Goal: Communication & Community: Answer question/provide support

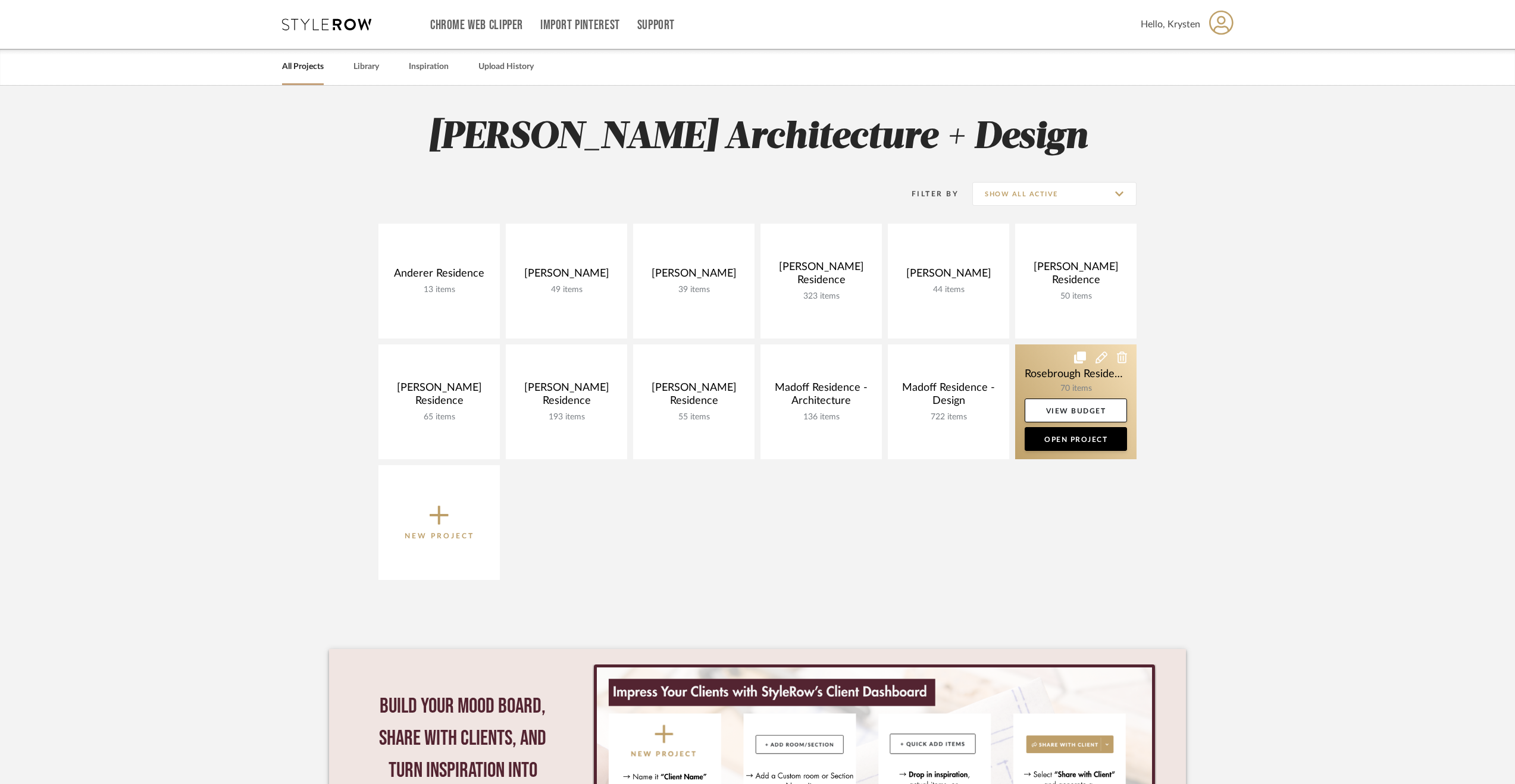
click at [1056, 357] on link at bounding box center [1076, 401] width 121 height 115
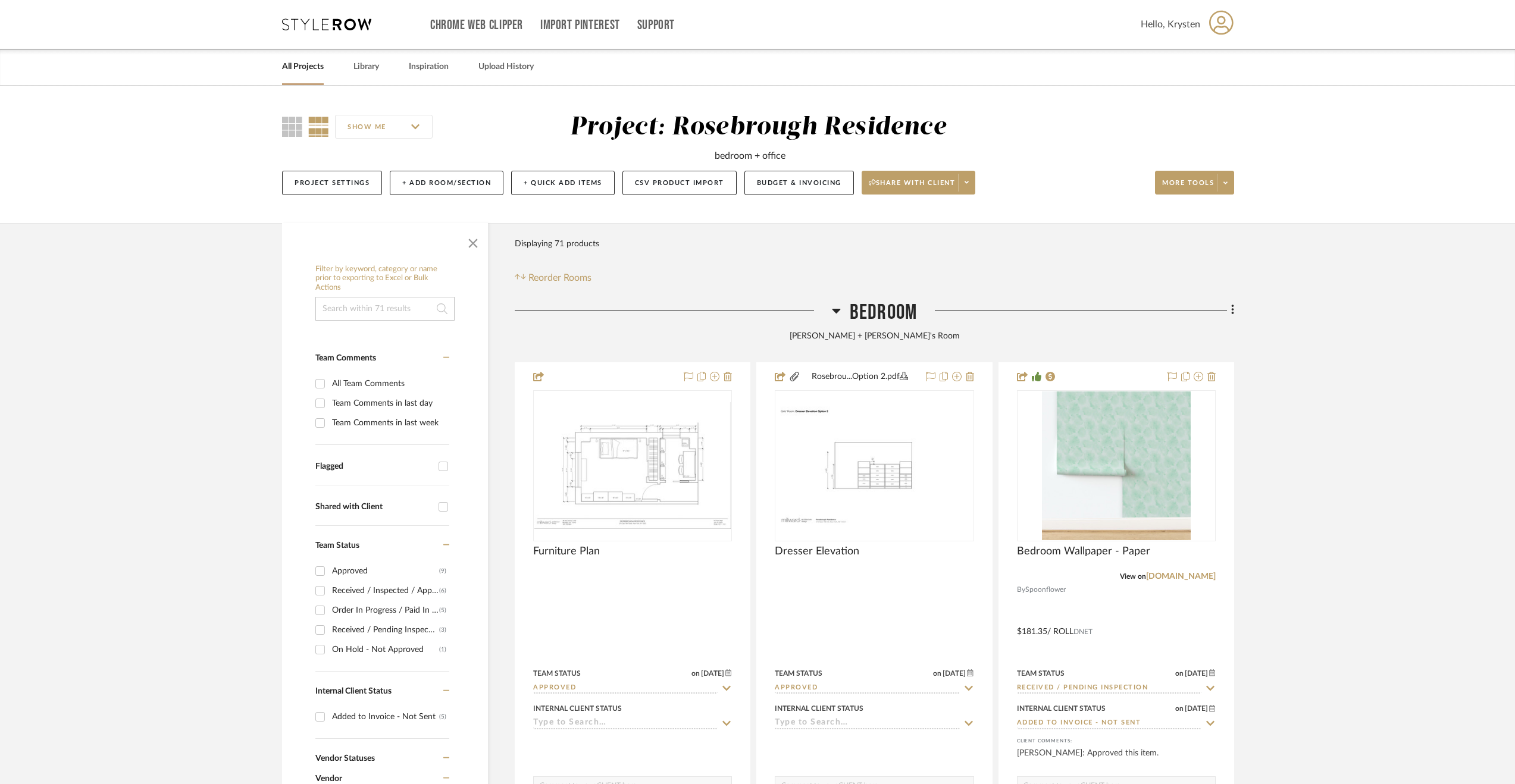
click at [865, 309] on span "Bedroom" at bounding box center [882, 312] width 67 height 26
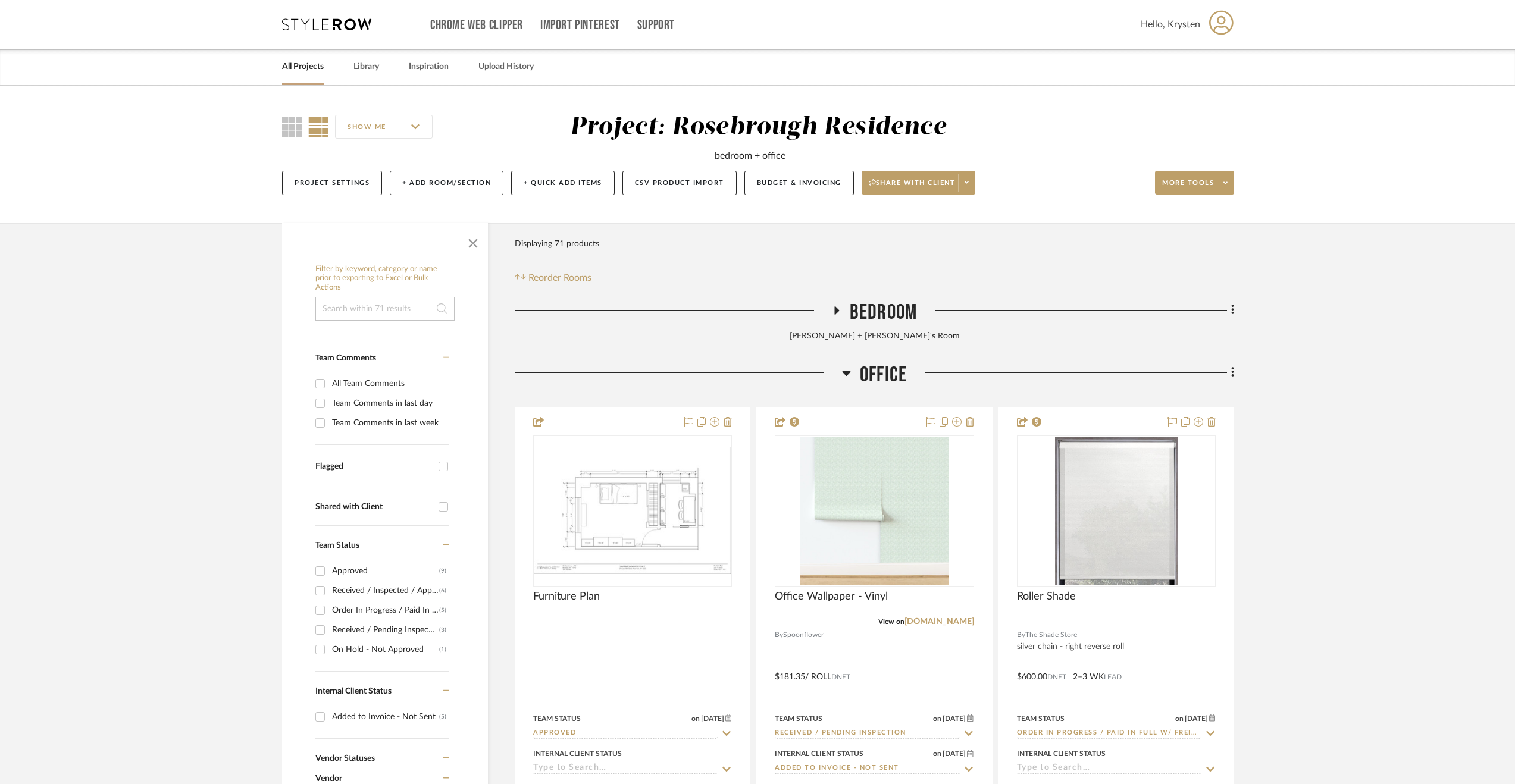
click at [883, 365] on span "Office" at bounding box center [883, 375] width 47 height 26
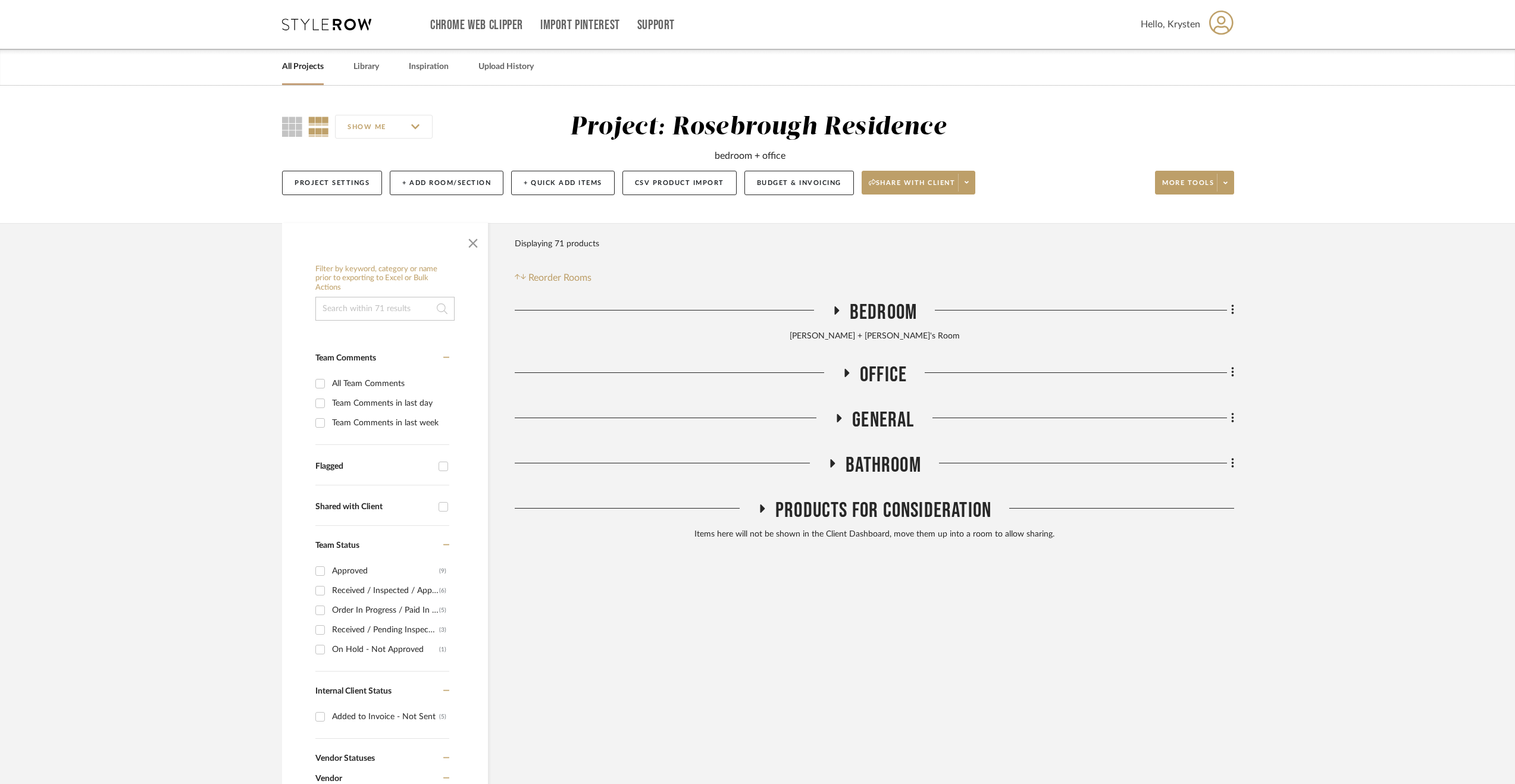
click at [873, 421] on span "General" at bounding box center [882, 420] width 62 height 26
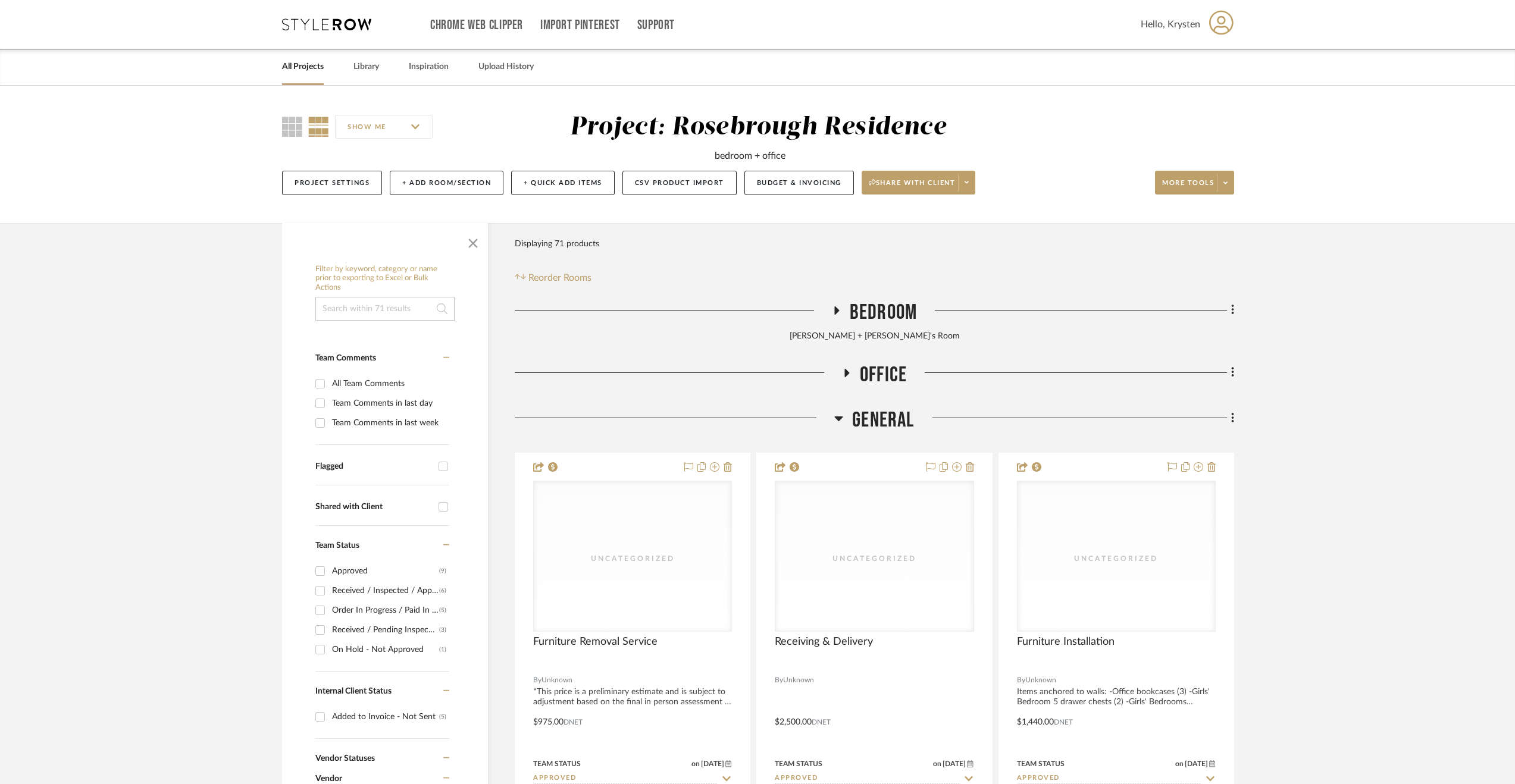
click at [873, 421] on span "General" at bounding box center [882, 420] width 62 height 26
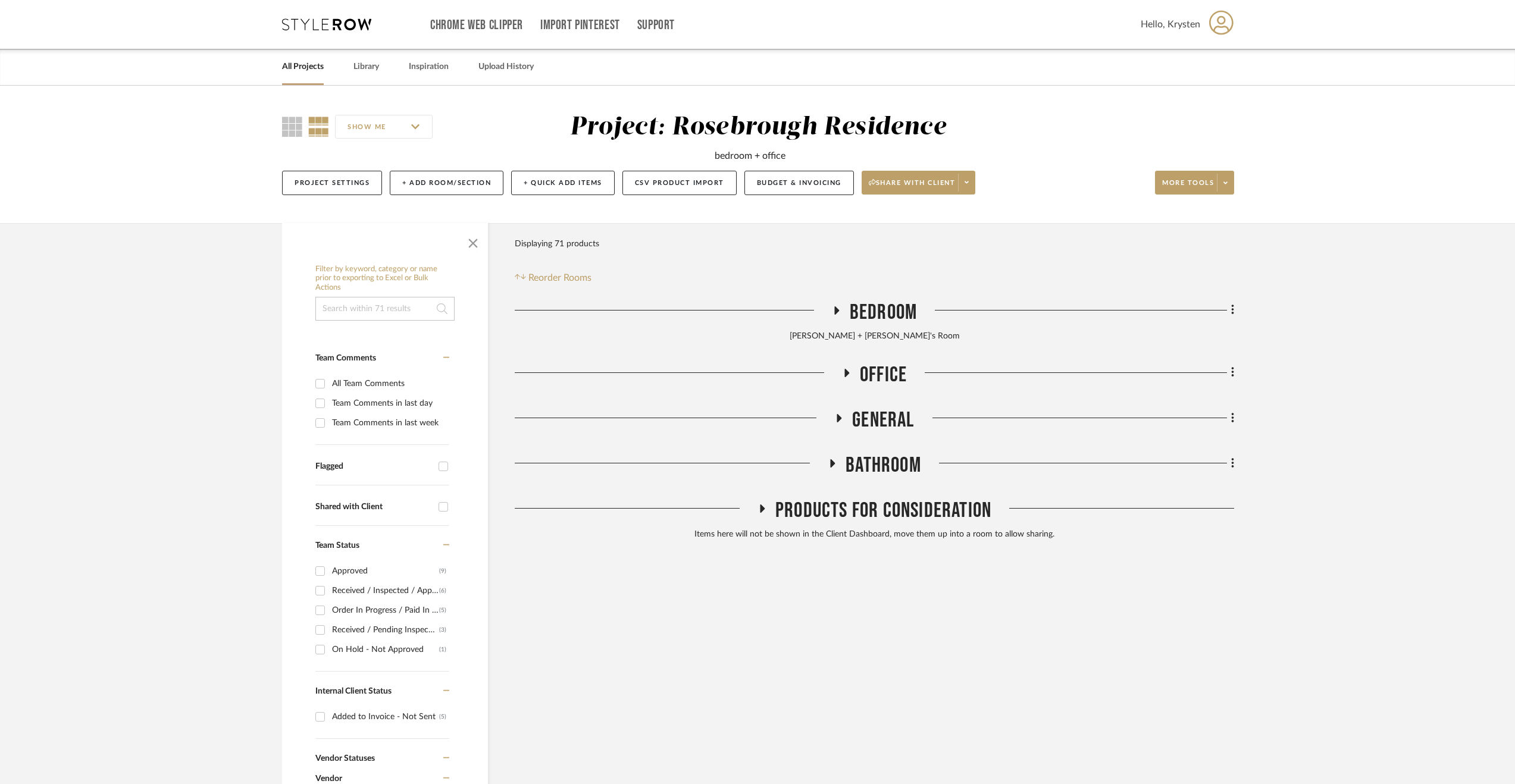
click at [873, 421] on span "General" at bounding box center [882, 420] width 62 height 26
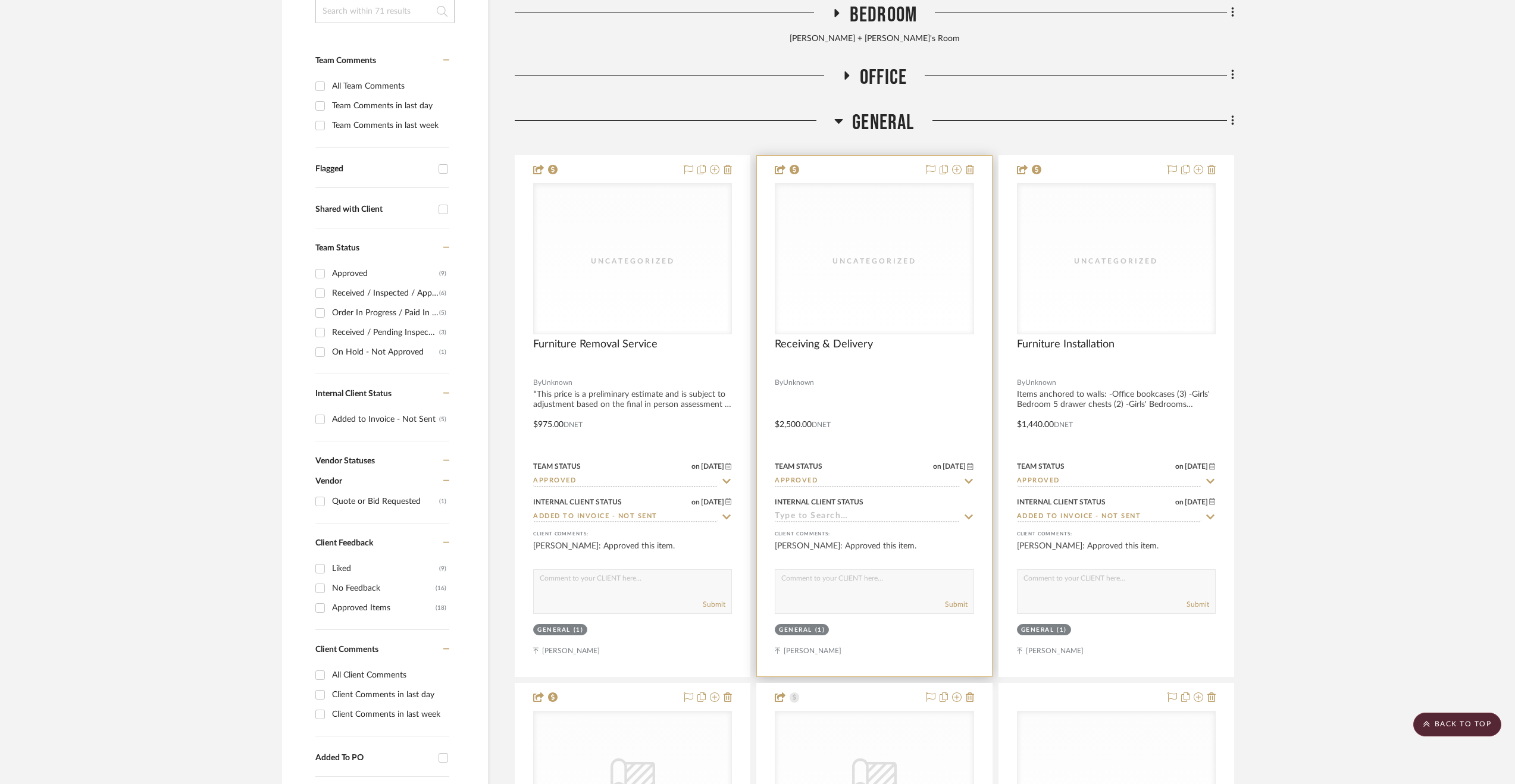
scroll to position [60, 0]
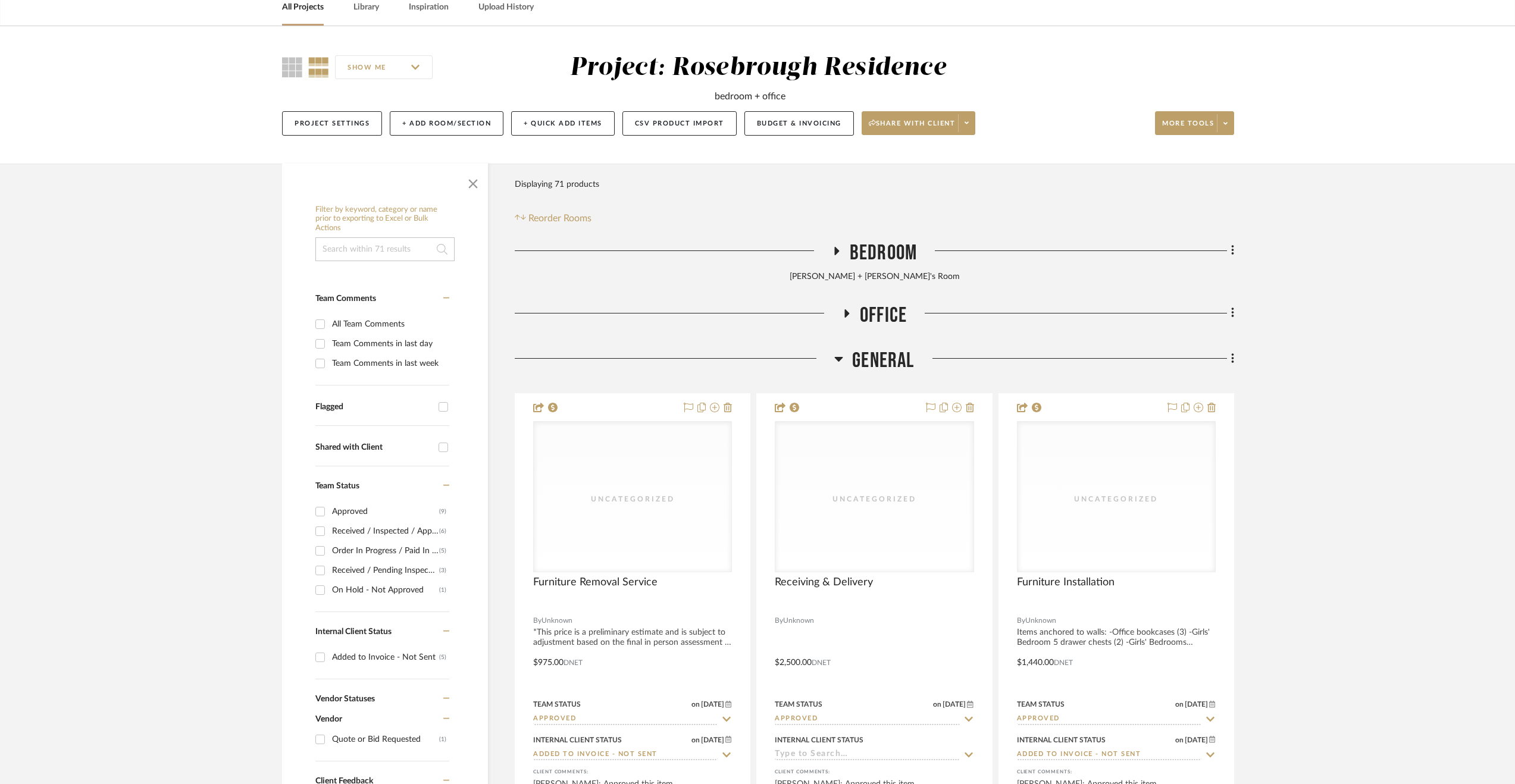
click at [901, 248] on span "Bedroom" at bounding box center [882, 252] width 67 height 26
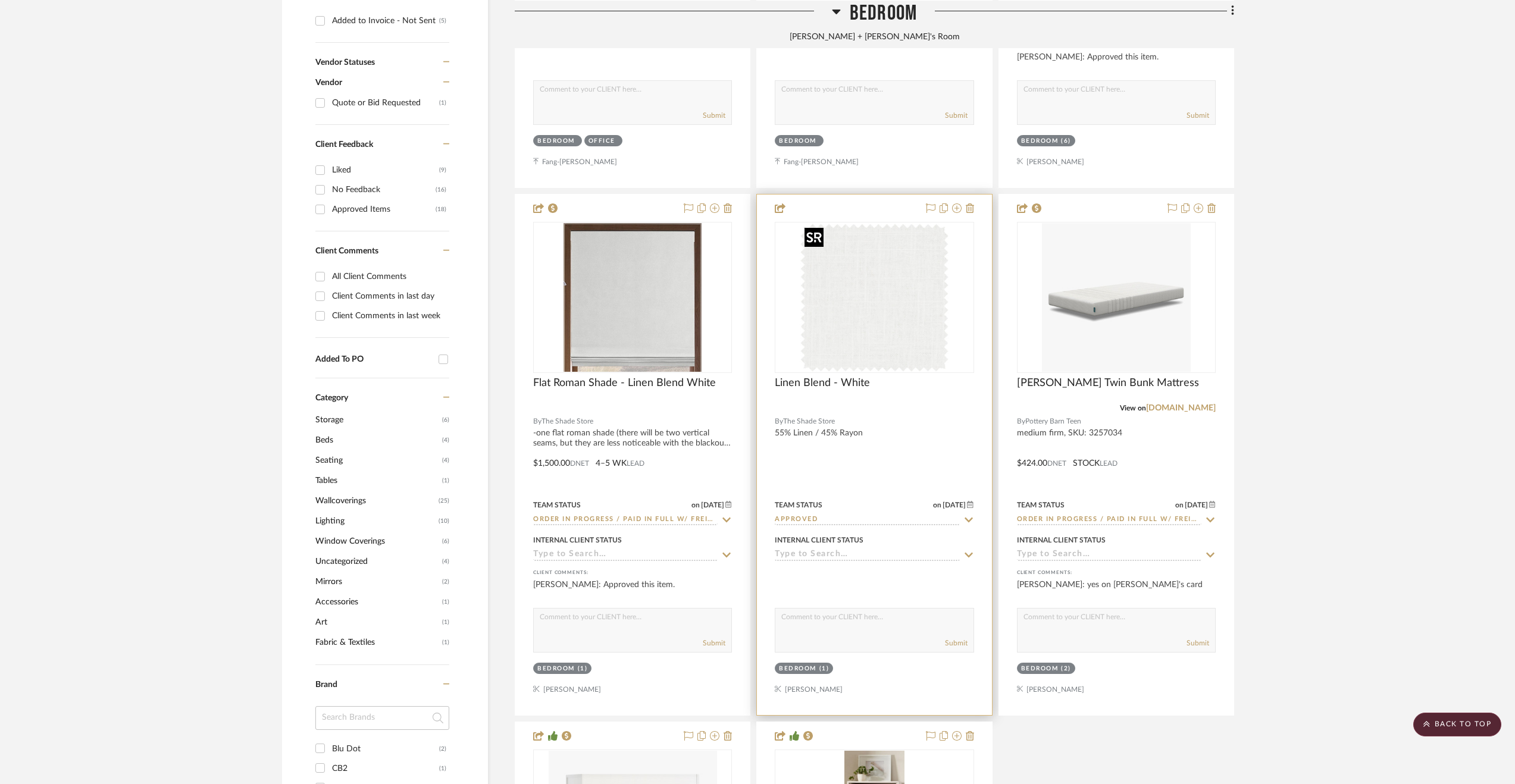
scroll to position [773, 0]
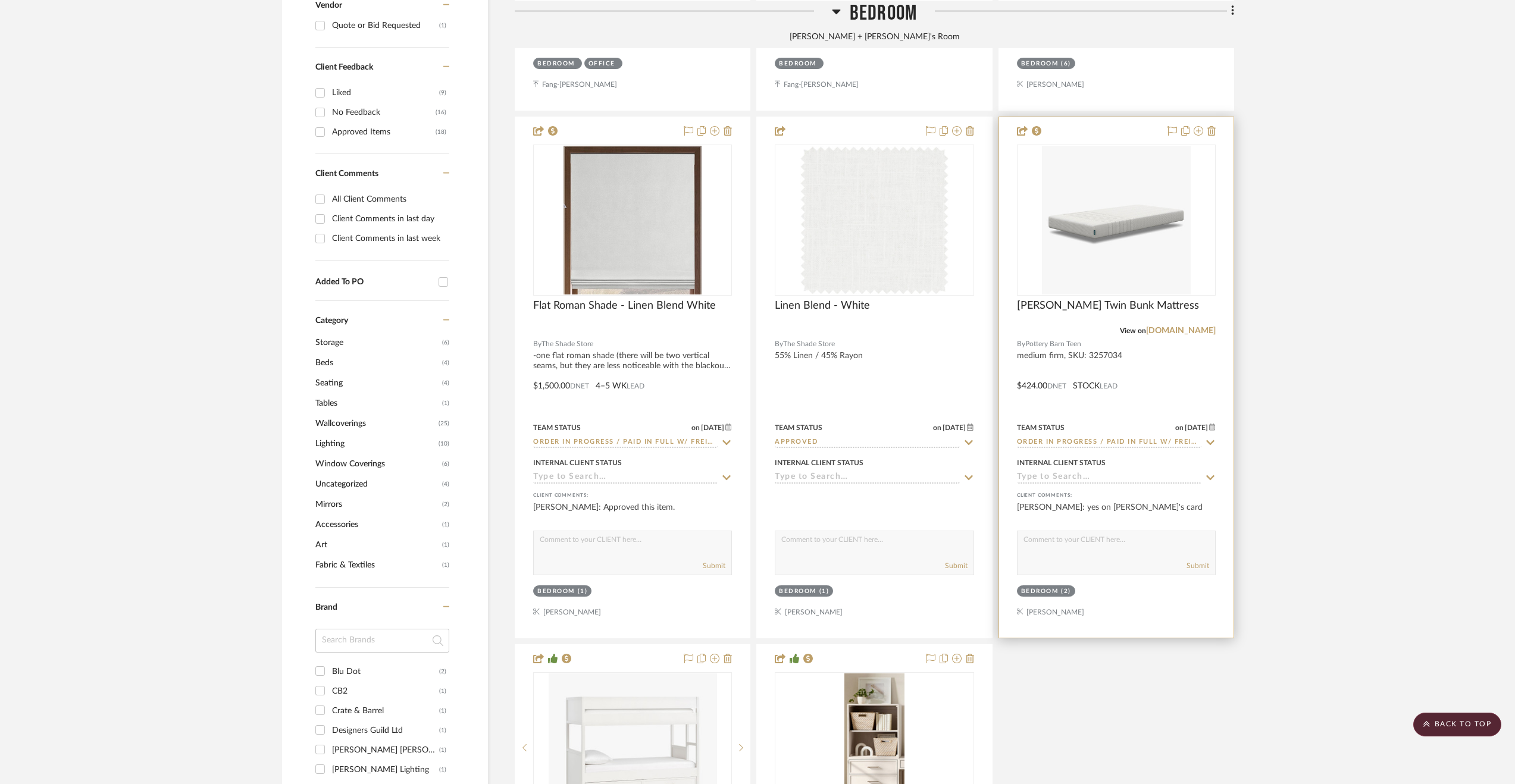
click at [1154, 393] on div at bounding box center [1116, 377] width 235 height 521
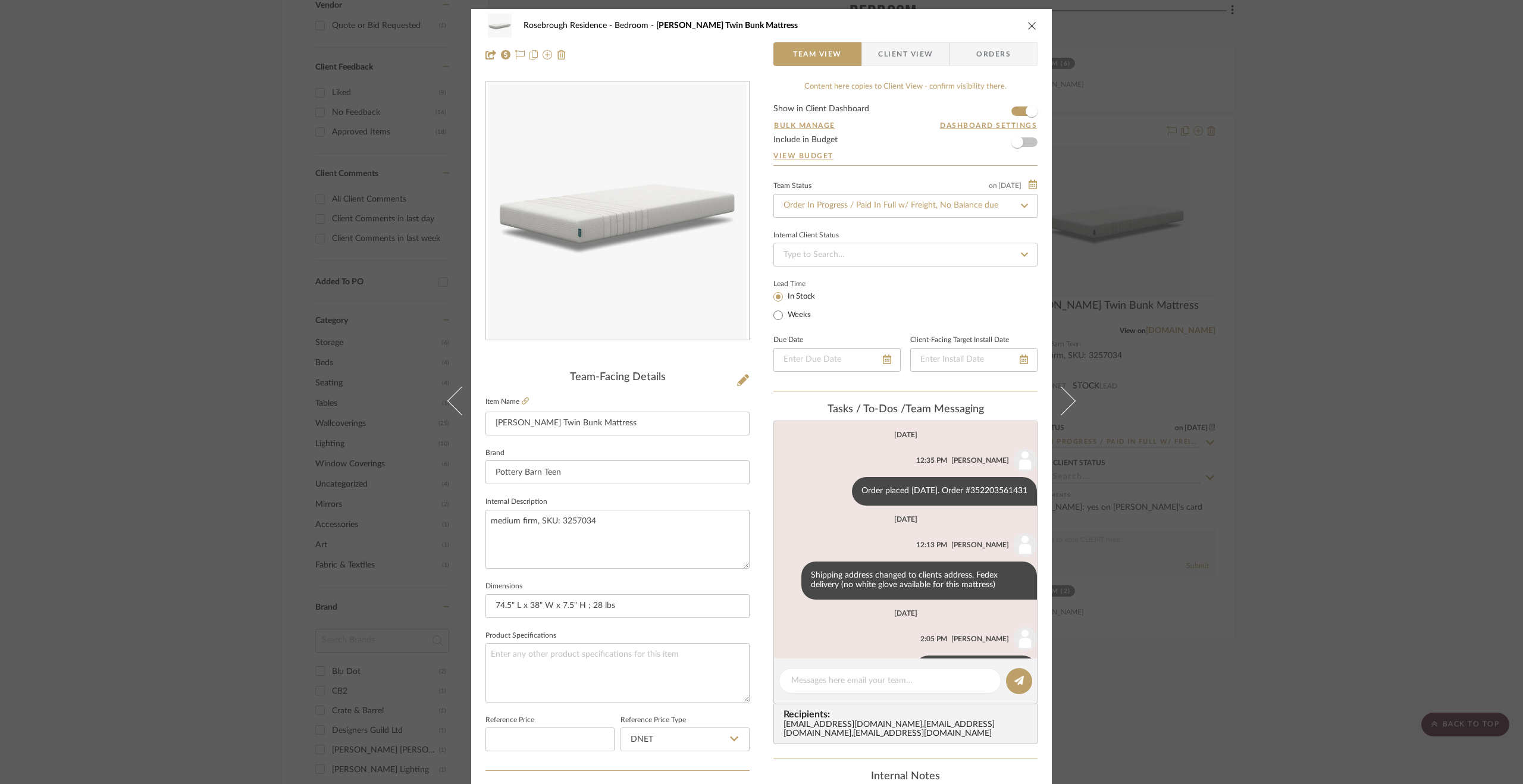
scroll to position [40, 0]
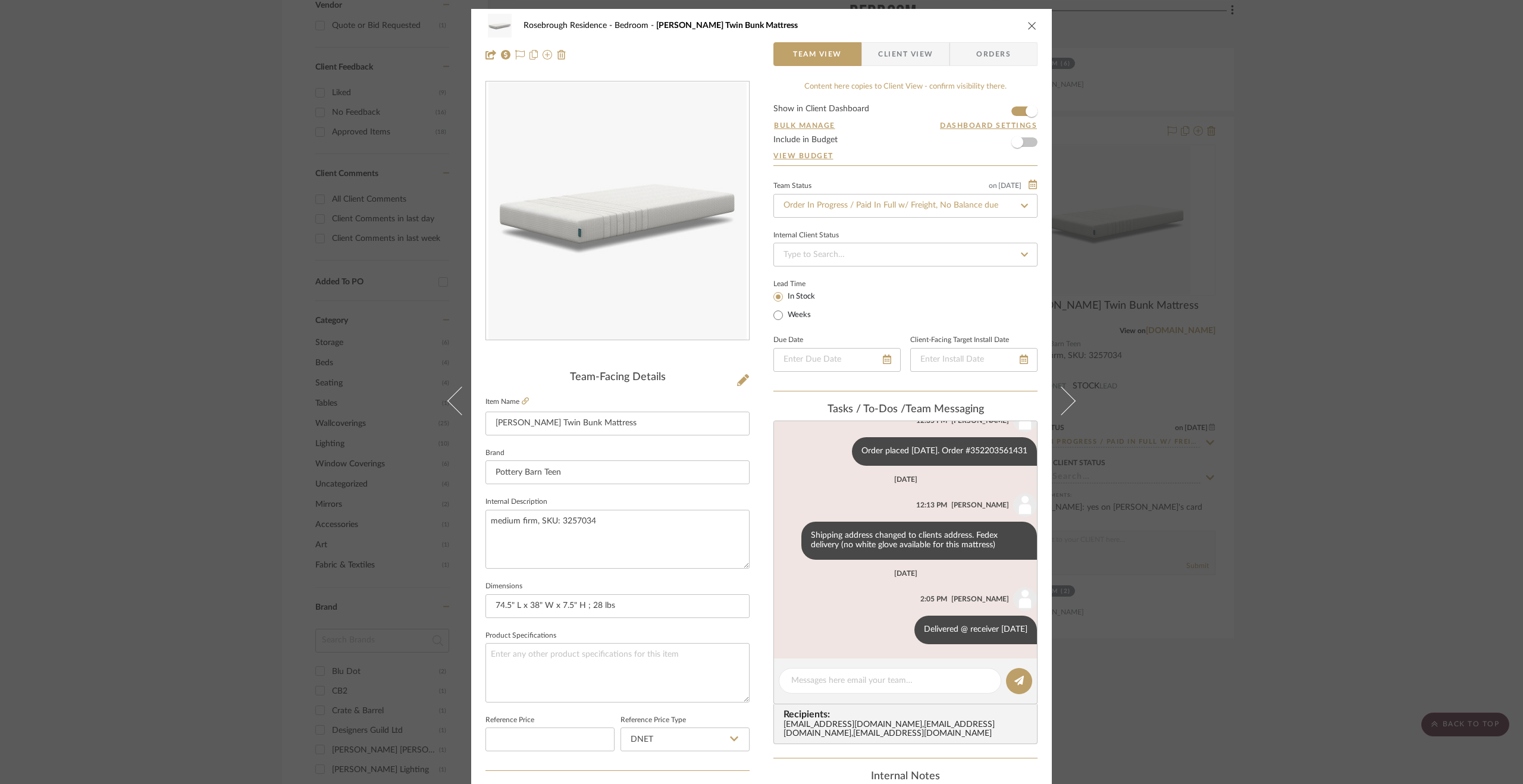
click at [191, 286] on div "Rosebrough Residence Bedroom Leesa Twin Bunk Mattress Team View Client View Ord…" at bounding box center [761, 392] width 1523 height 784
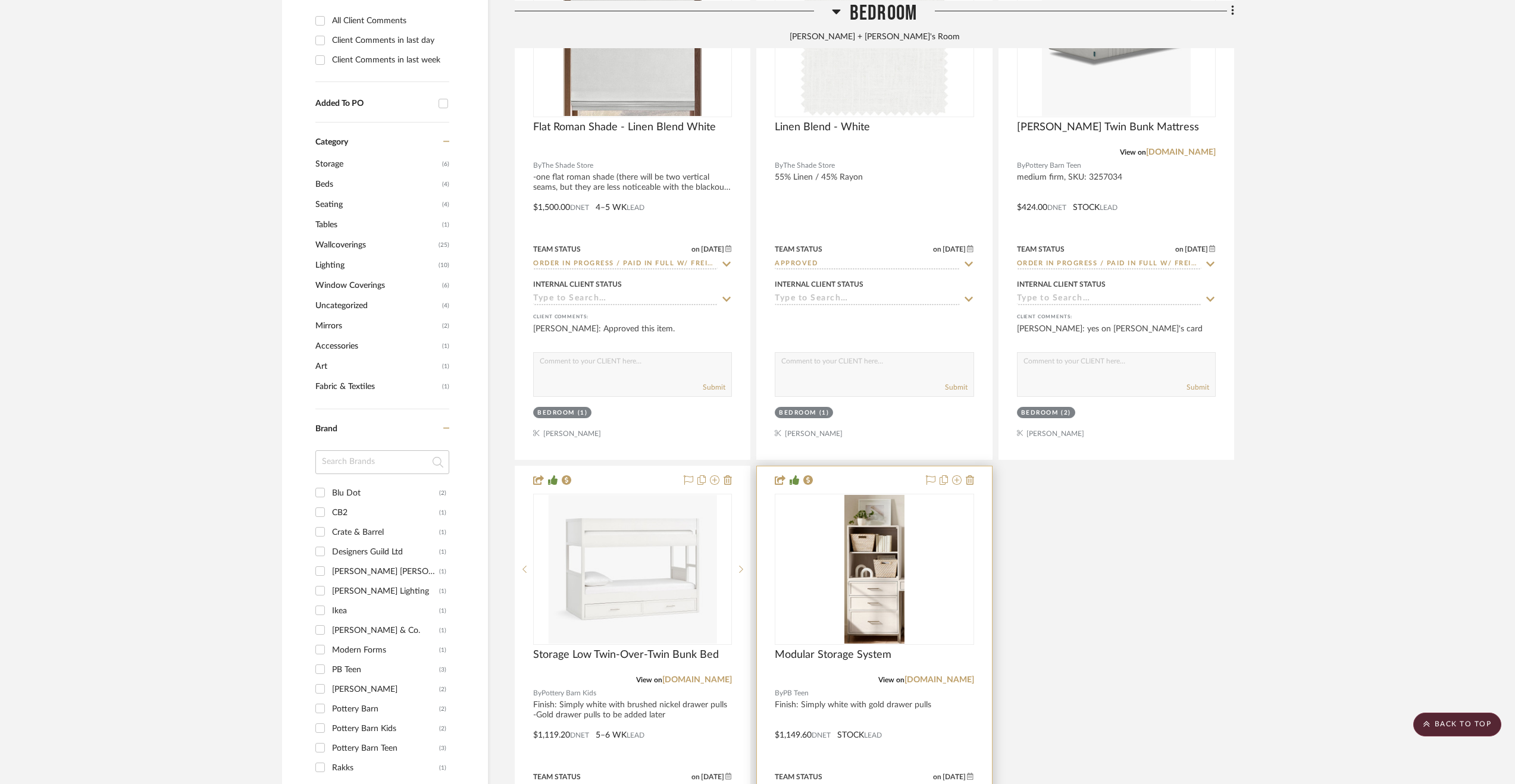
scroll to position [1130, 0]
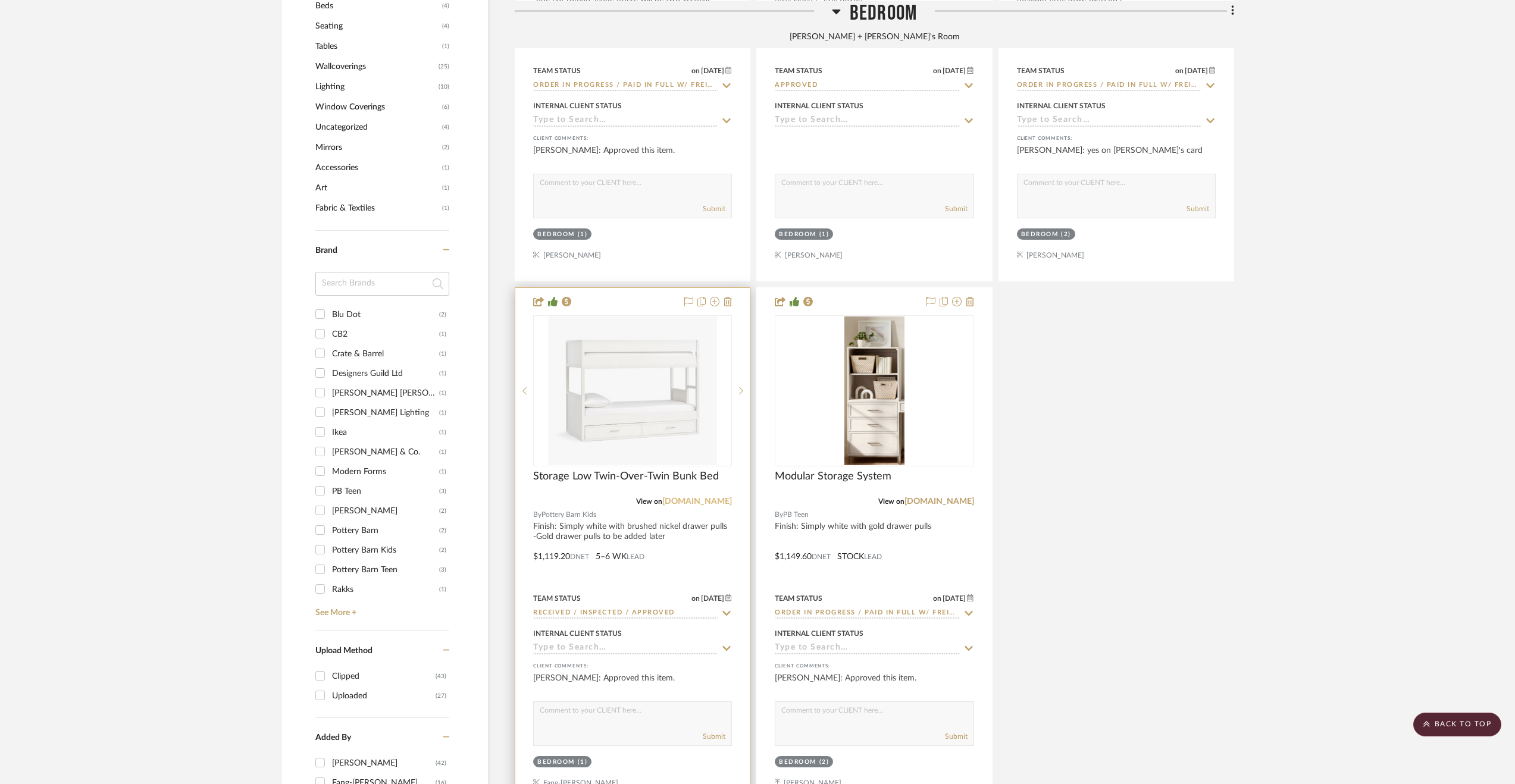
click at [701, 501] on link "potterybarnkids.com" at bounding box center [697, 501] width 70 height 8
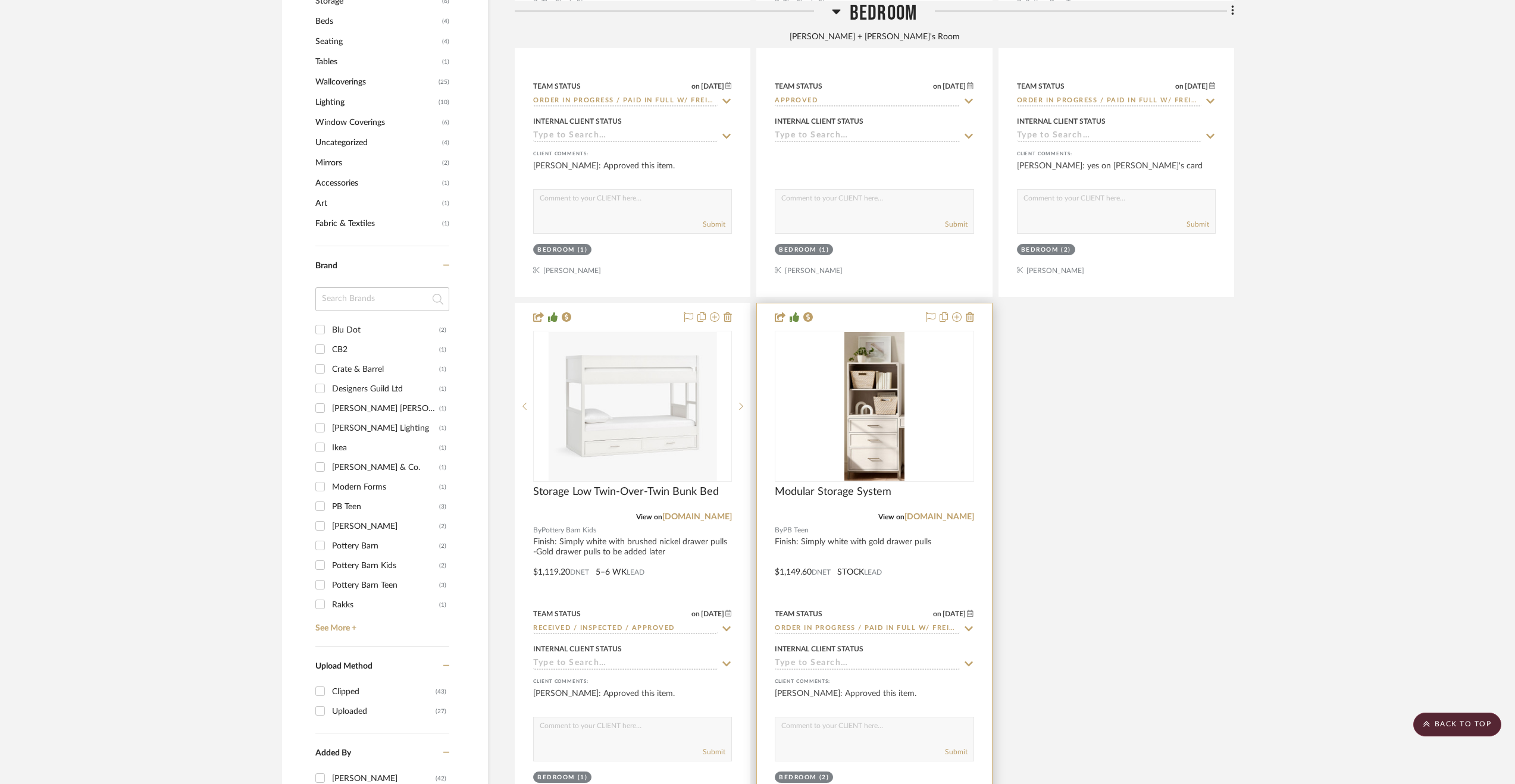
scroll to position [1250, 0]
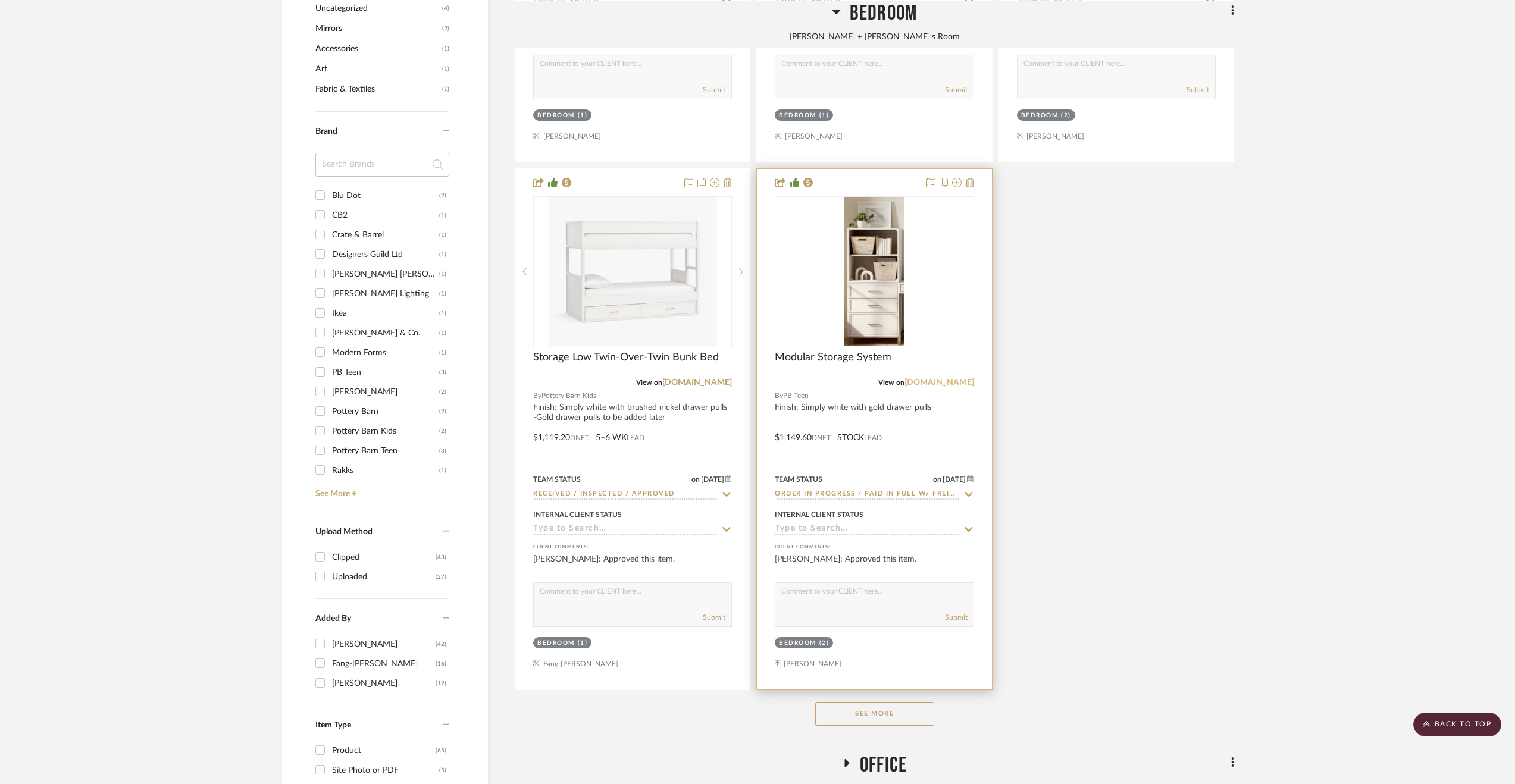
click at [950, 382] on link "pbteen.com" at bounding box center [940, 382] width 70 height 8
click at [904, 714] on button "See More" at bounding box center [874, 714] width 119 height 24
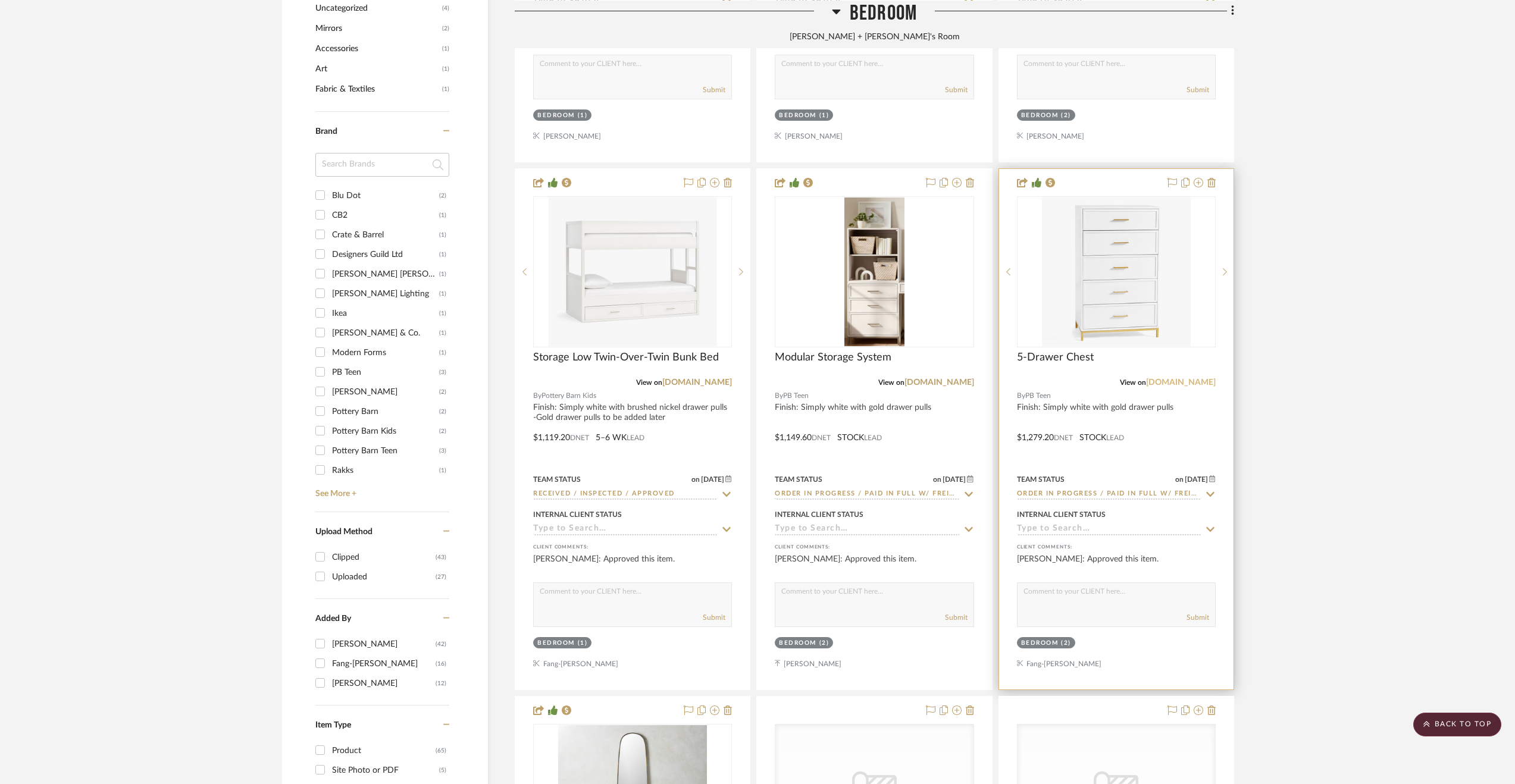
click at [1207, 379] on link "pbteen.com" at bounding box center [1181, 382] width 70 height 8
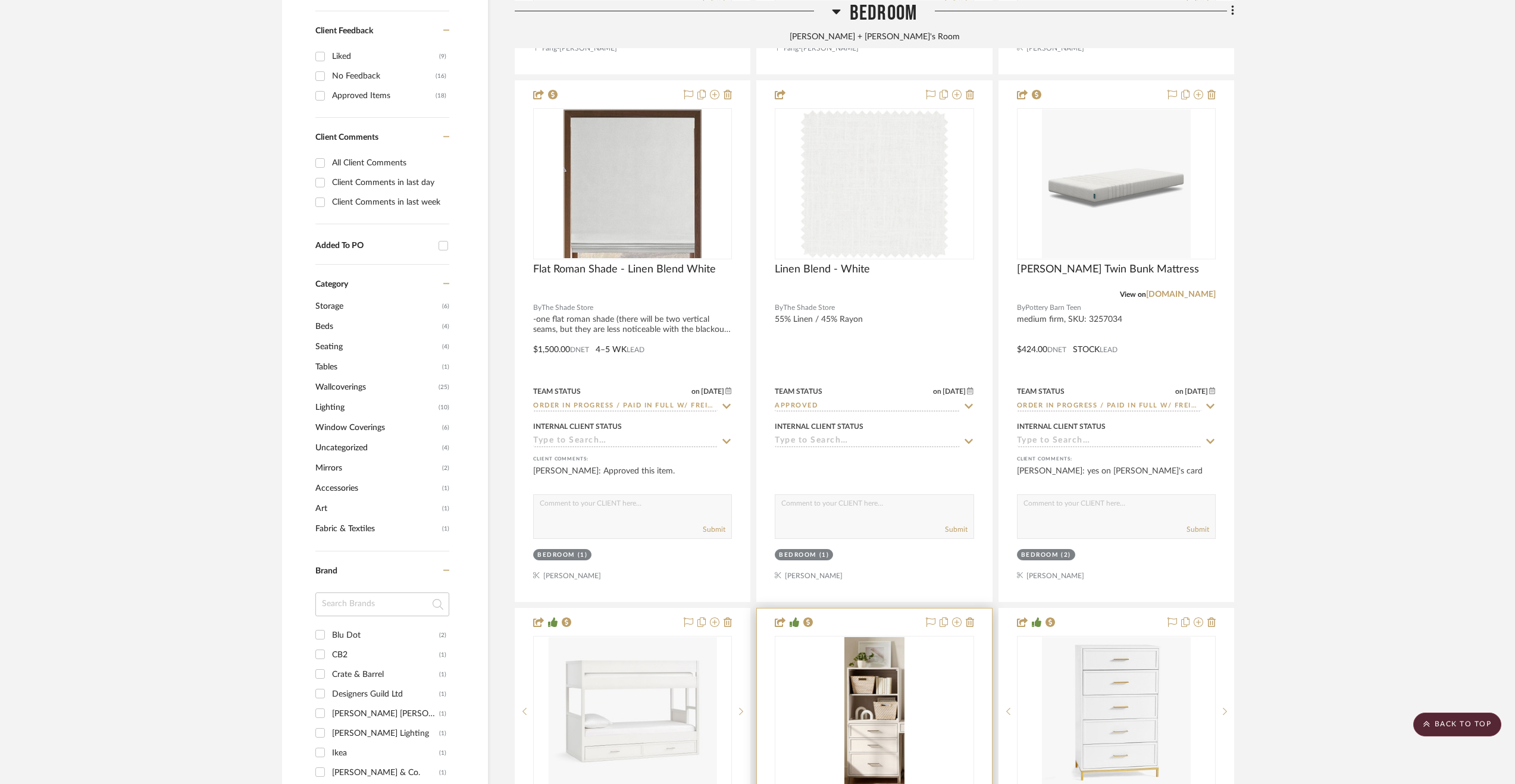
scroll to position [773, 0]
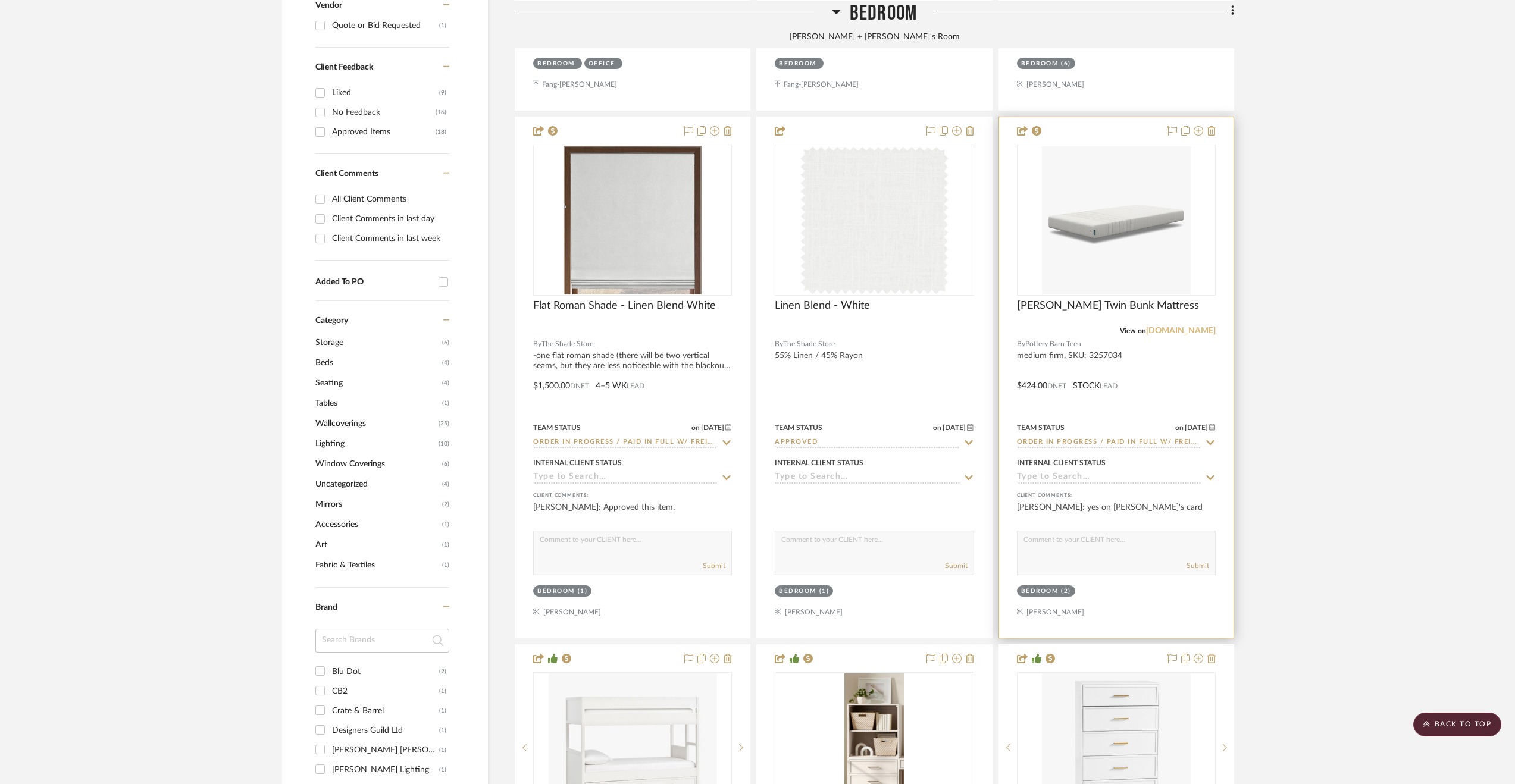
click at [1181, 328] on link "pbteen.com" at bounding box center [1181, 330] width 70 height 8
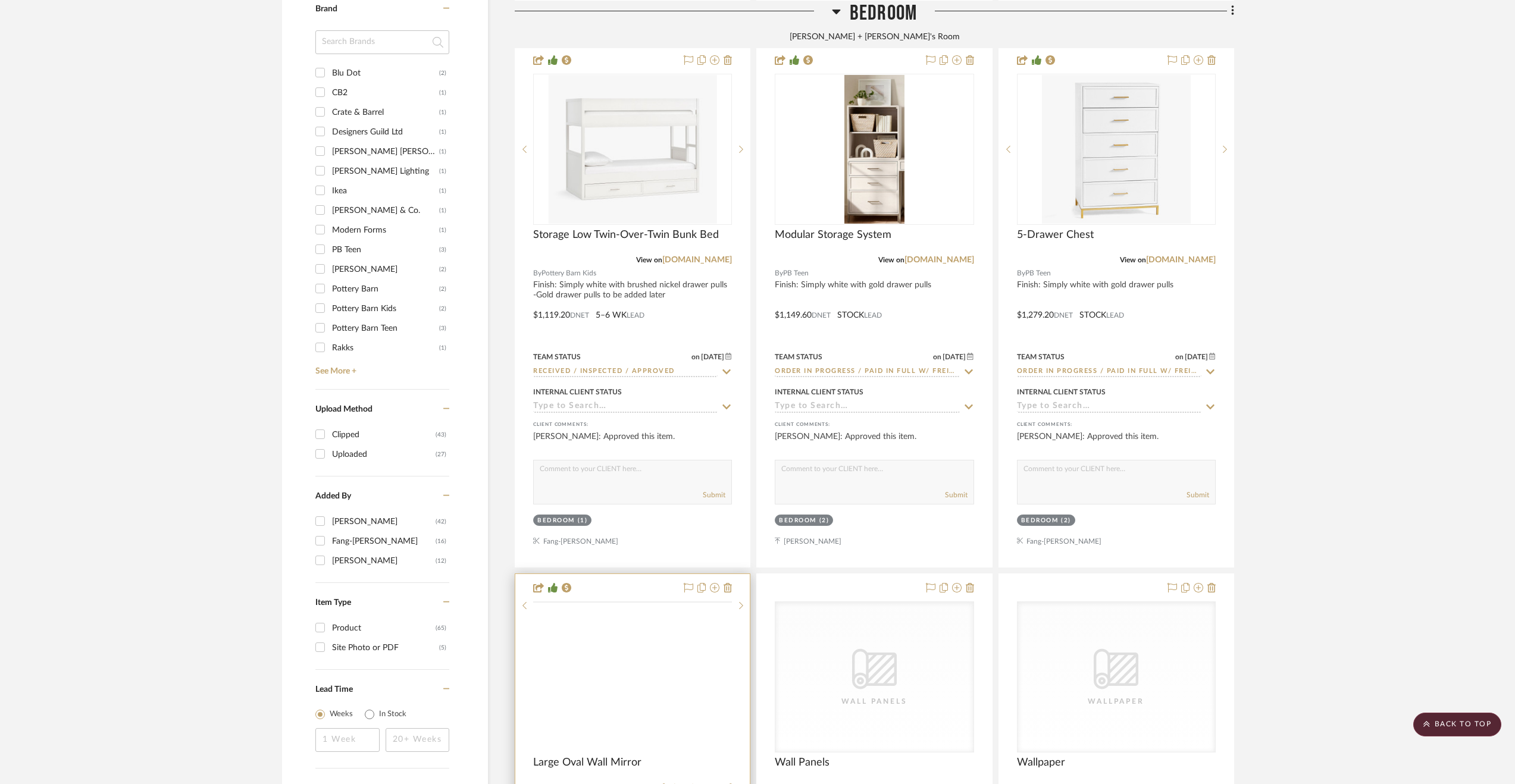
scroll to position [1606, 0]
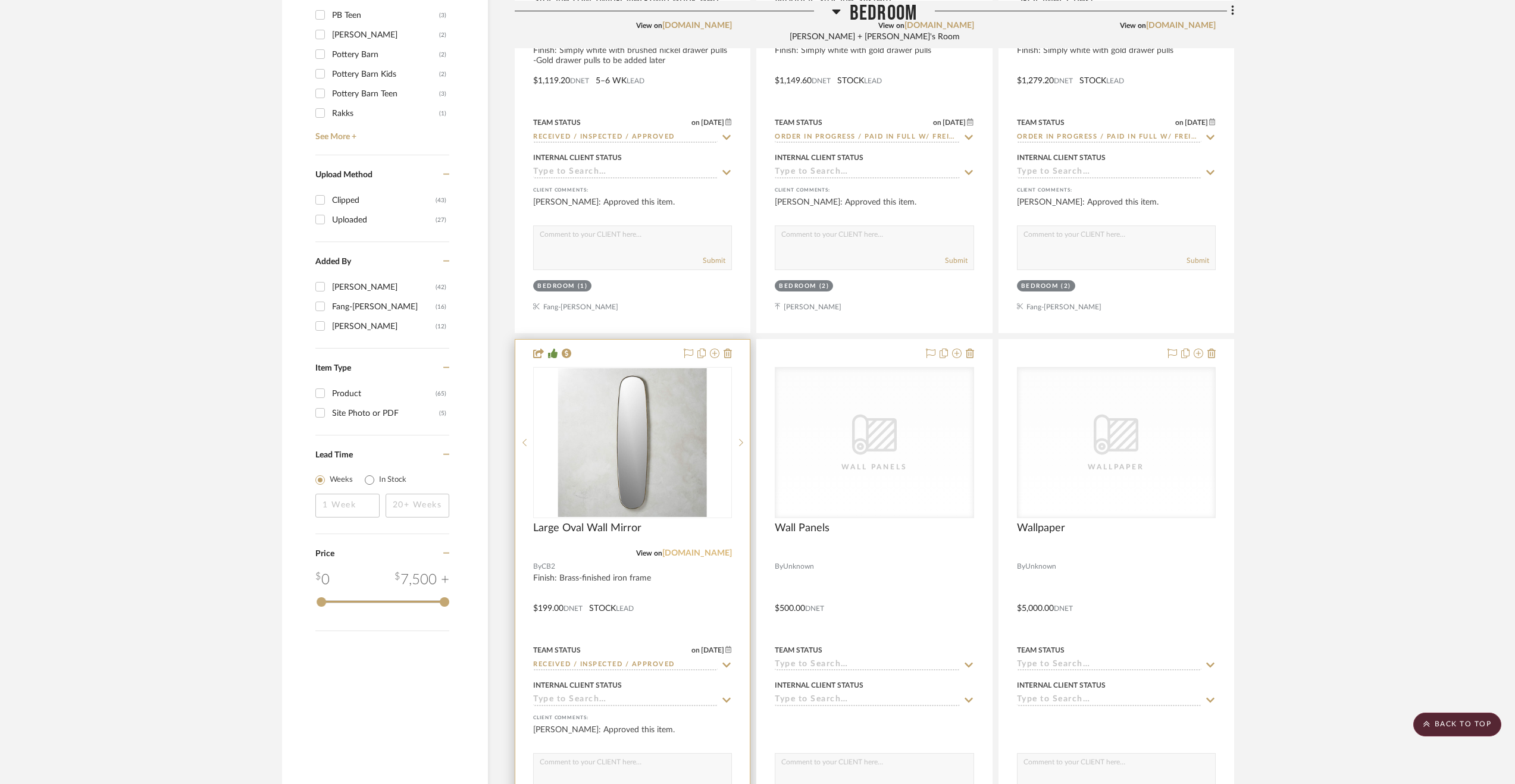
click at [724, 550] on link "cb2.com" at bounding box center [697, 553] width 70 height 8
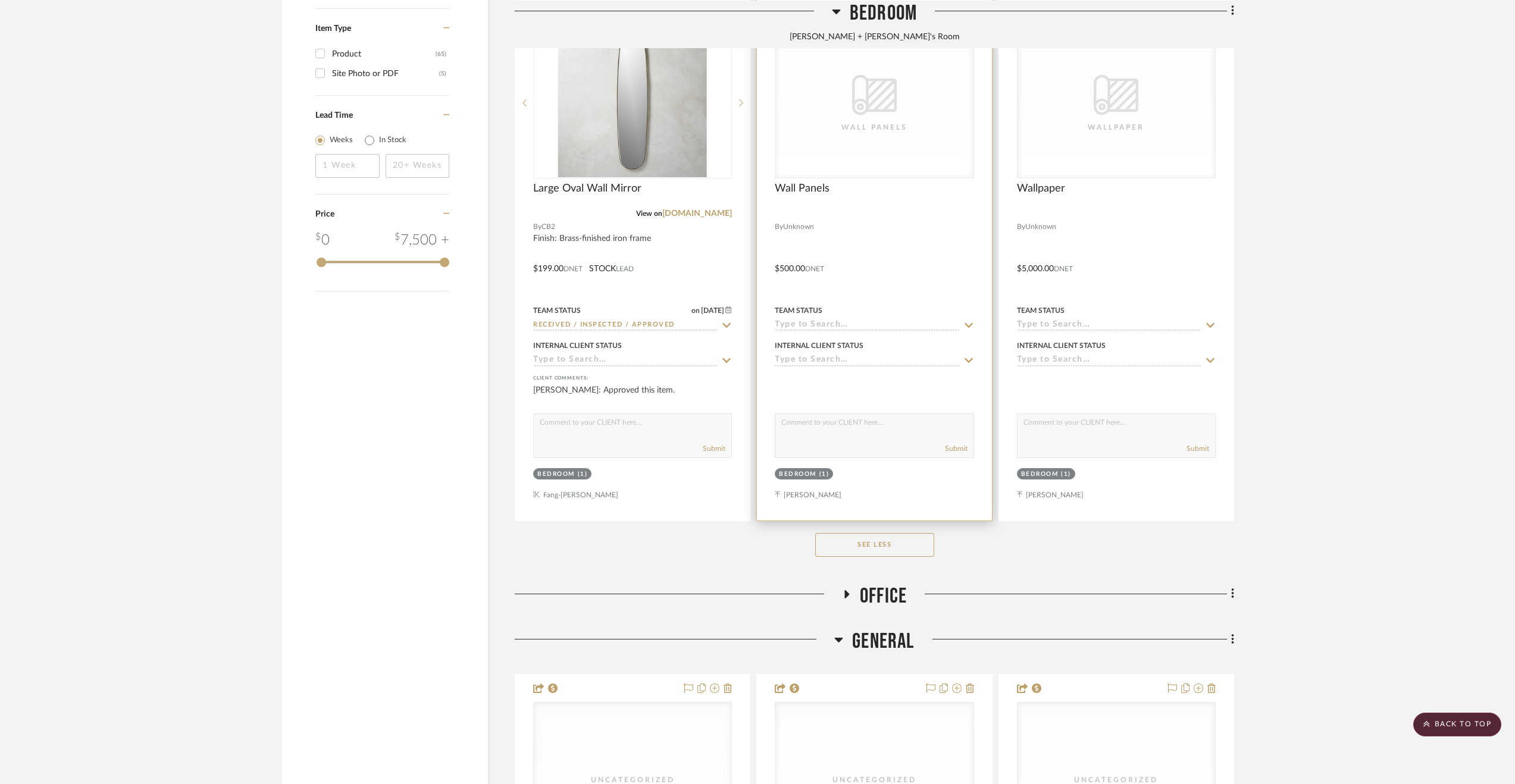
scroll to position [2023, 0]
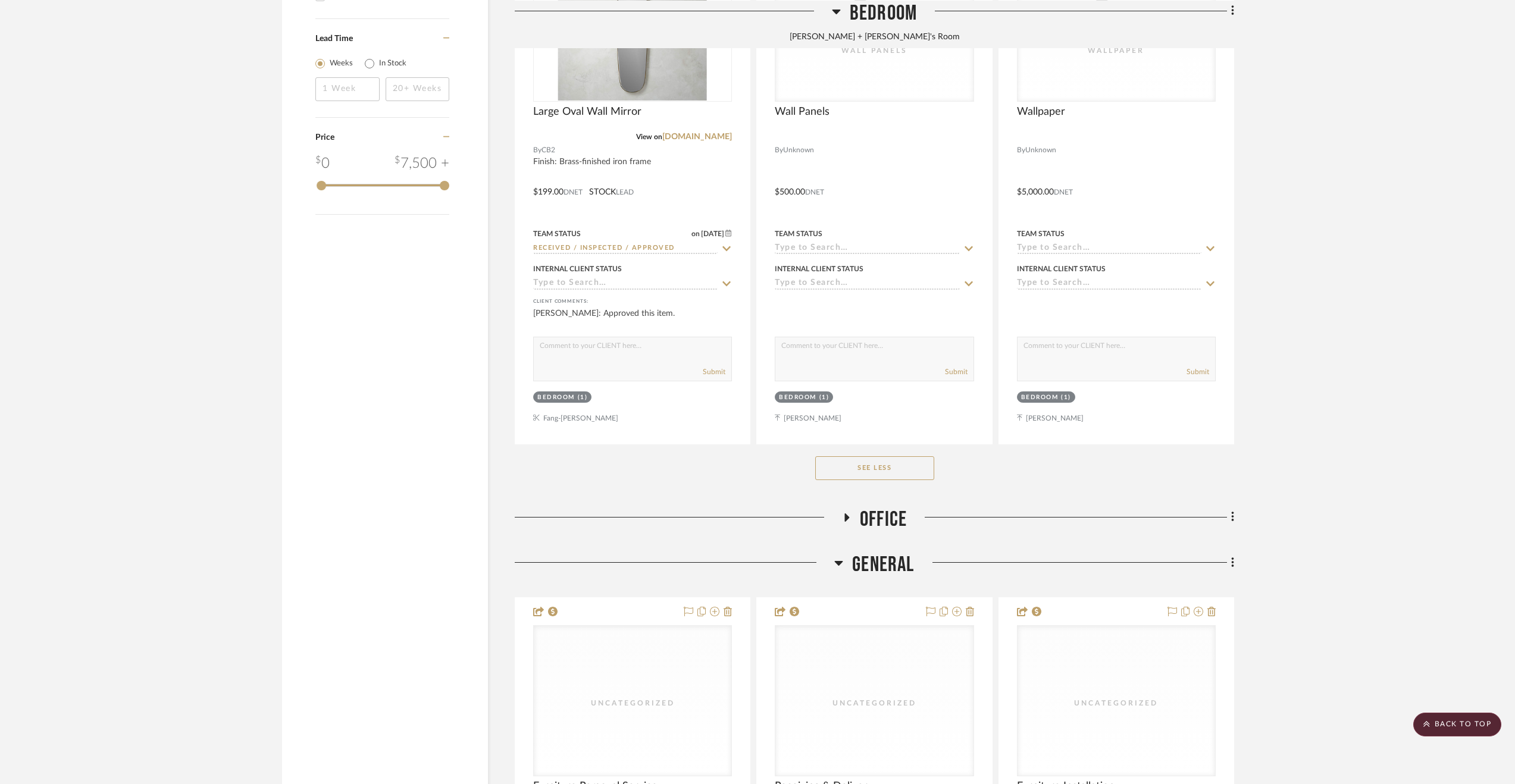
click at [882, 516] on span "Office" at bounding box center [883, 519] width 47 height 26
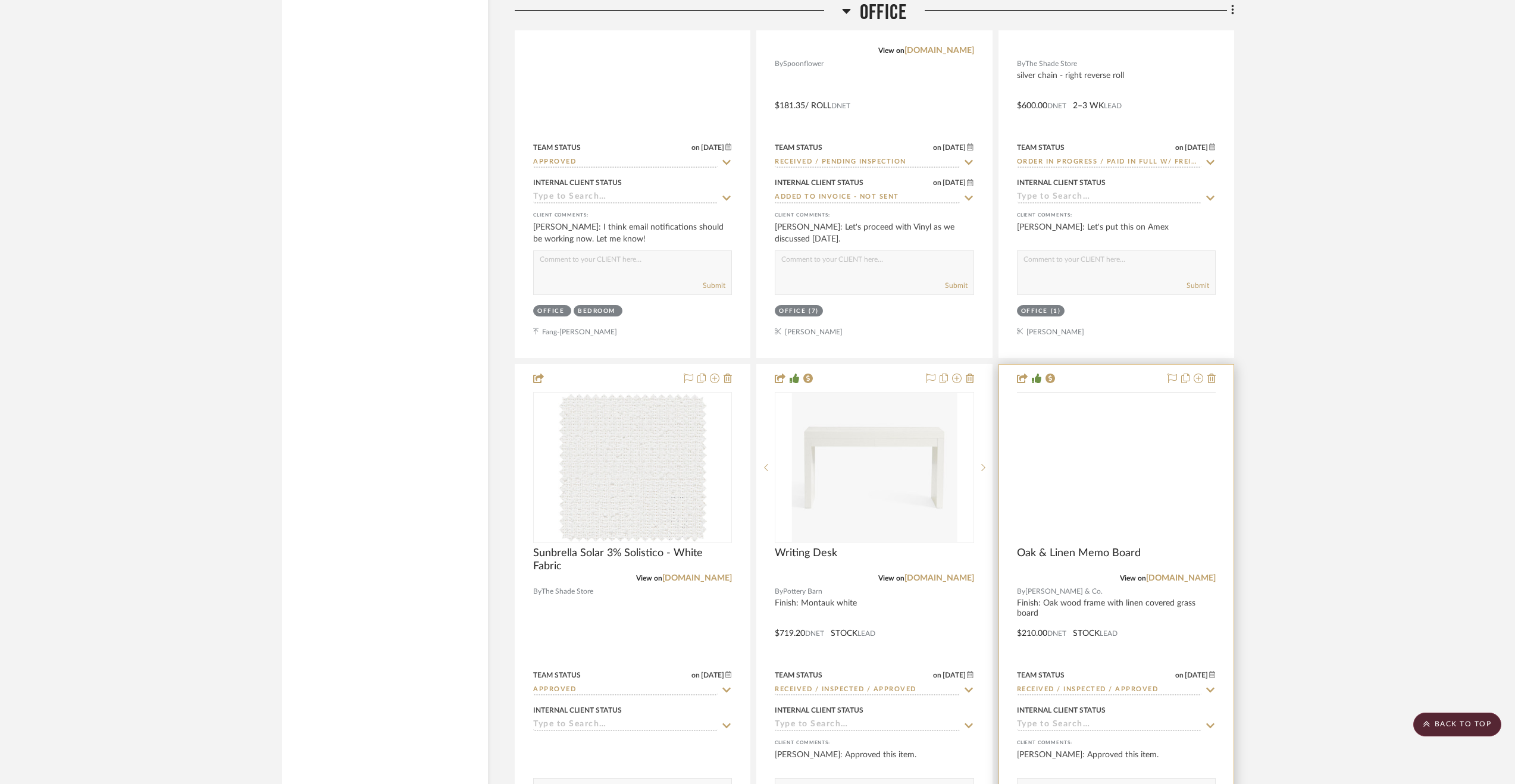
scroll to position [2796, 0]
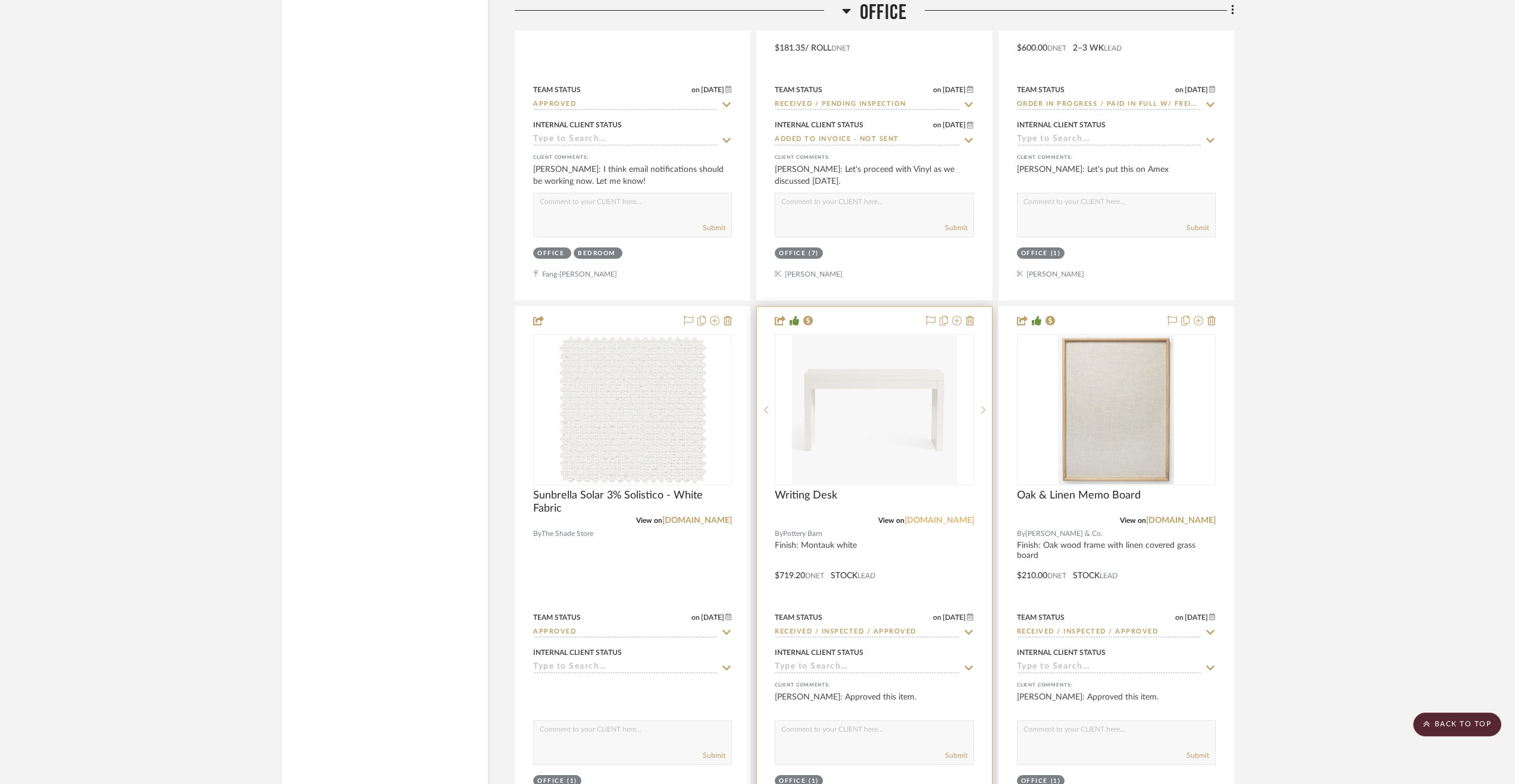
click at [968, 522] on link "potterybarn.com" at bounding box center [940, 520] width 70 height 8
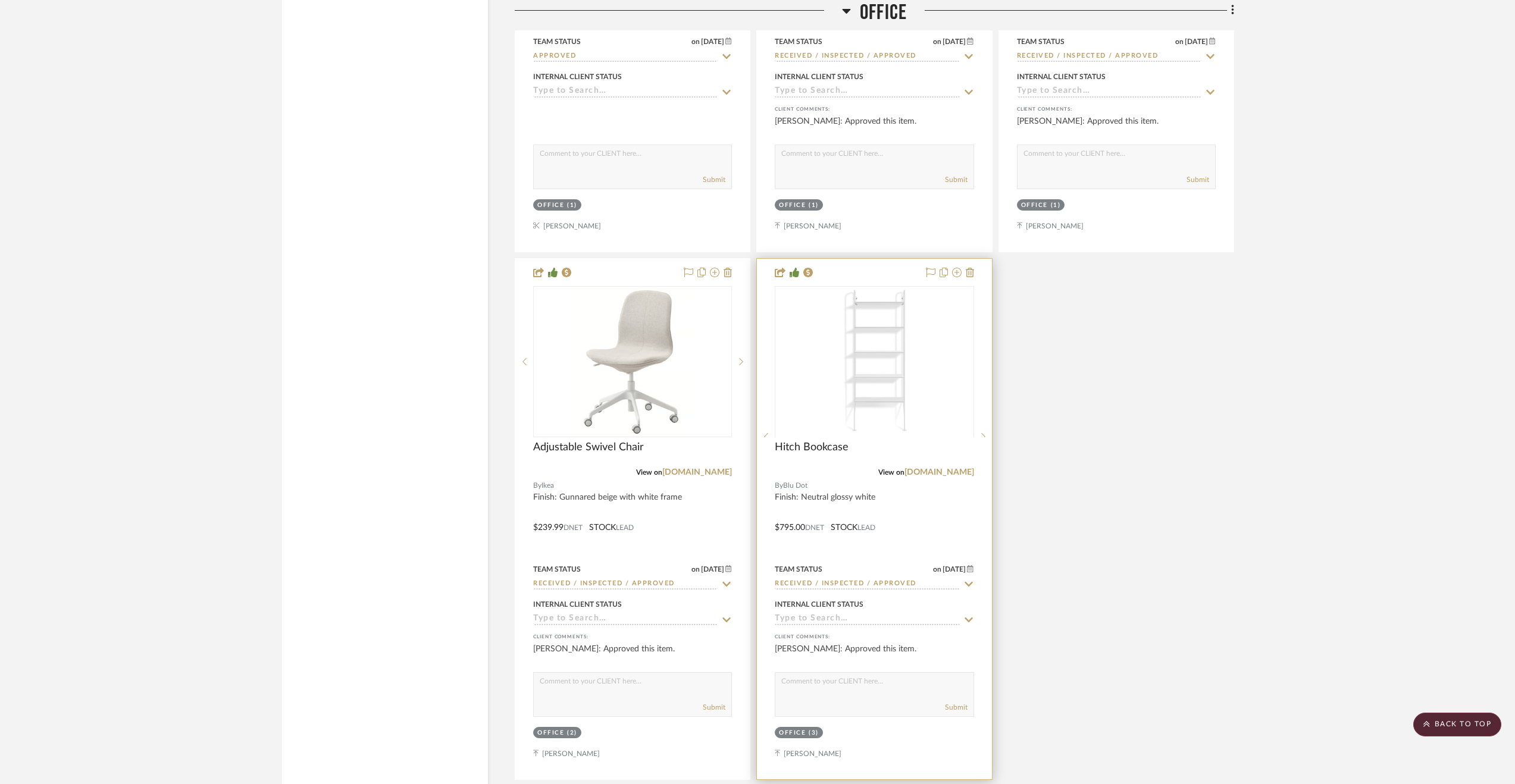
scroll to position [3391, 0]
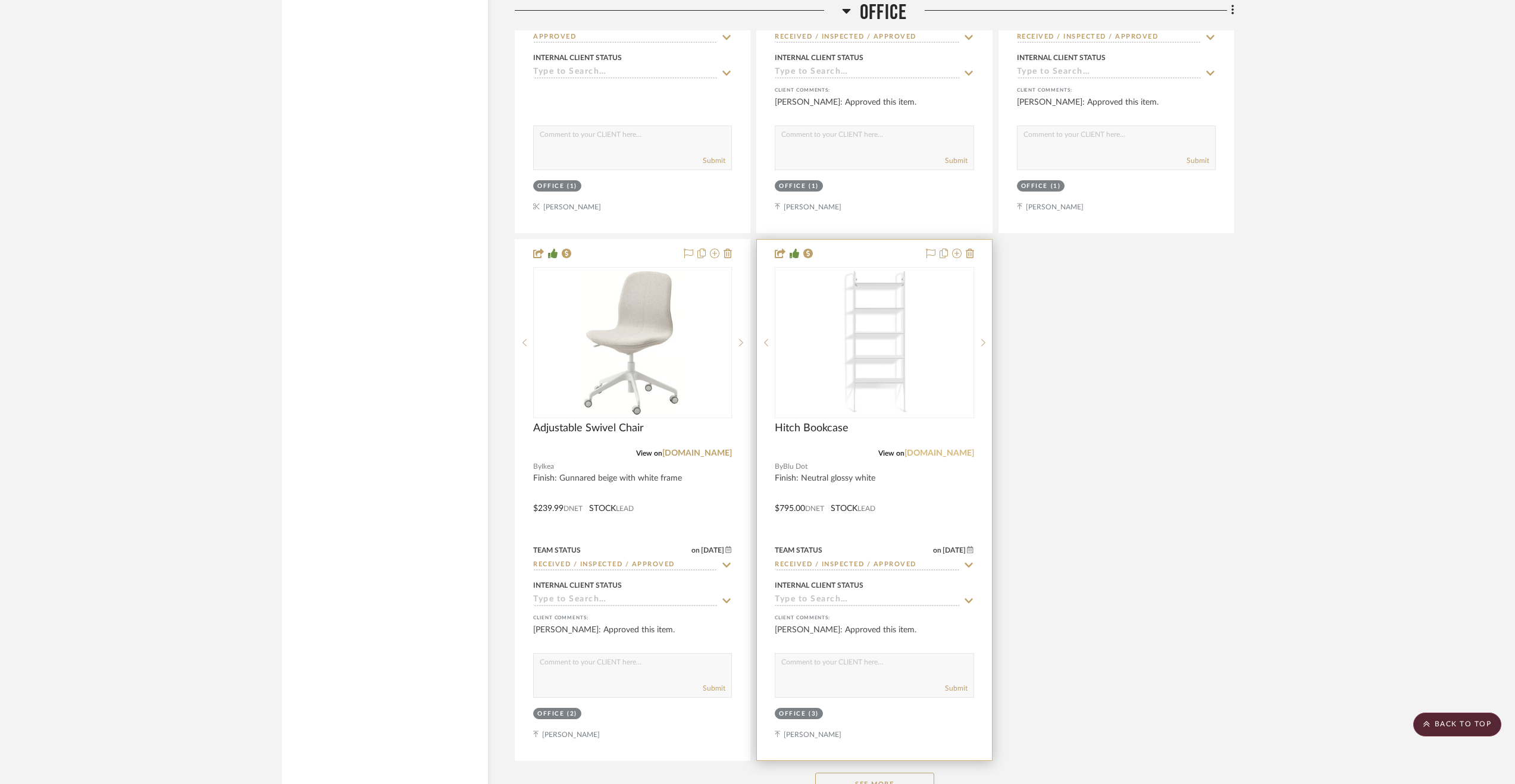
click at [948, 457] on link "bludot.com" at bounding box center [940, 453] width 70 height 8
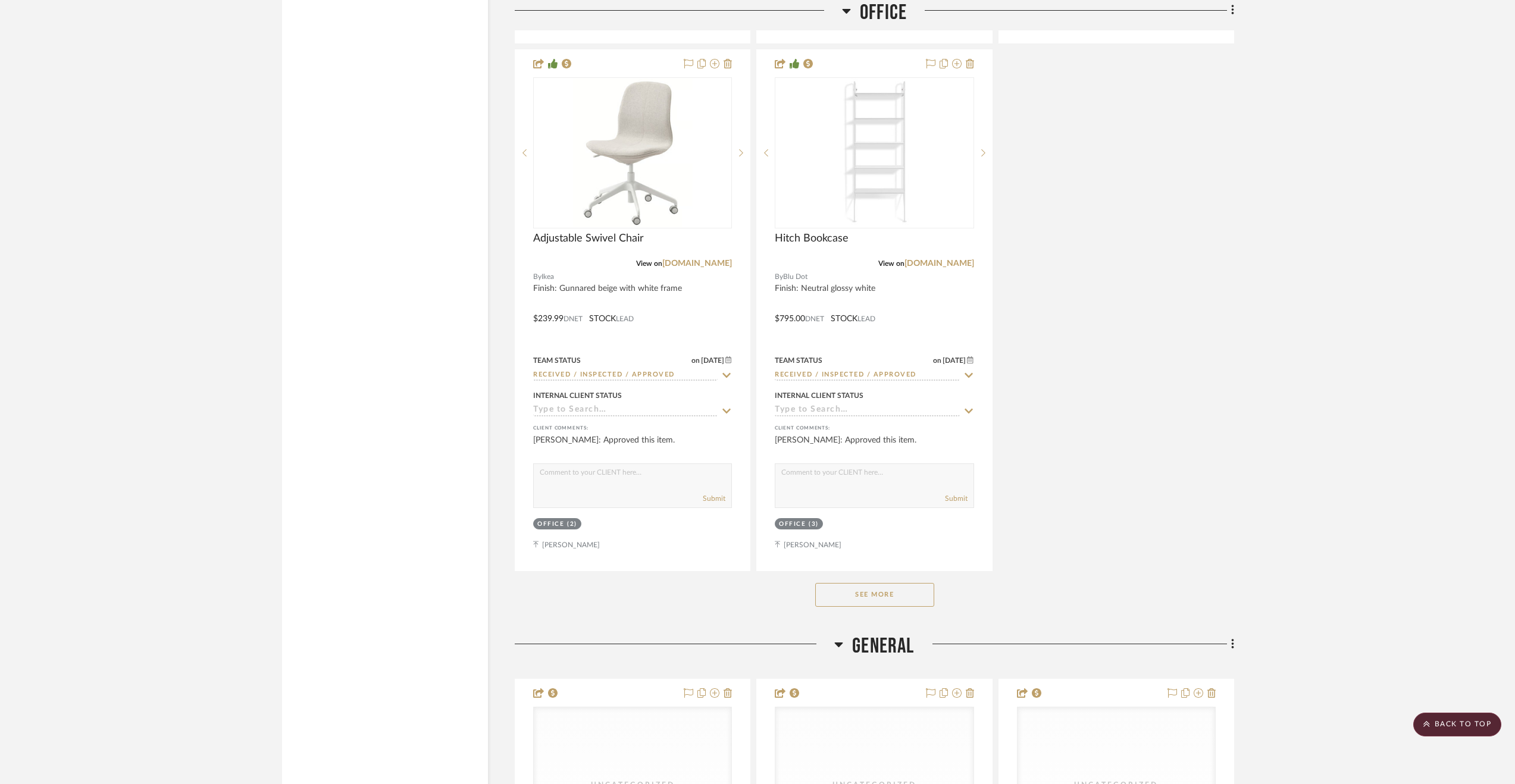
scroll to position [3688, 0]
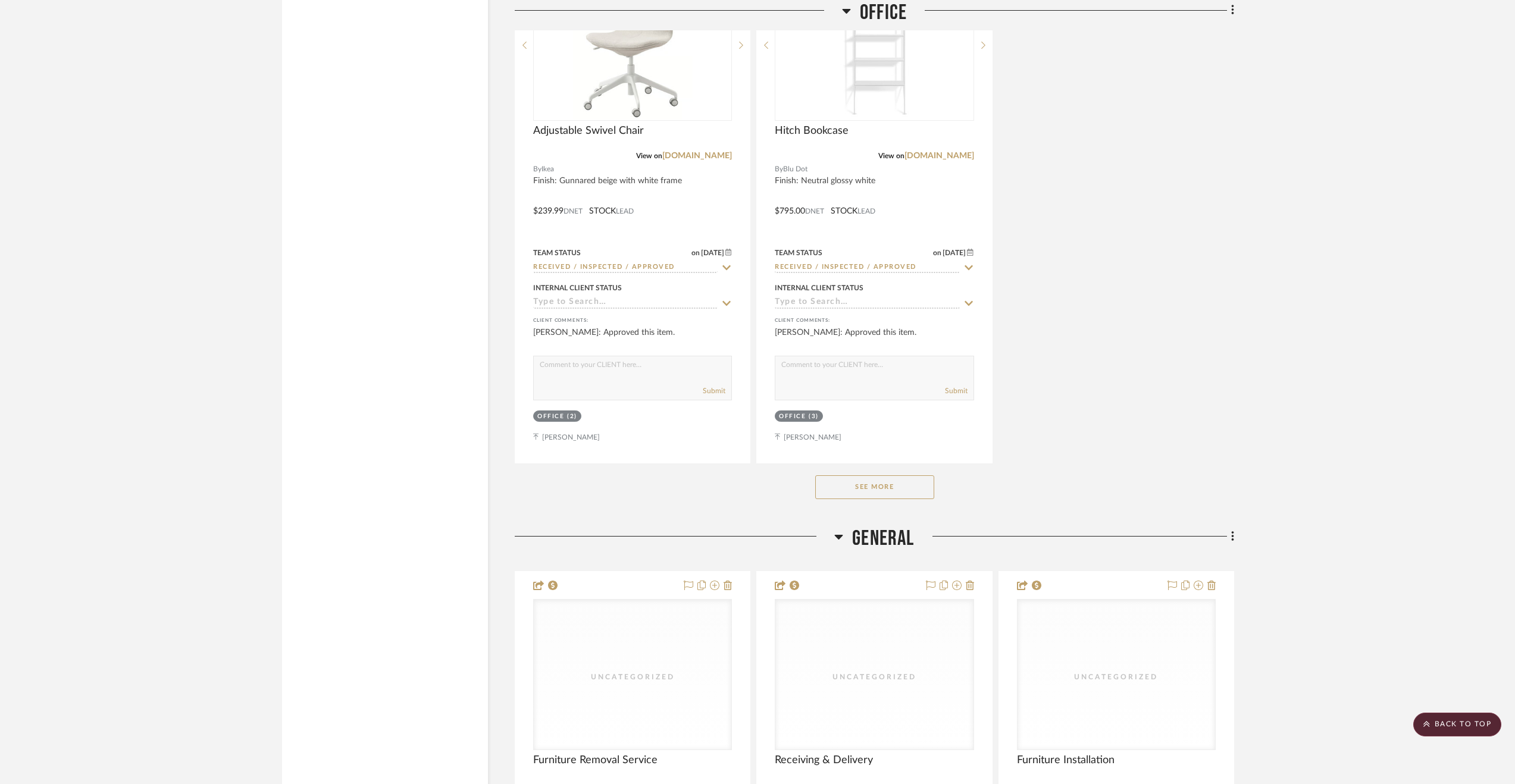
click at [816, 492] on button "See More" at bounding box center [874, 487] width 119 height 24
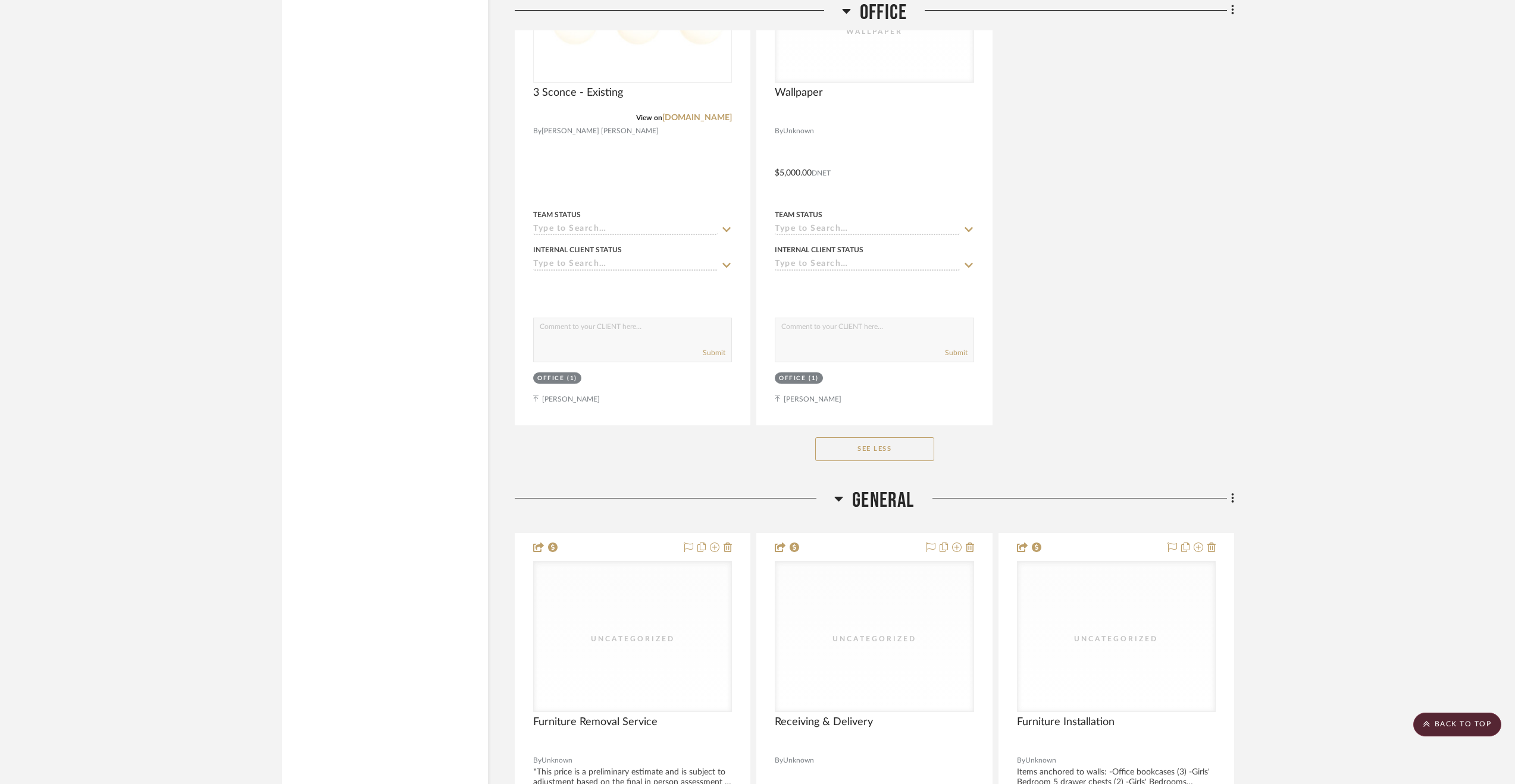
scroll to position [4343, 0]
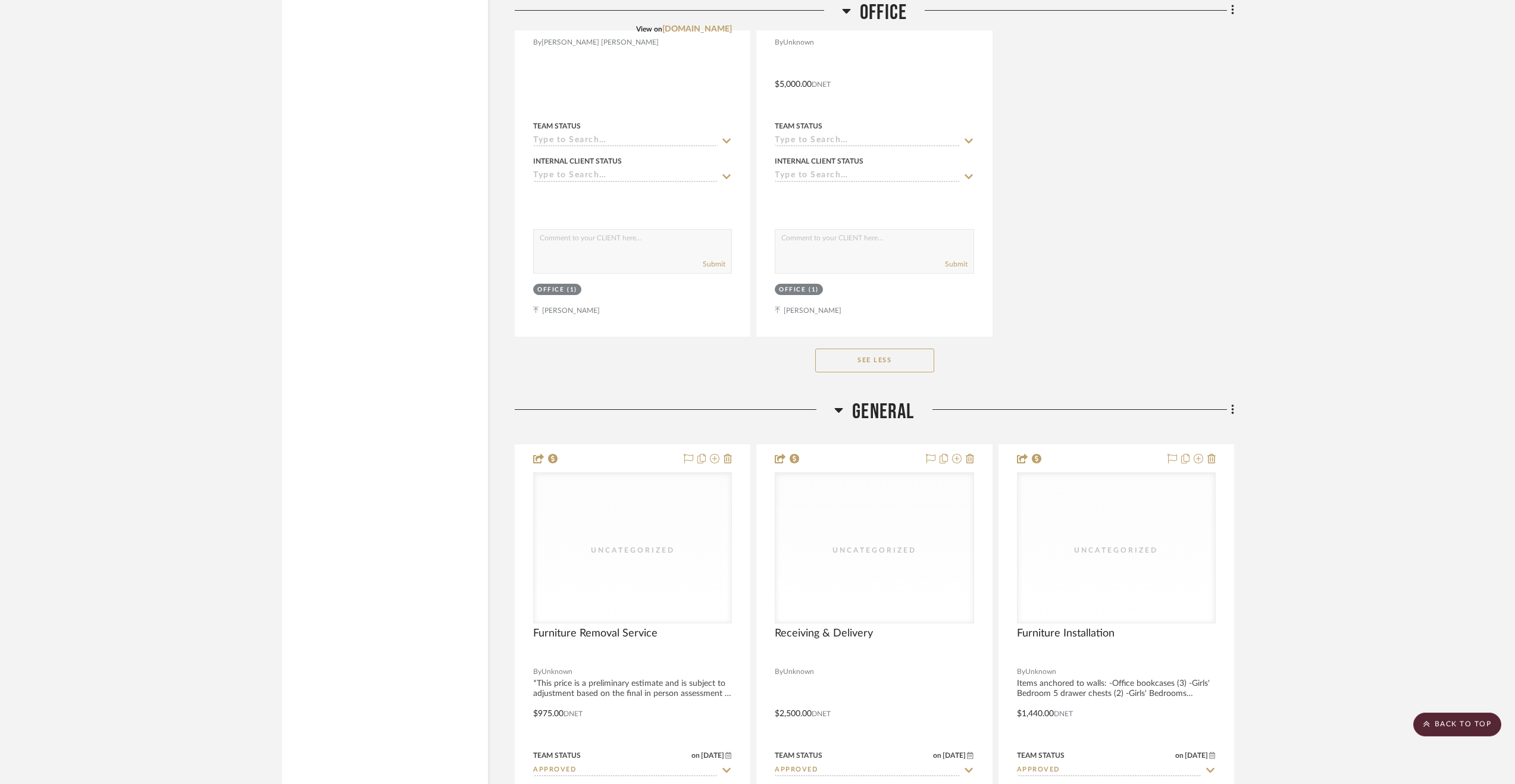
click at [886, 412] on span "General" at bounding box center [882, 412] width 62 height 26
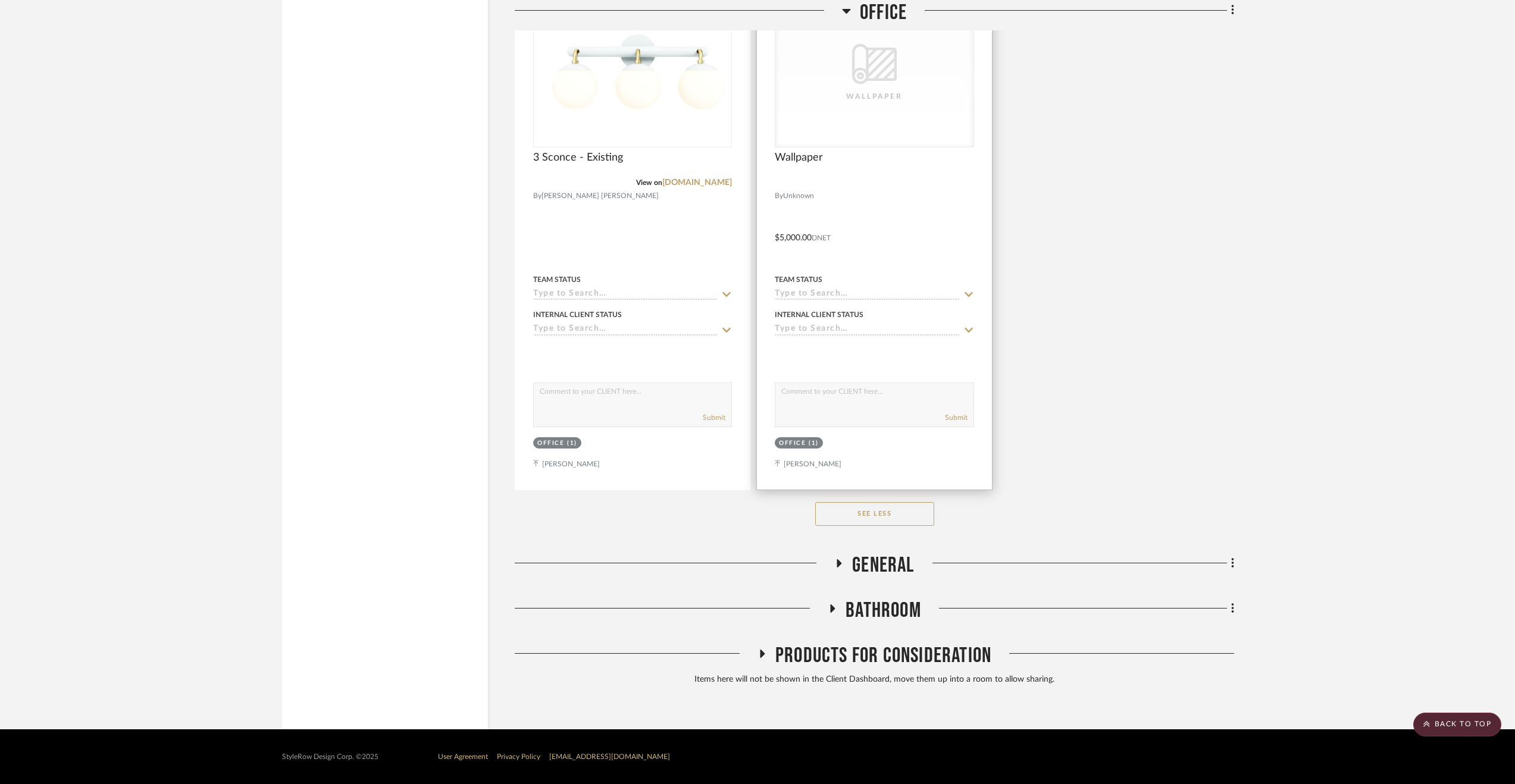
scroll to position [4193, 0]
click at [856, 553] on span "General" at bounding box center [882, 565] width 62 height 26
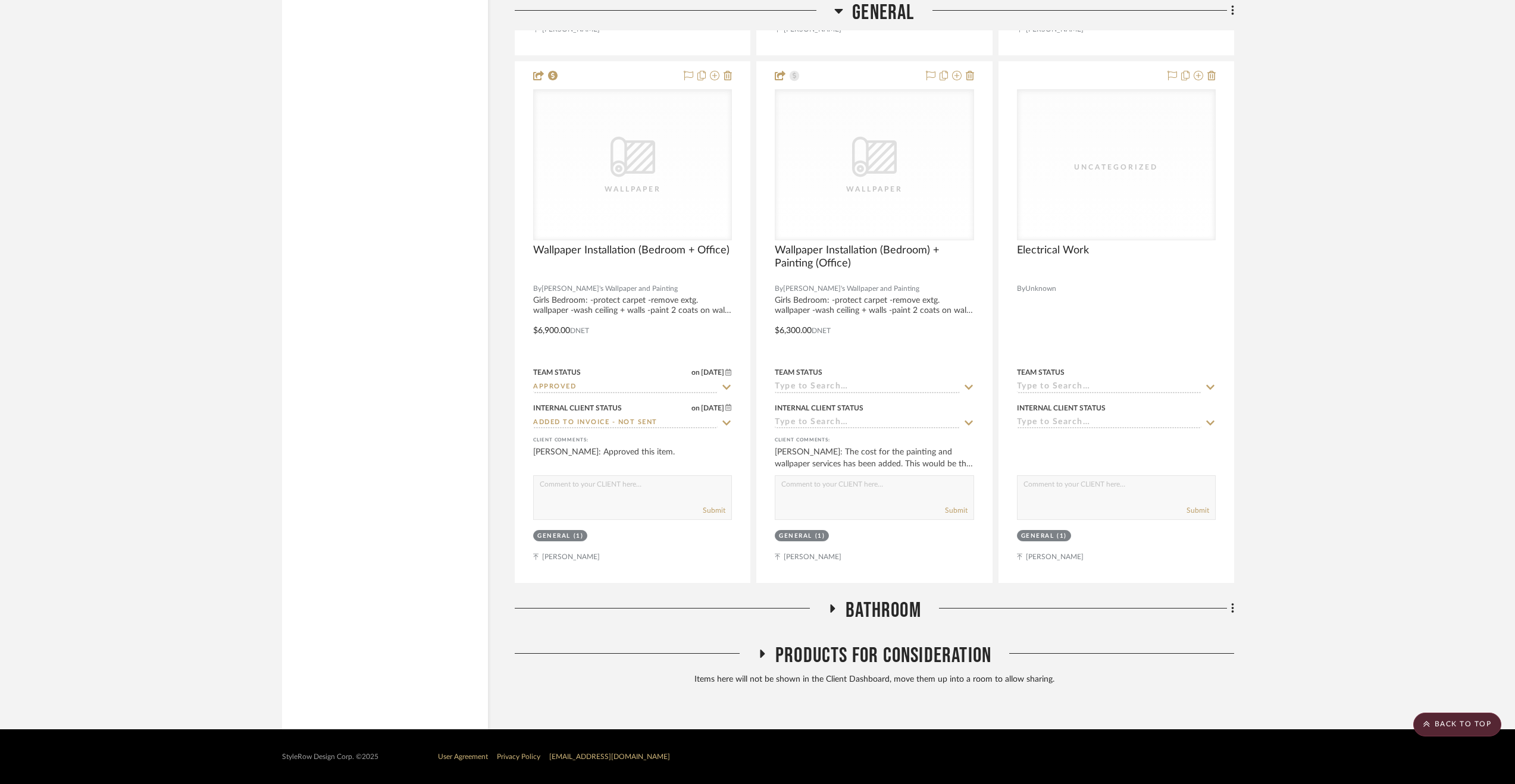
click at [878, 607] on span "Bathroom" at bounding box center [883, 610] width 76 height 26
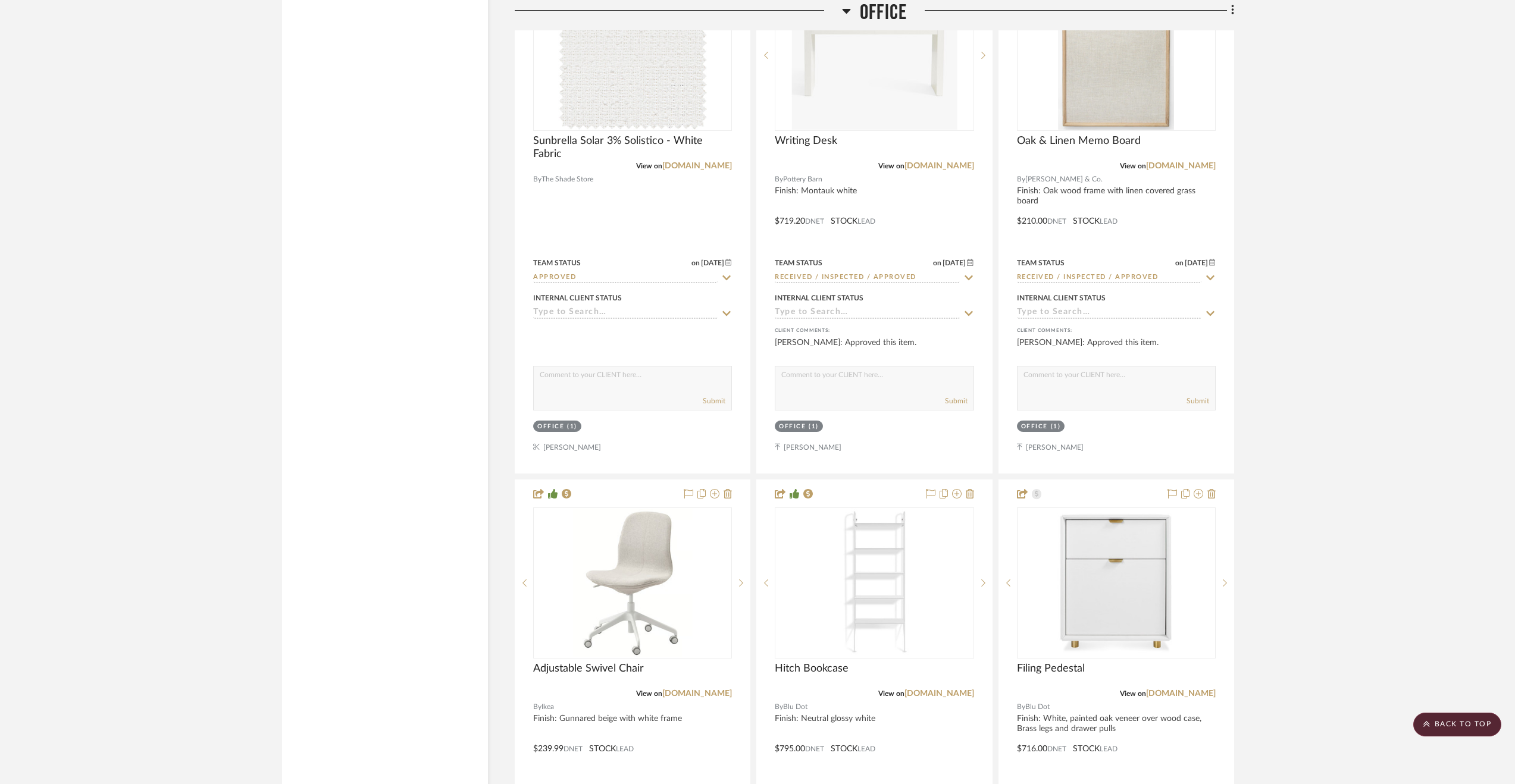
scroll to position [3297, 0]
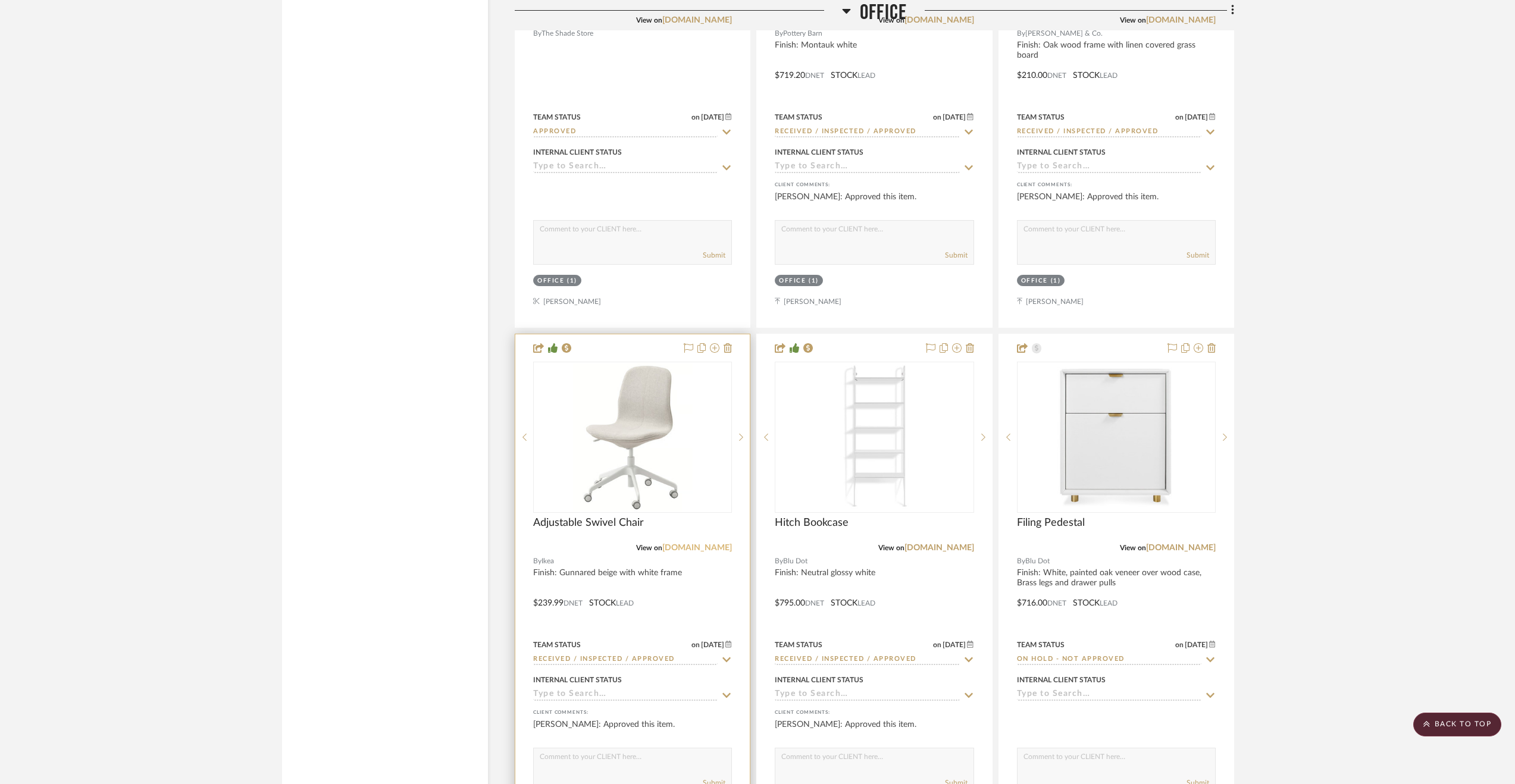
click at [712, 550] on link "ikea.com" at bounding box center [697, 548] width 70 height 8
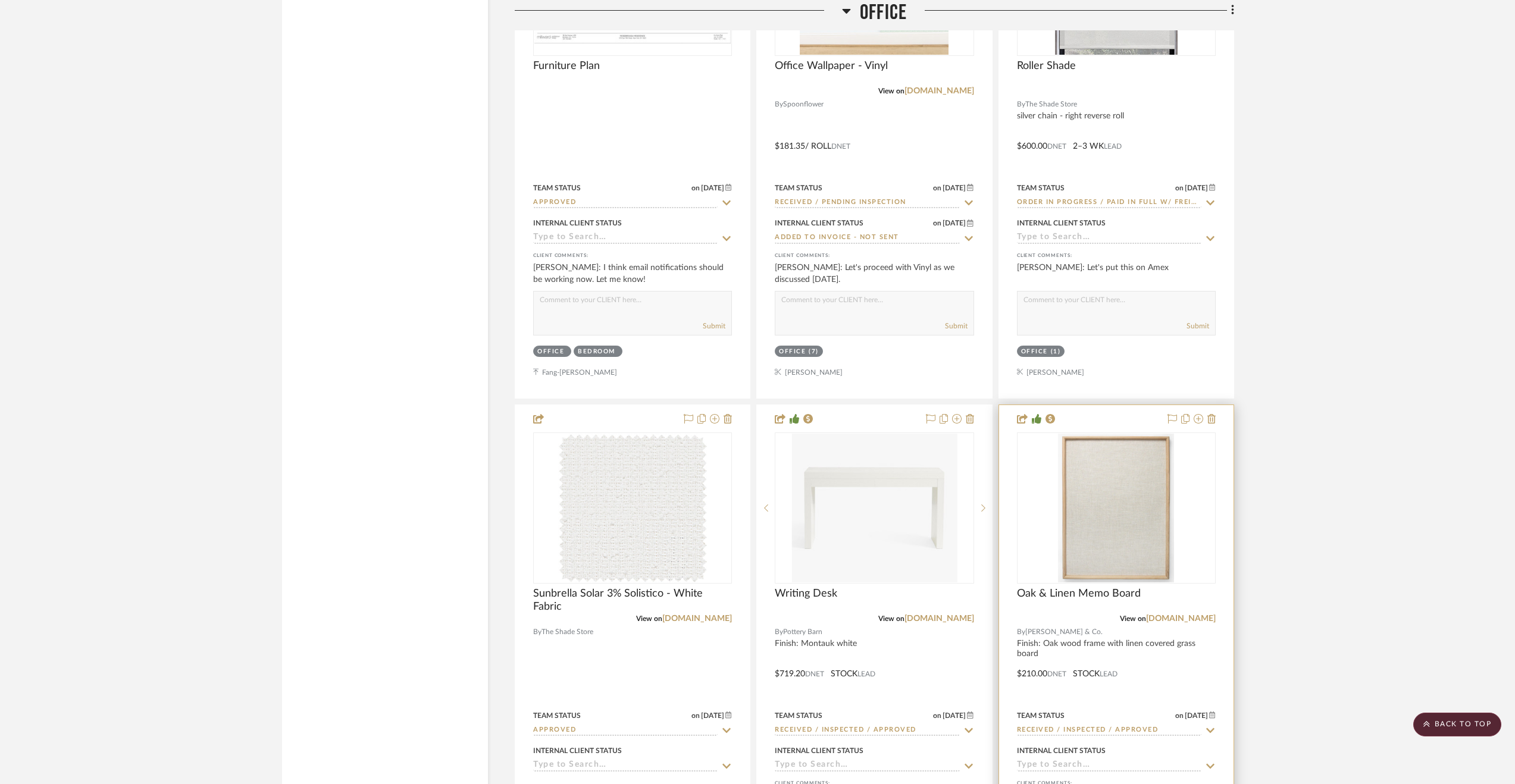
scroll to position [2820, 0]
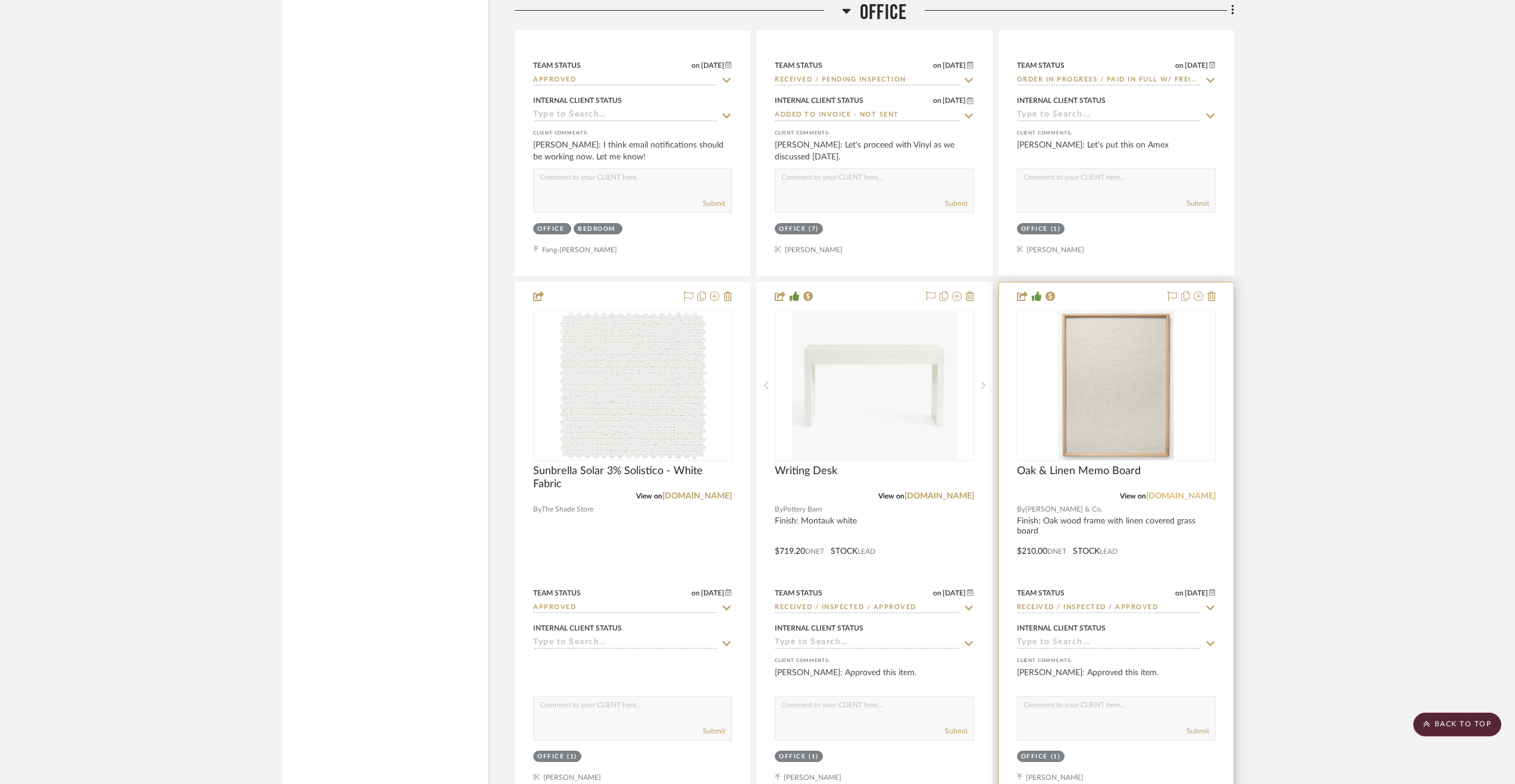
click at [1171, 496] on link "mcgeeandco.com" at bounding box center [1181, 496] width 70 height 8
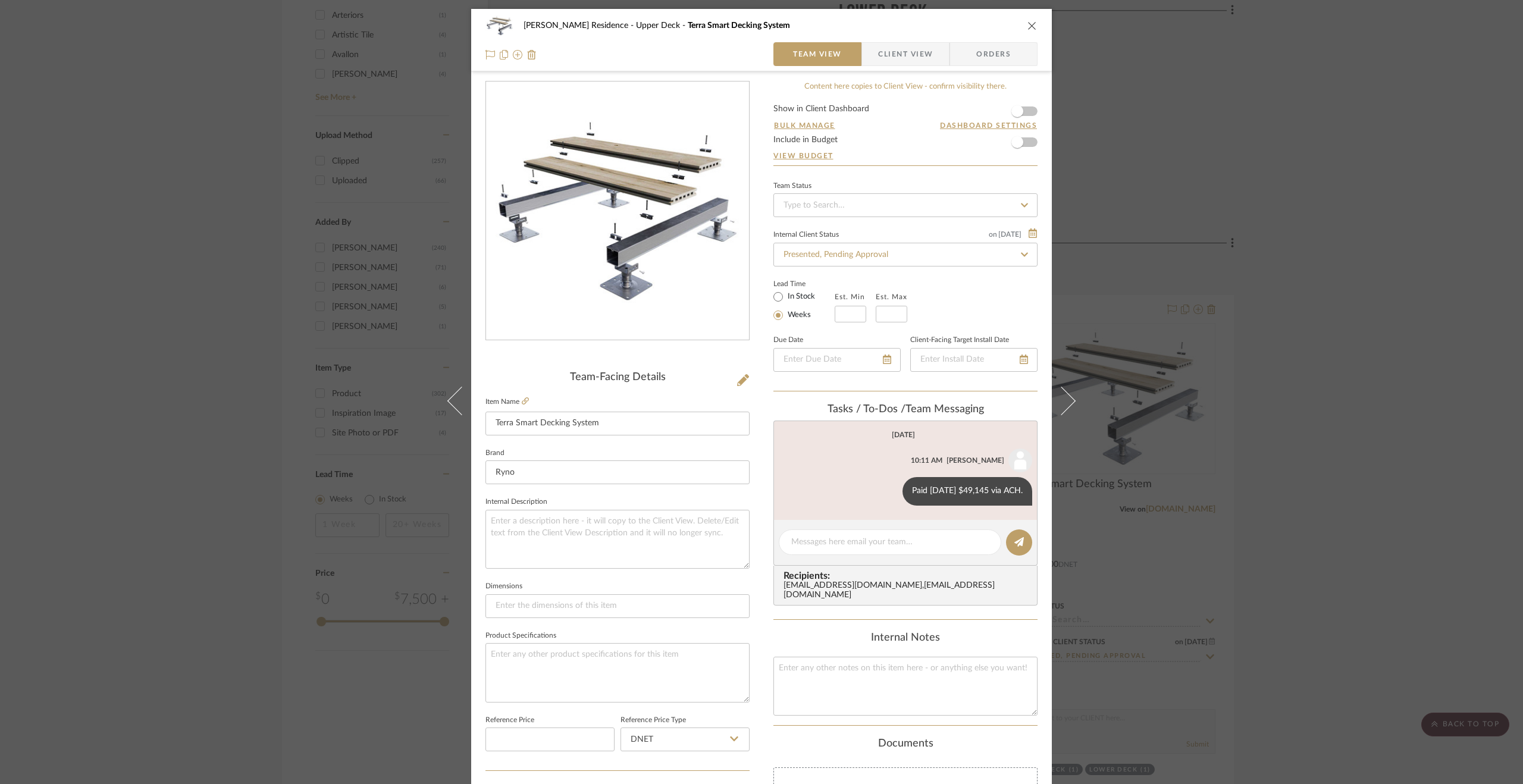
scroll to position [297, 0]
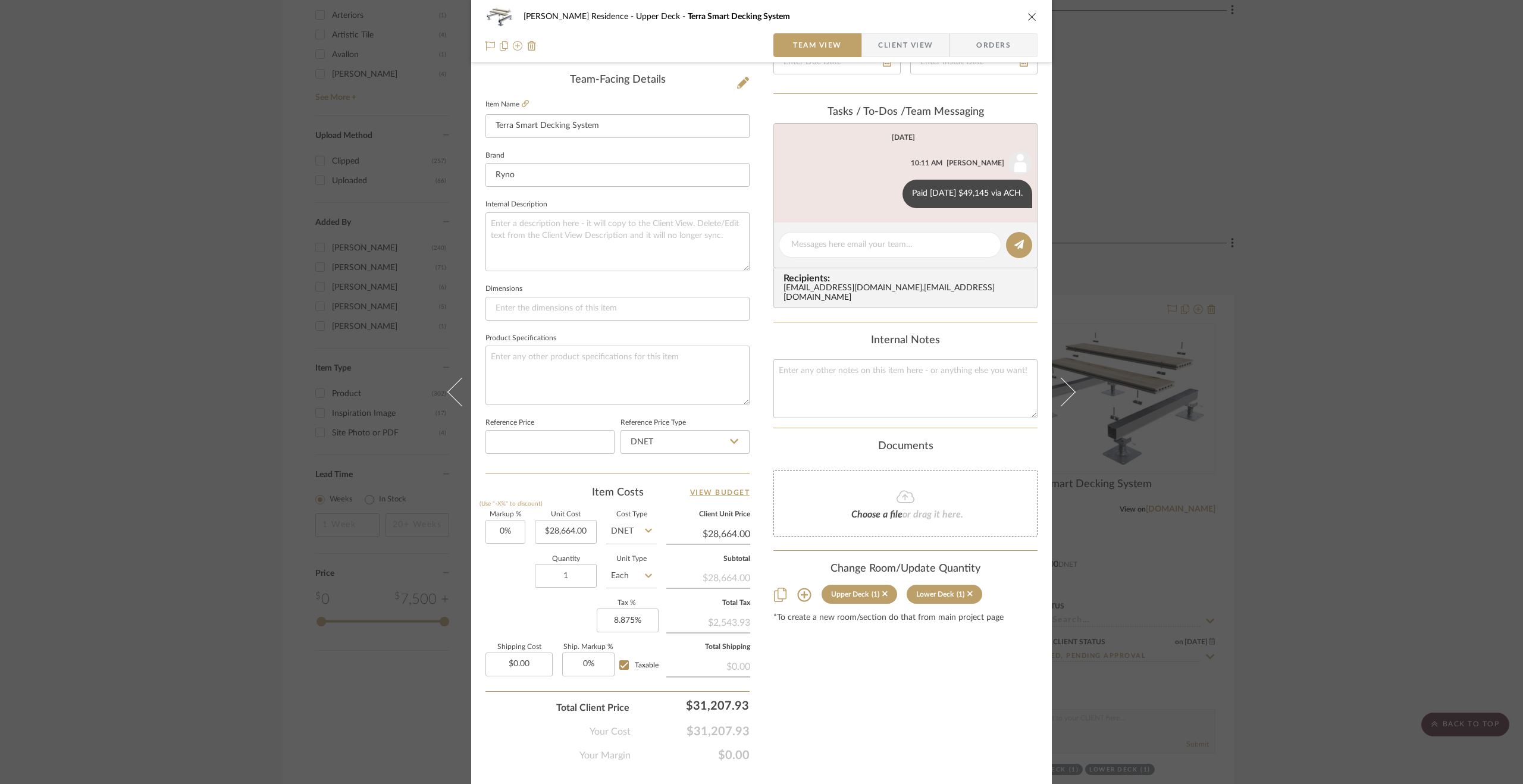
click at [1286, 387] on div "Dever Residence Upper Deck Terra Smart Decking System Team View Client View Ord…" at bounding box center [761, 392] width 1523 height 784
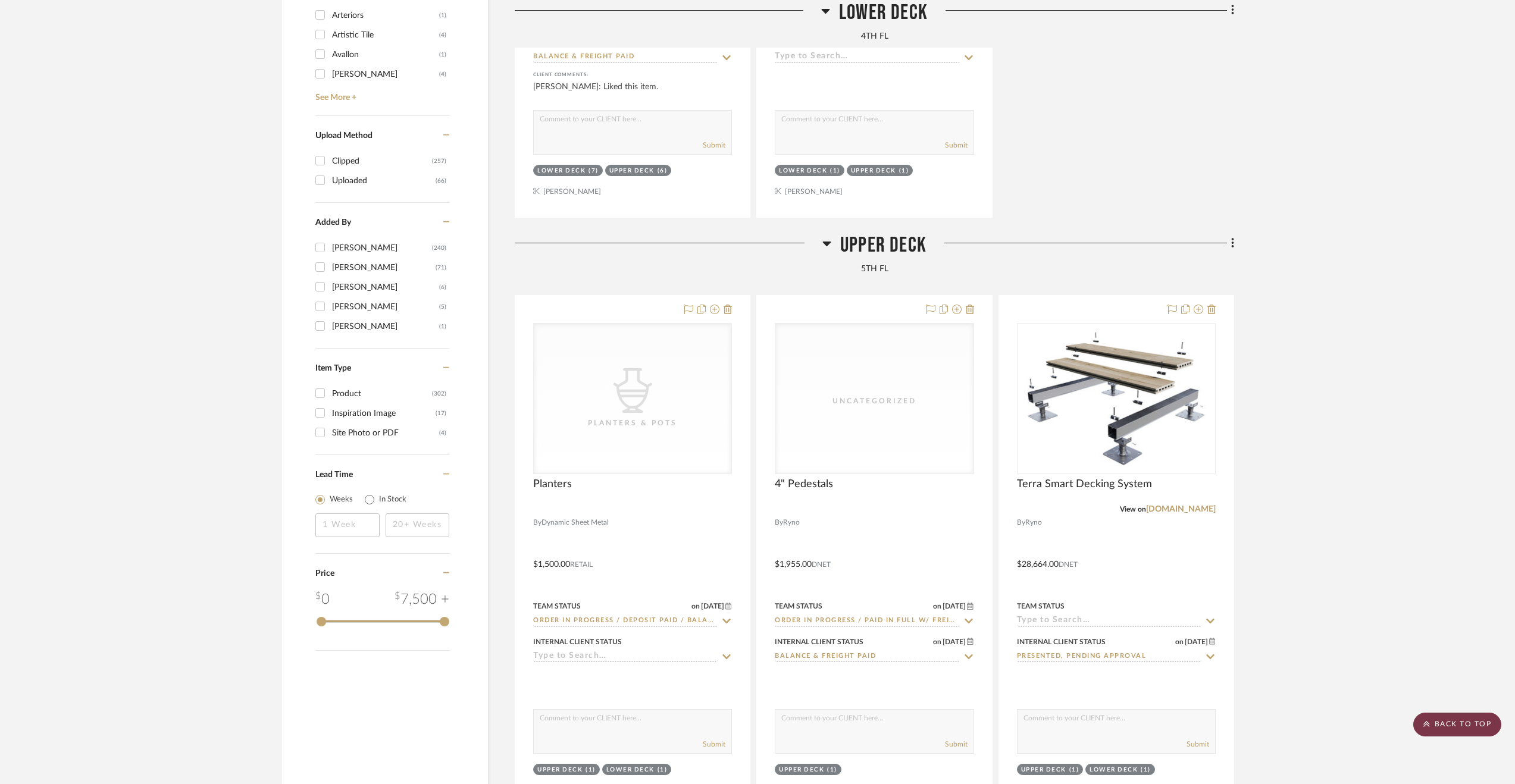
click at [1422, 724] on scroll-to-top-button "BACK TO TOP" at bounding box center [1457, 724] width 88 height 24
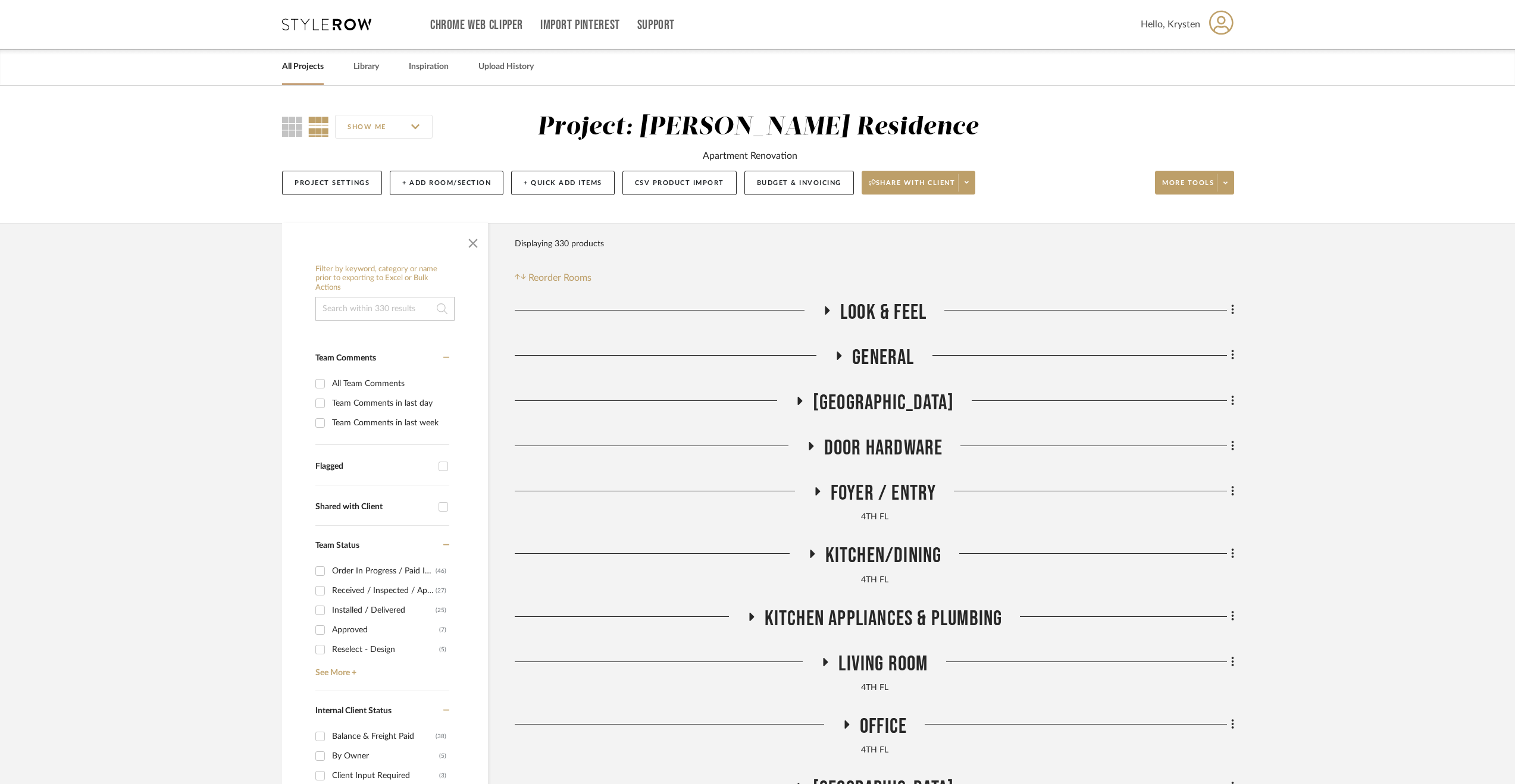
scroll to position [0, 0]
drag, startPoint x: 314, startPoint y: 70, endPoint x: 308, endPoint y: 70, distance: 6.0
click at [314, 70] on link "All Projects" at bounding box center [302, 67] width 42 height 16
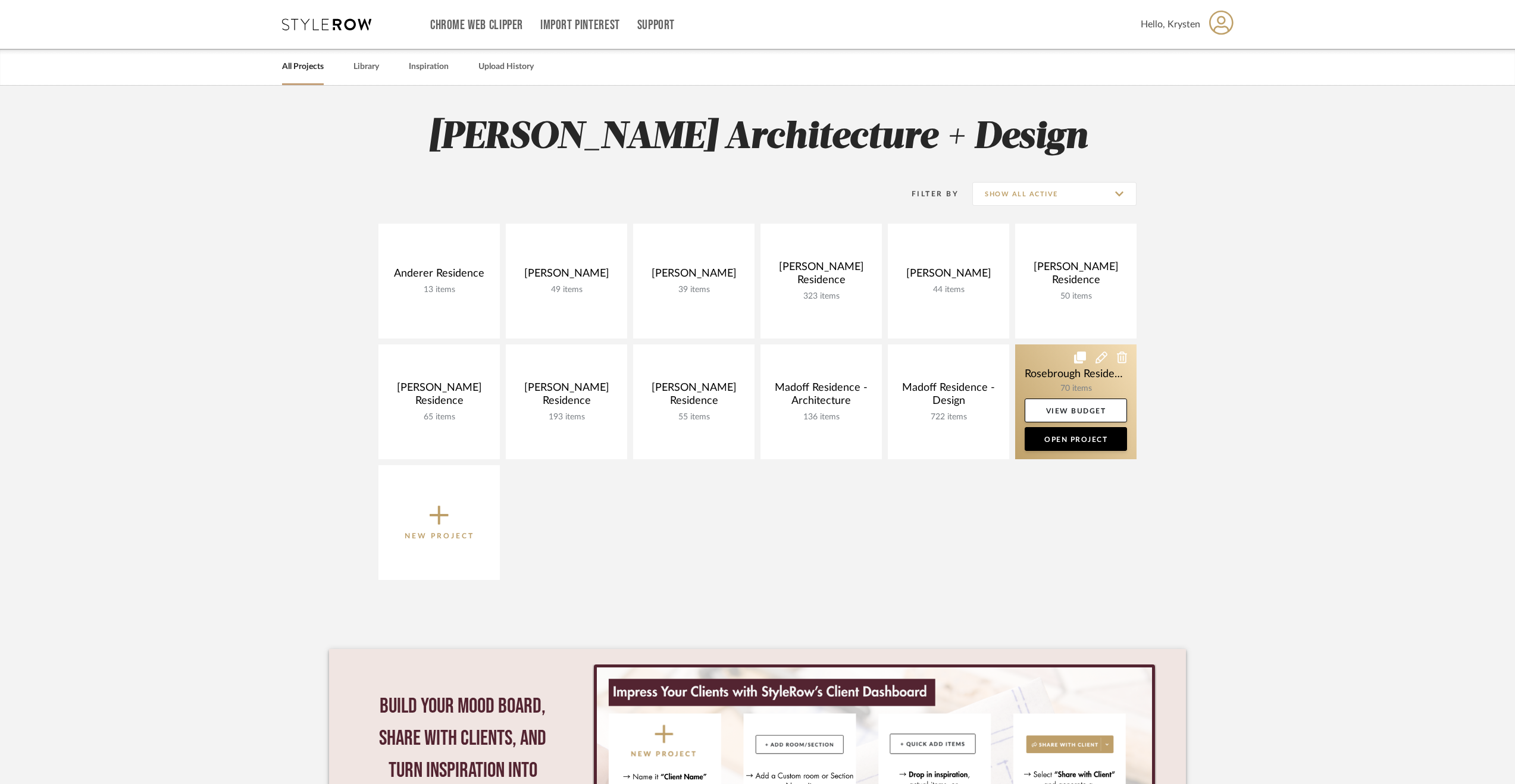
click at [1052, 370] on link at bounding box center [1076, 401] width 121 height 115
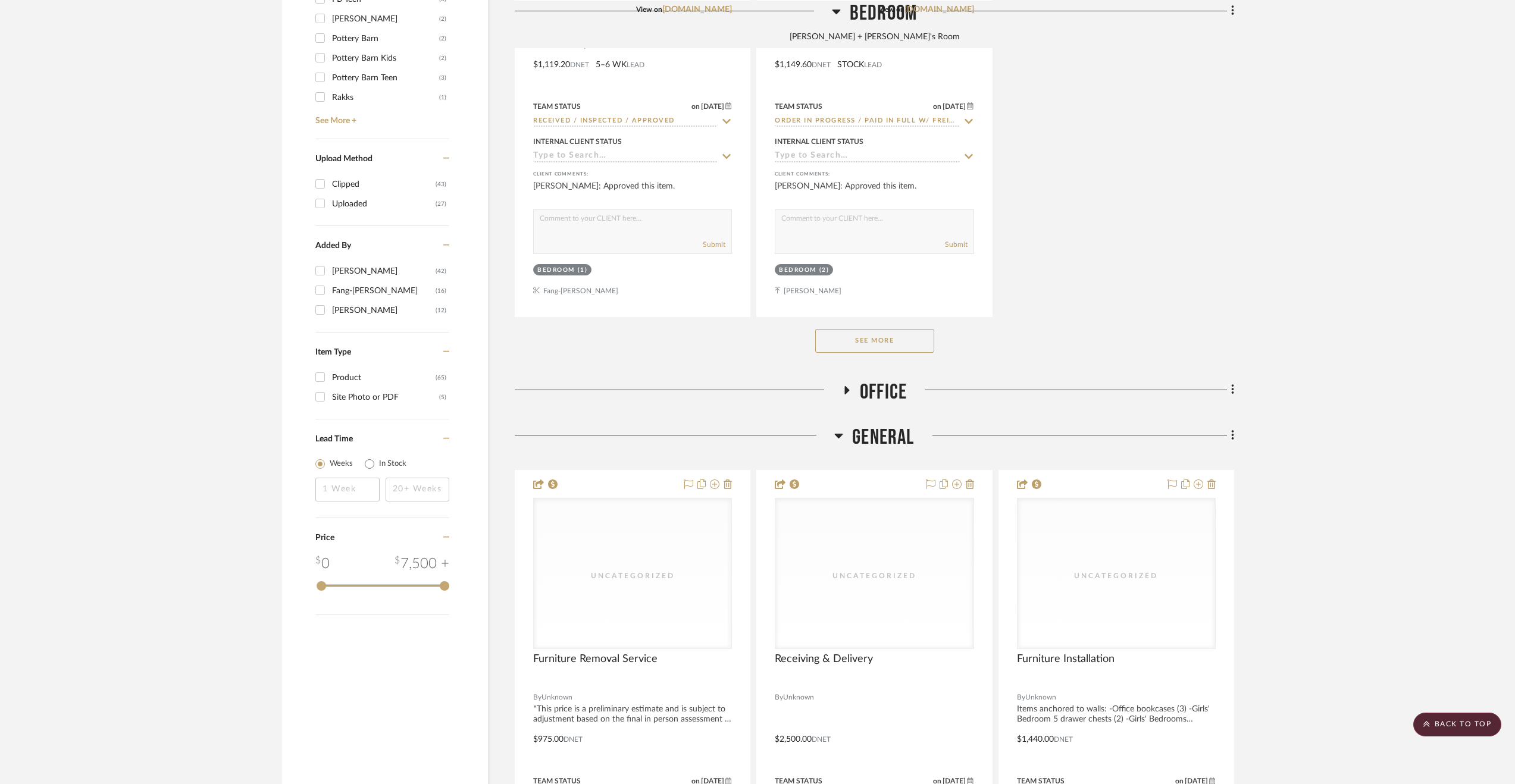
scroll to position [1666, 0]
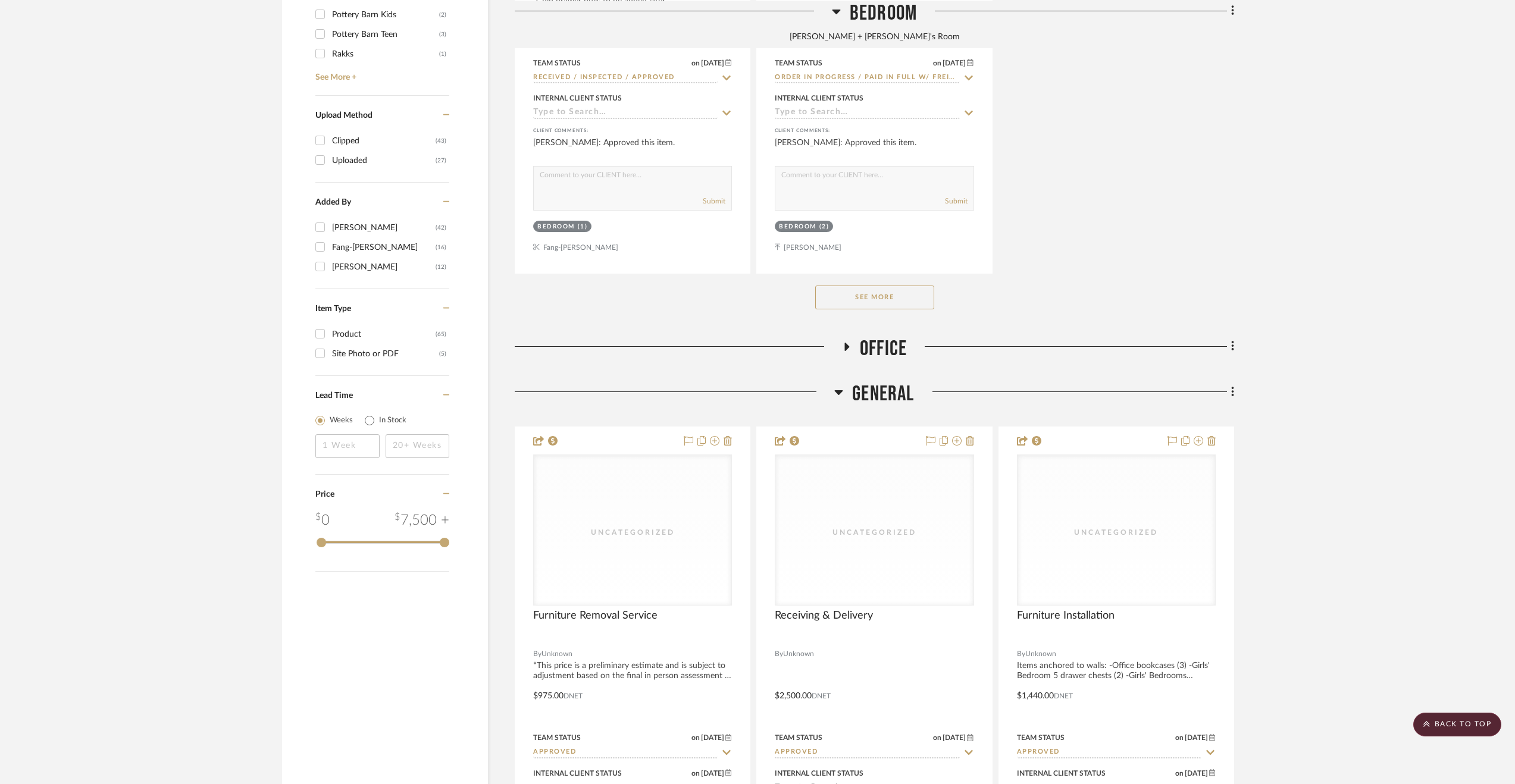
click at [857, 307] on button "See More" at bounding box center [874, 297] width 119 height 24
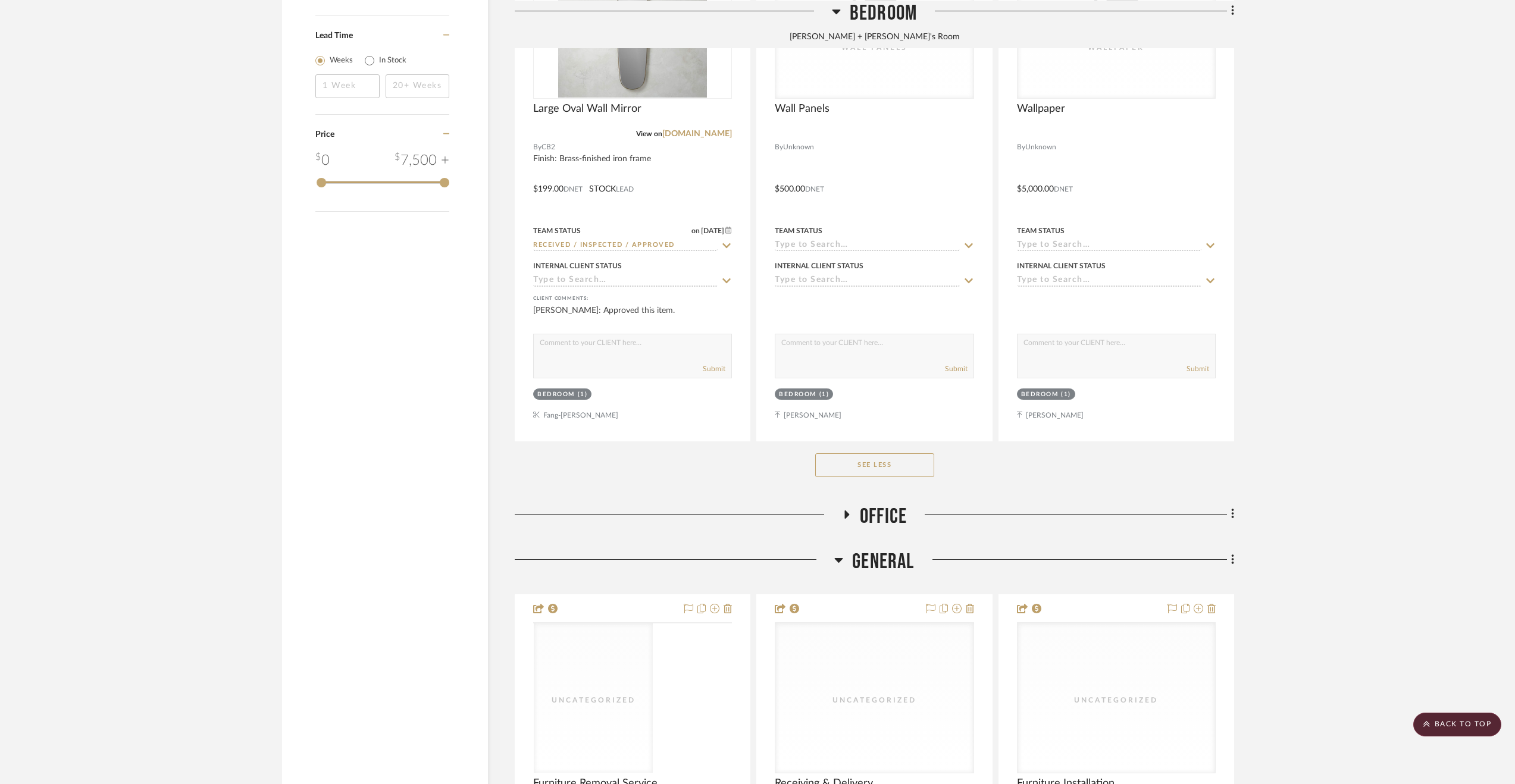
scroll to position [2142, 0]
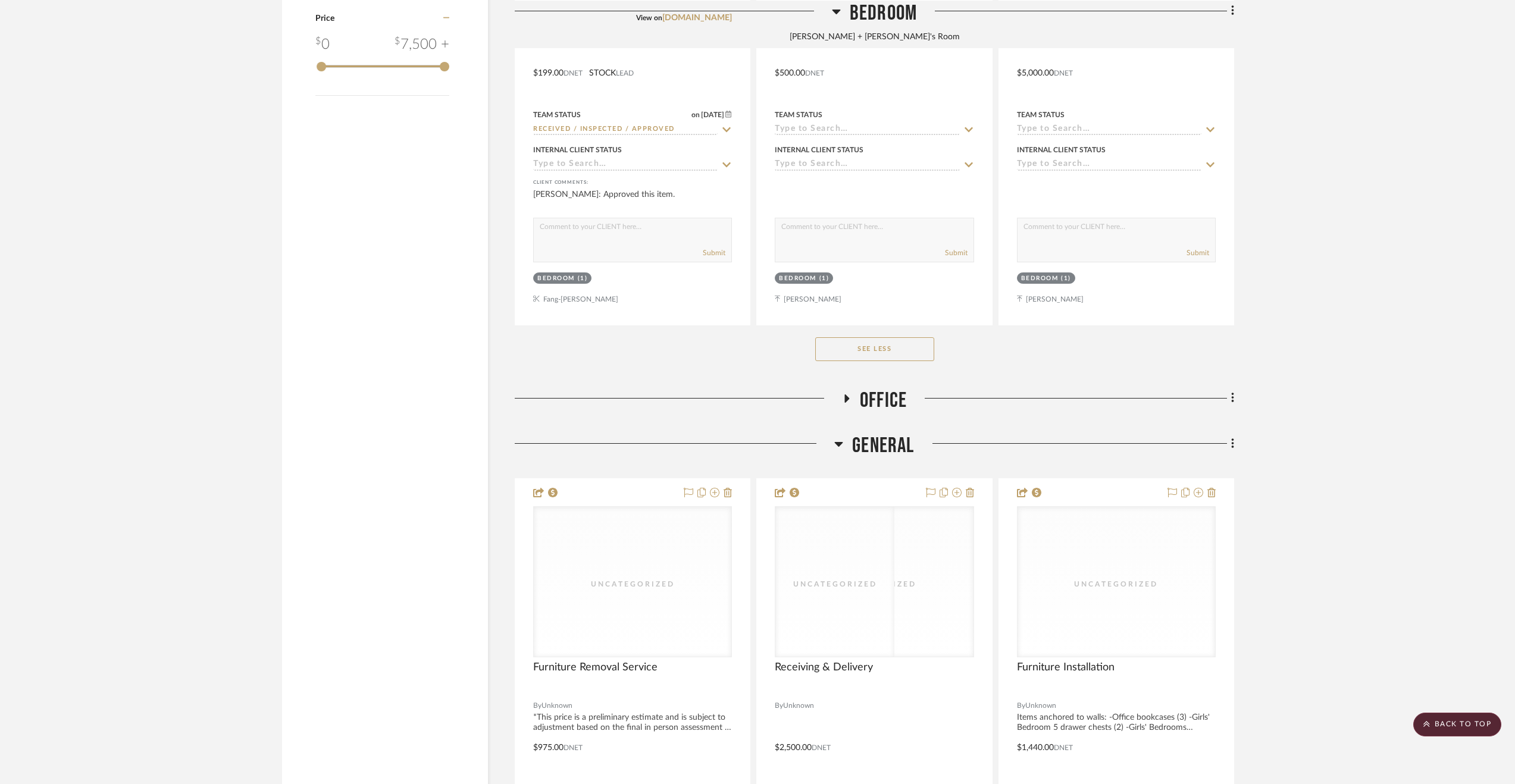
click at [856, 398] on h3 "Office" at bounding box center [874, 400] width 65 height 26
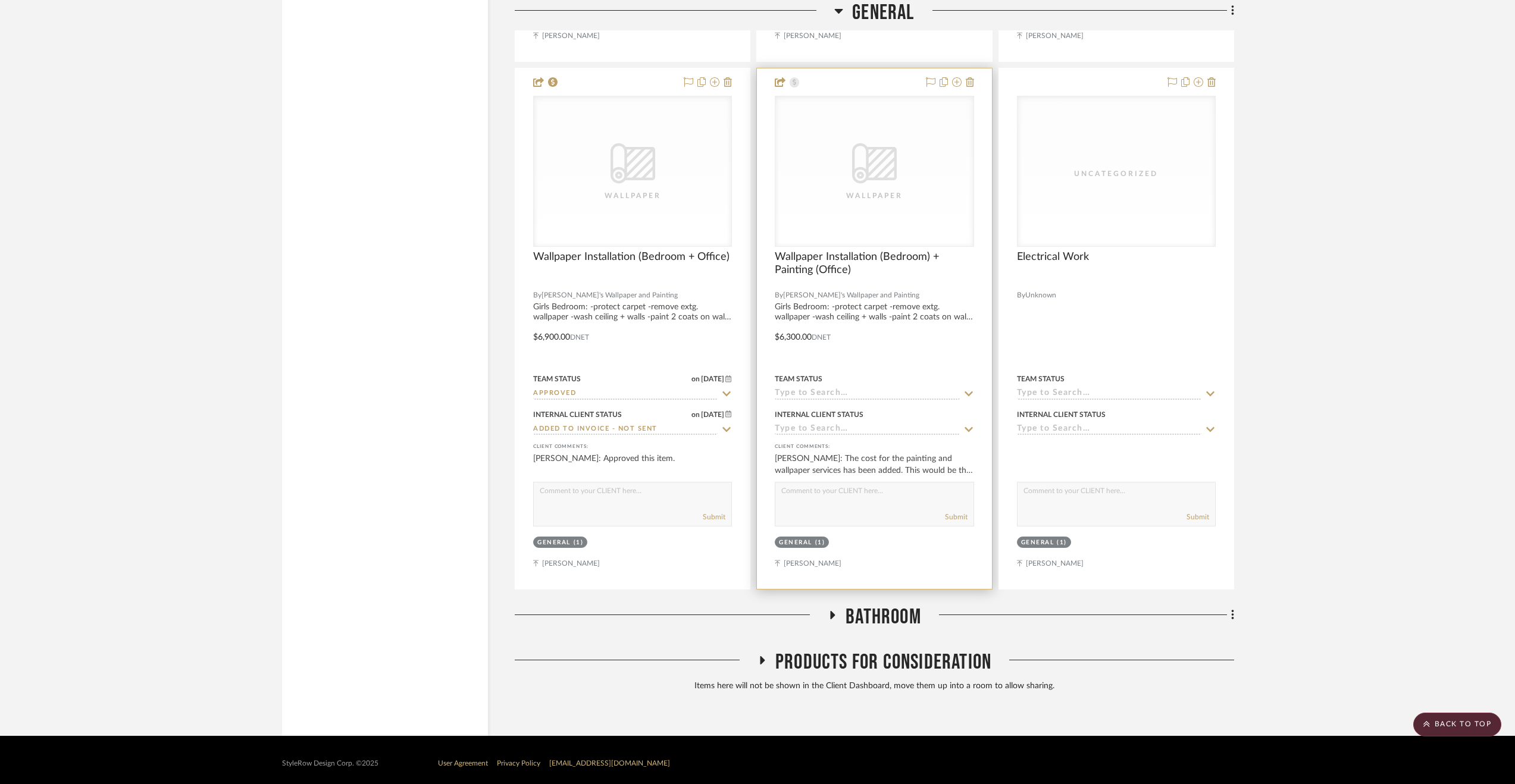
scroll to position [4729, 0]
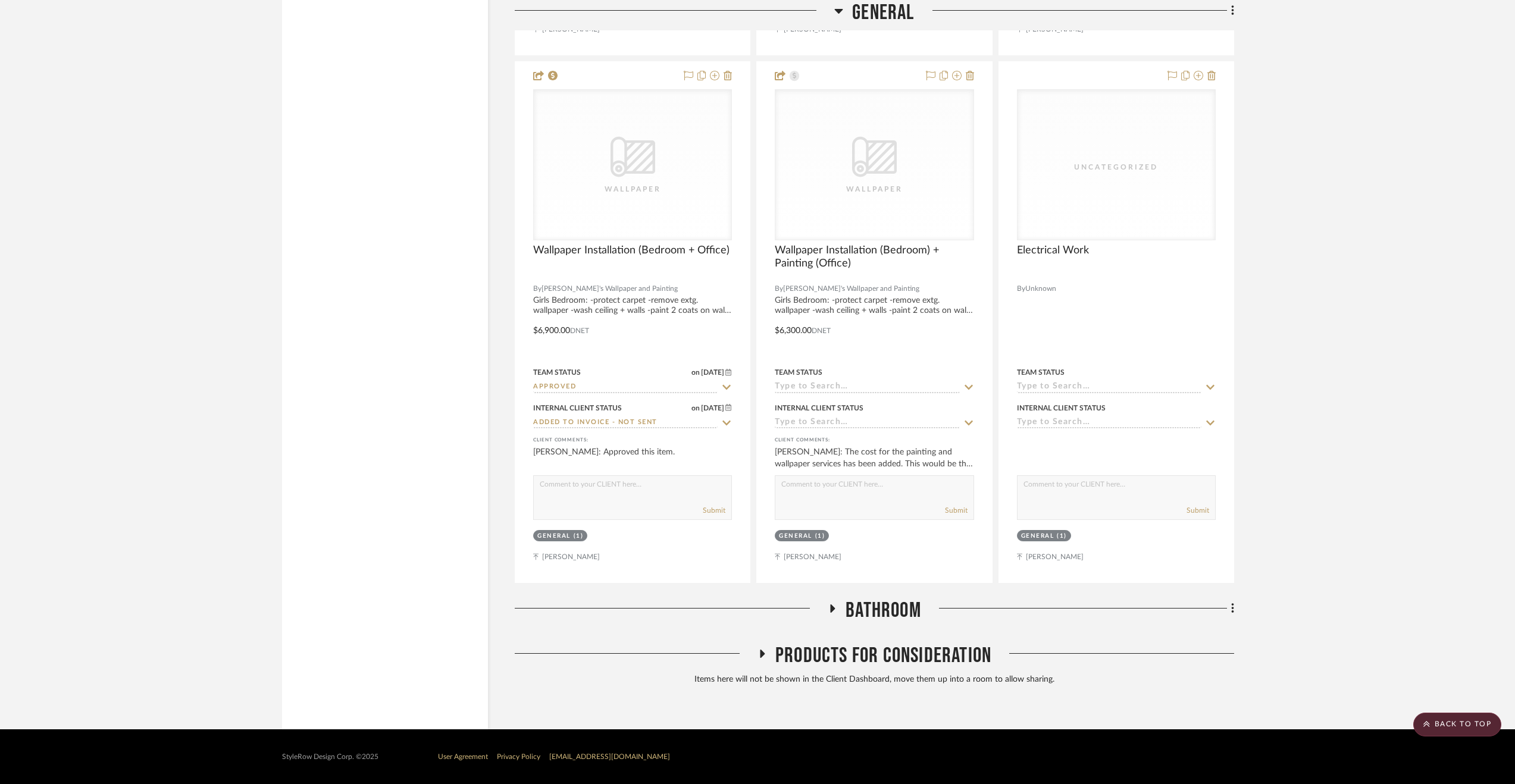
click at [861, 607] on span "Bathroom" at bounding box center [883, 610] width 76 height 26
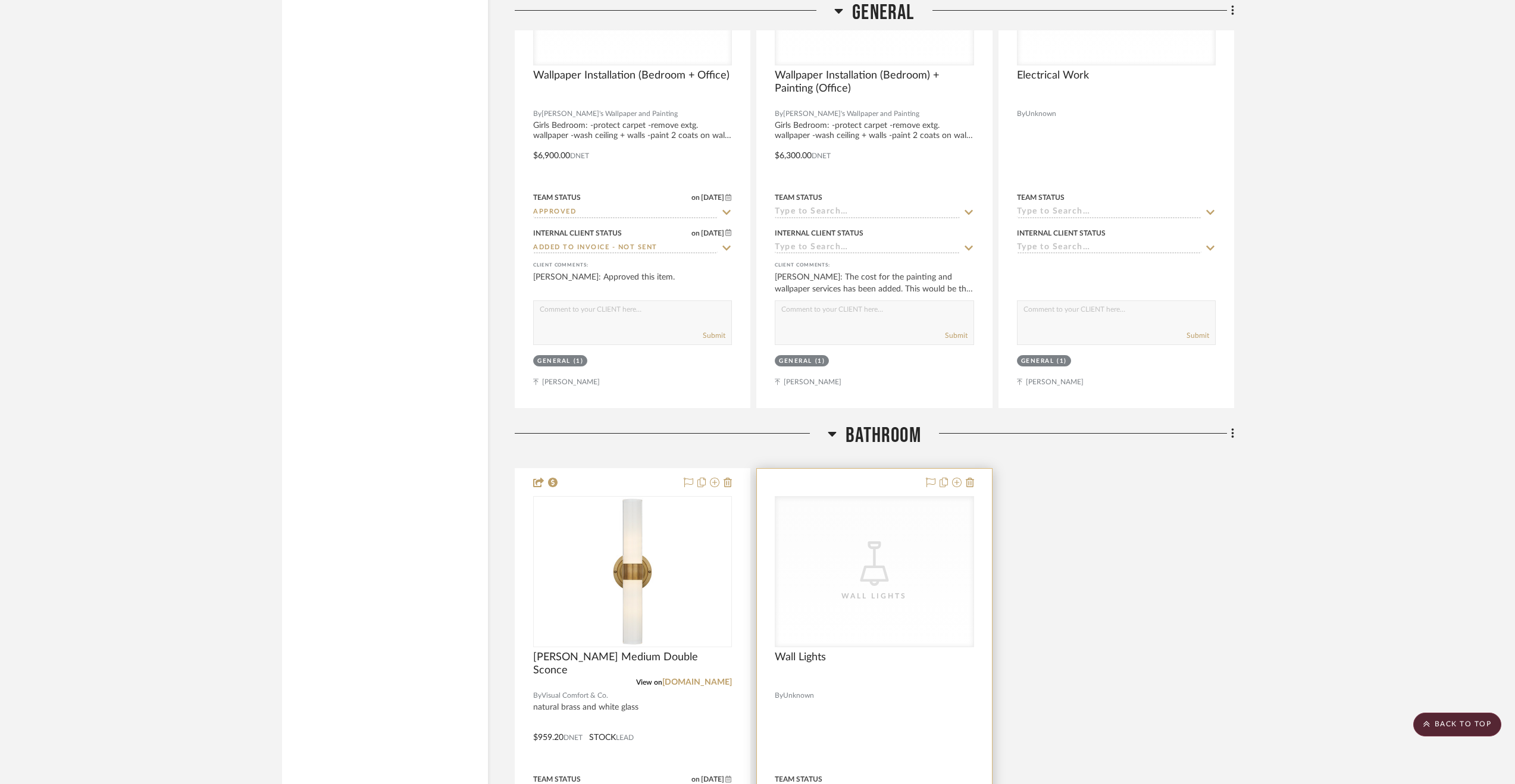
scroll to position [5027, 0]
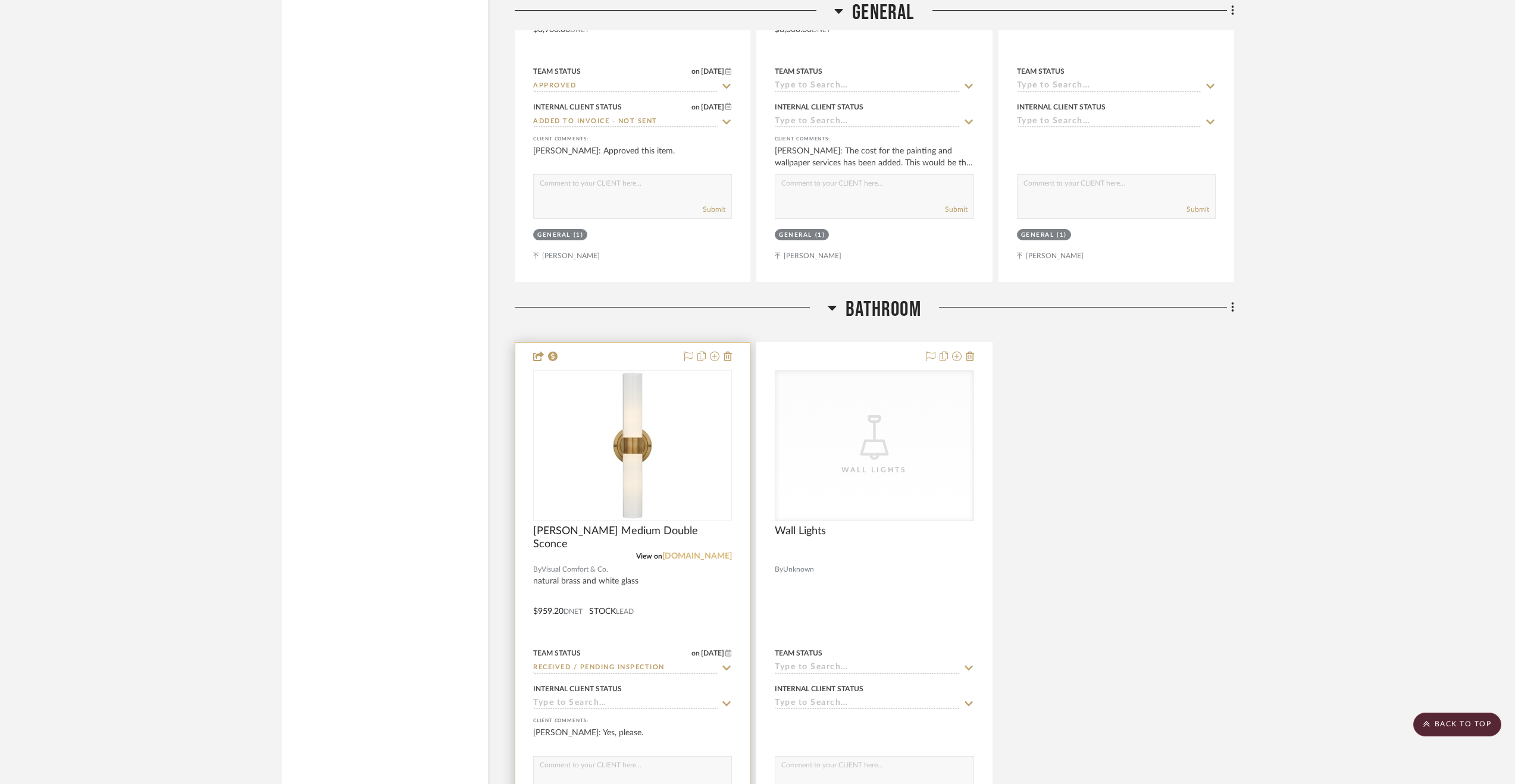
click at [714, 560] on link "visualcomfort.com" at bounding box center [697, 556] width 70 height 8
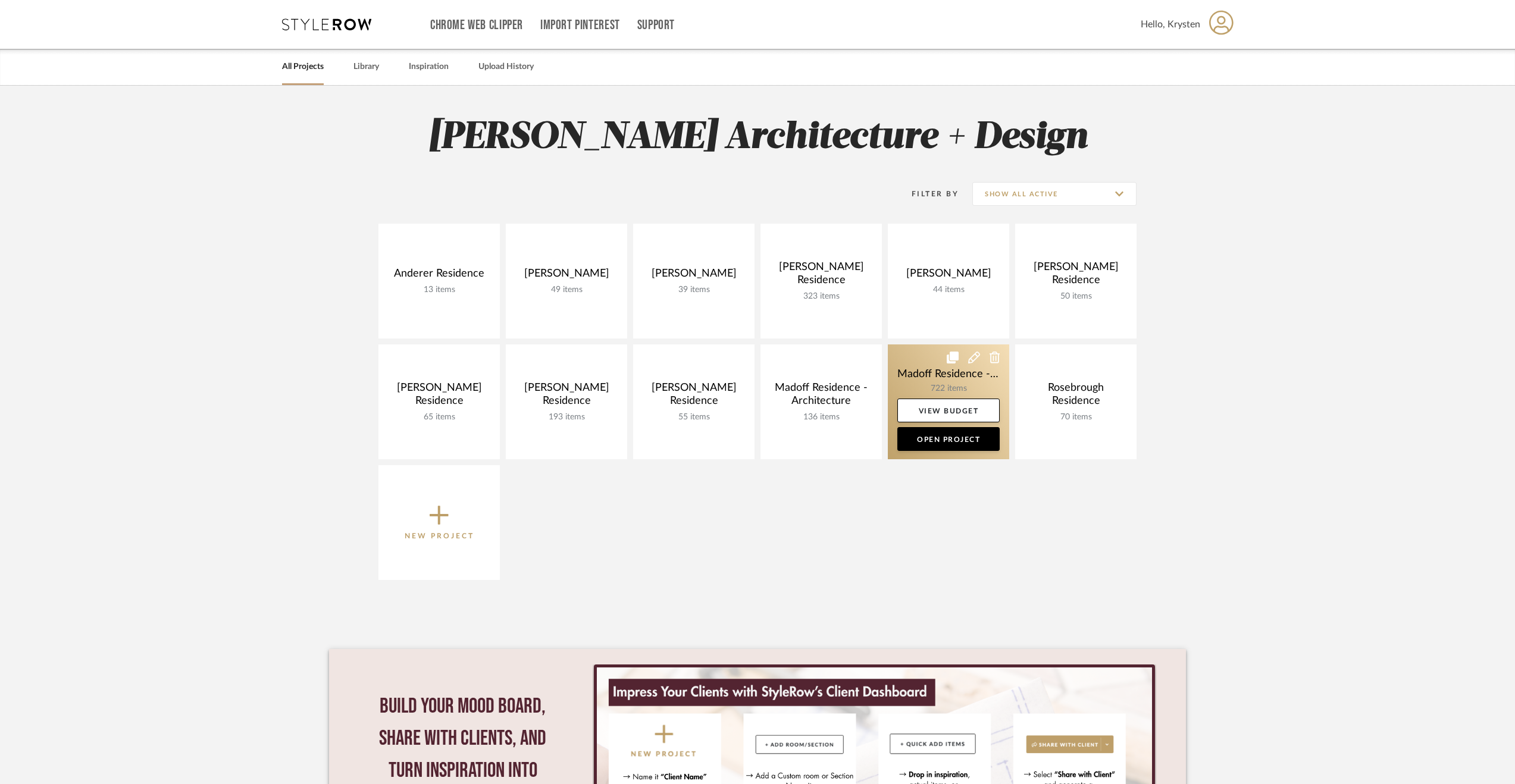
click at [916, 366] on link at bounding box center [948, 401] width 121 height 115
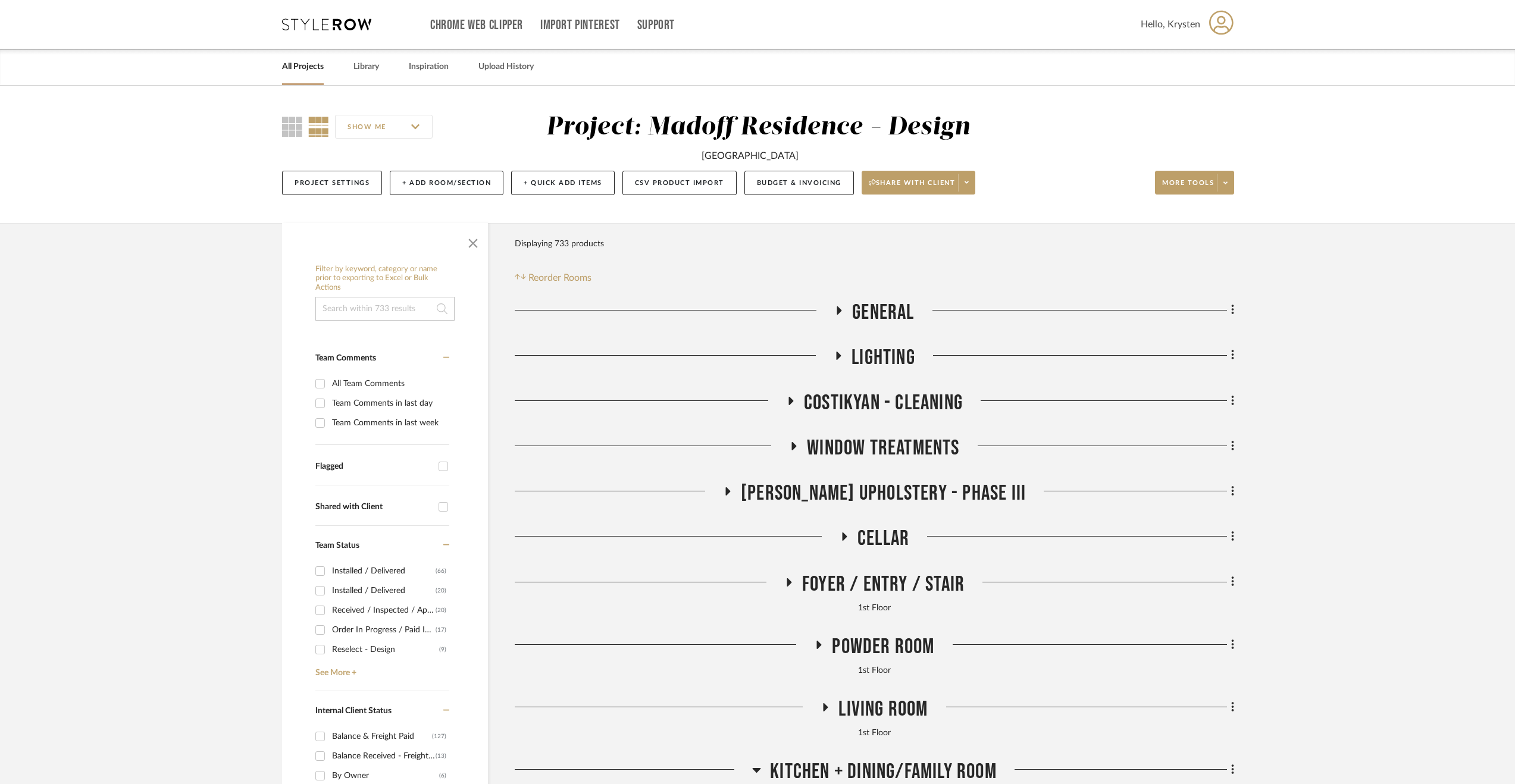
scroll to position [238, 0]
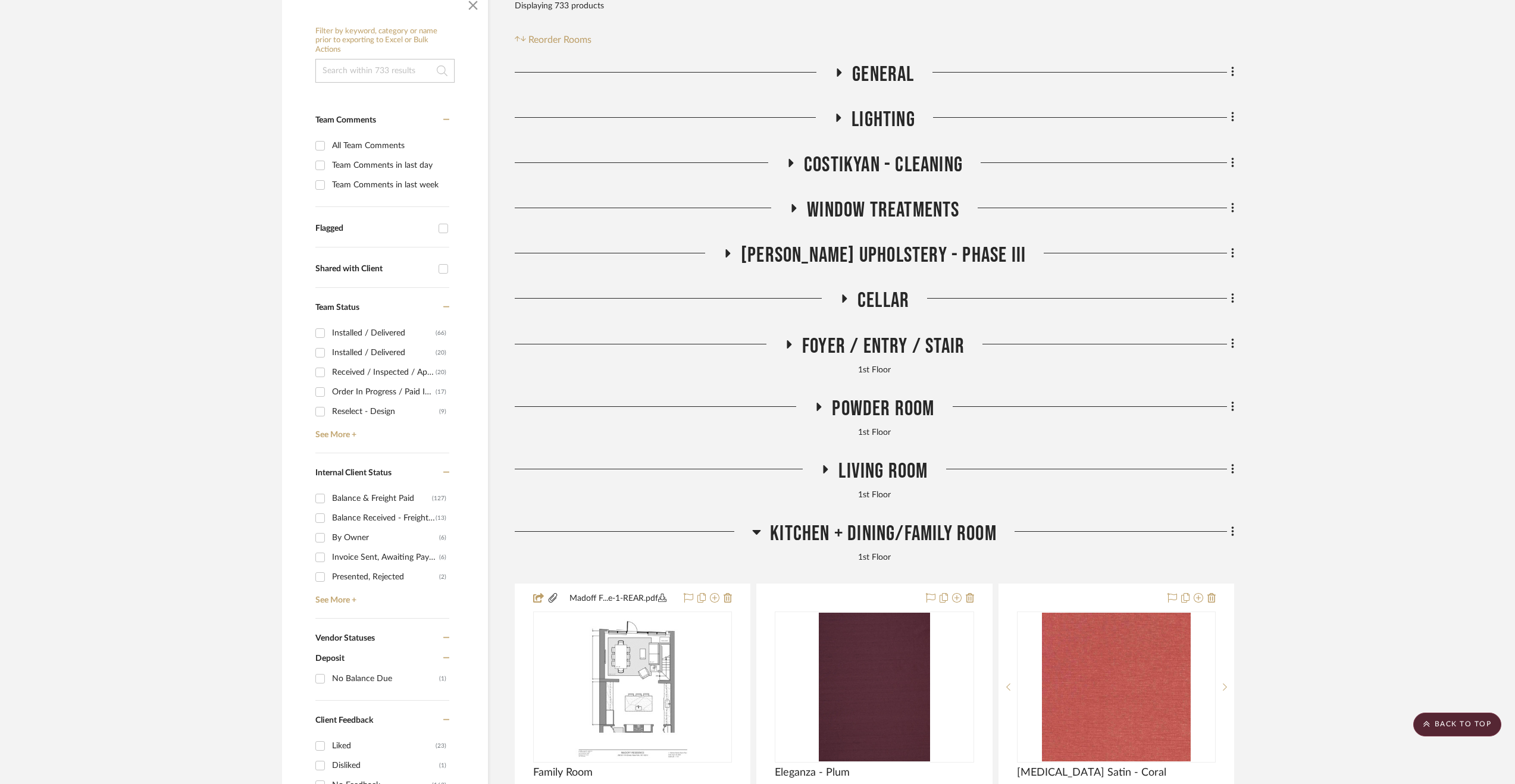
click at [880, 526] on span "Kitchen + Dining/Family Room" at bounding box center [883, 533] width 227 height 26
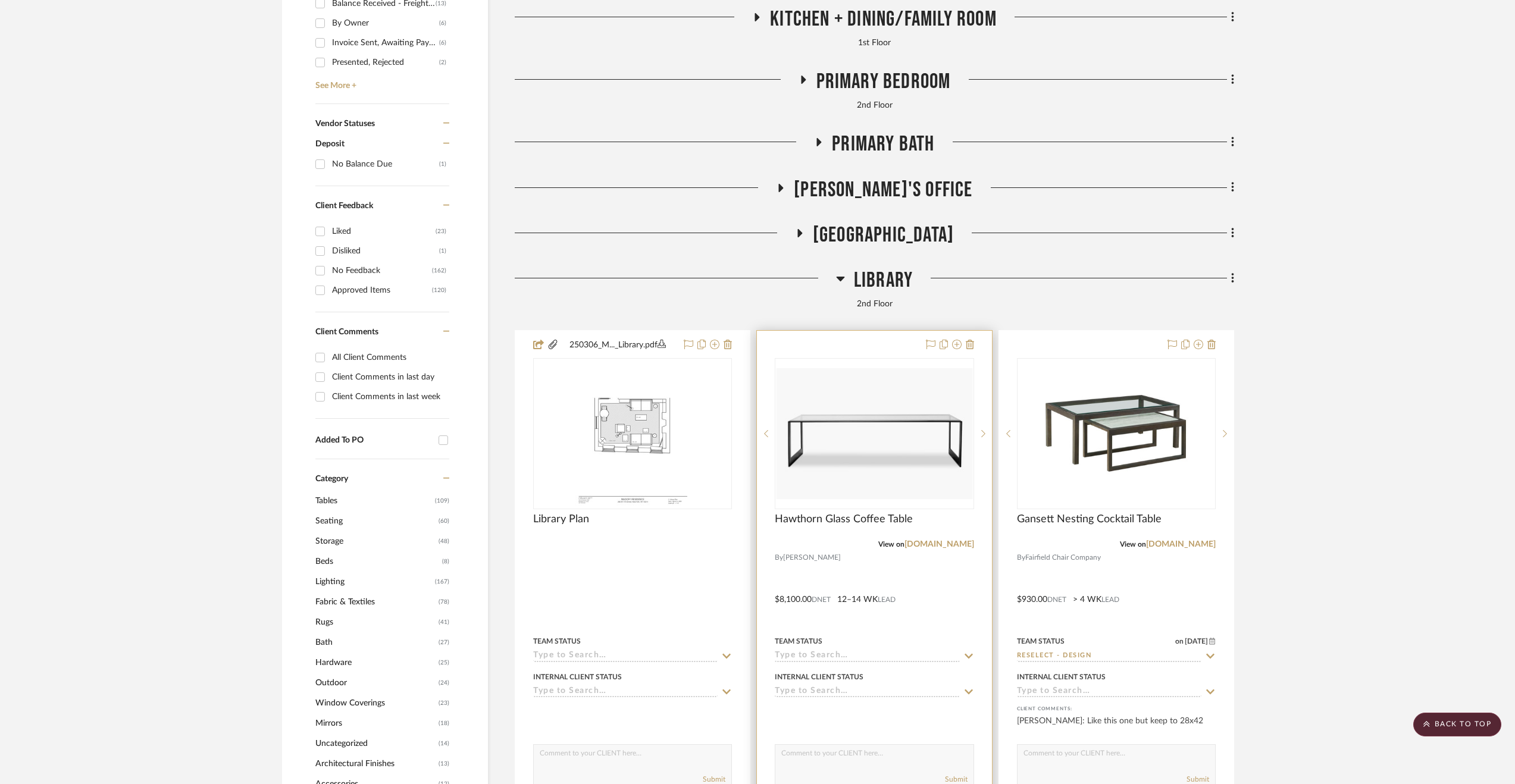
scroll to position [773, 0]
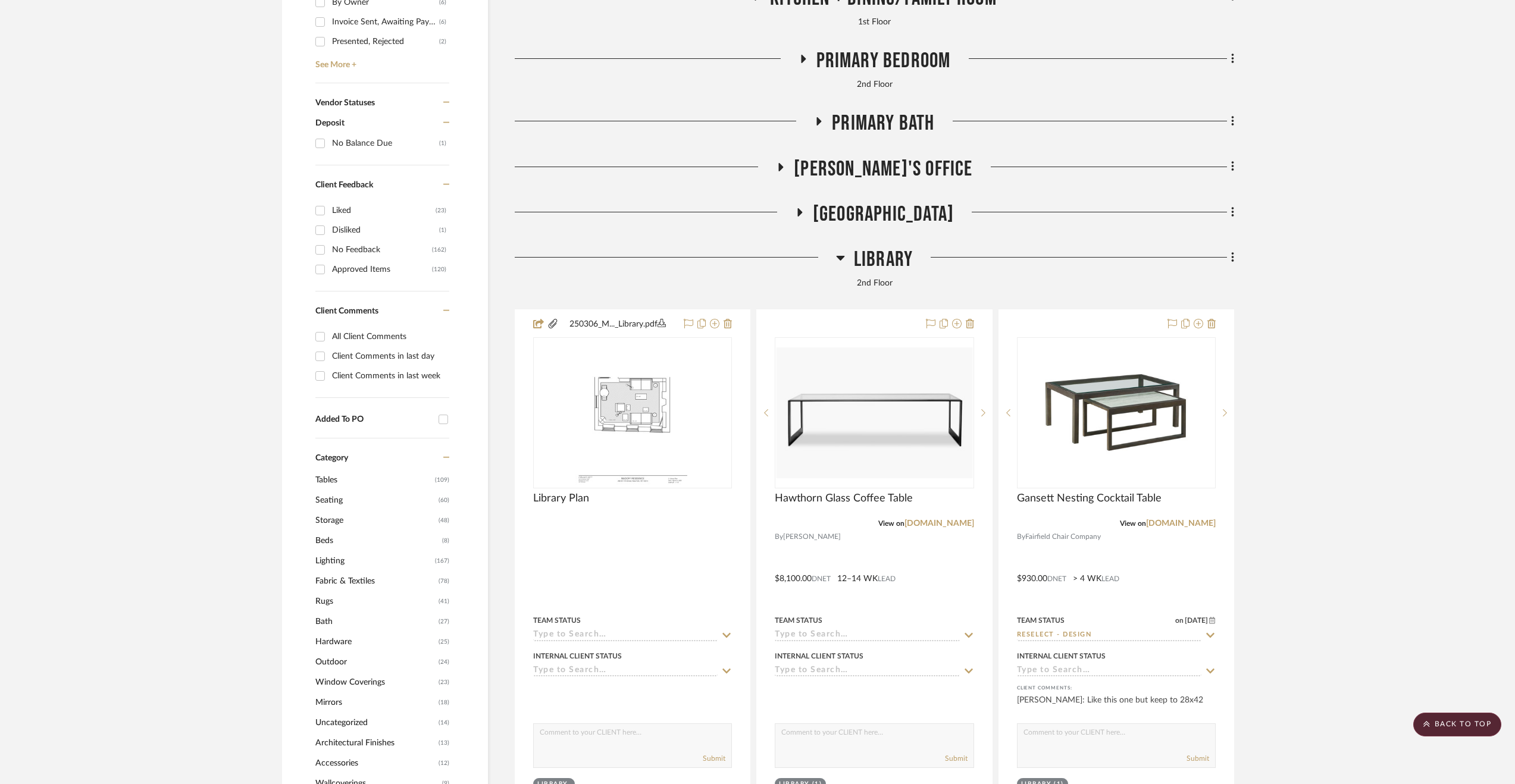
click at [863, 260] on span "Library" at bounding box center [883, 260] width 59 height 26
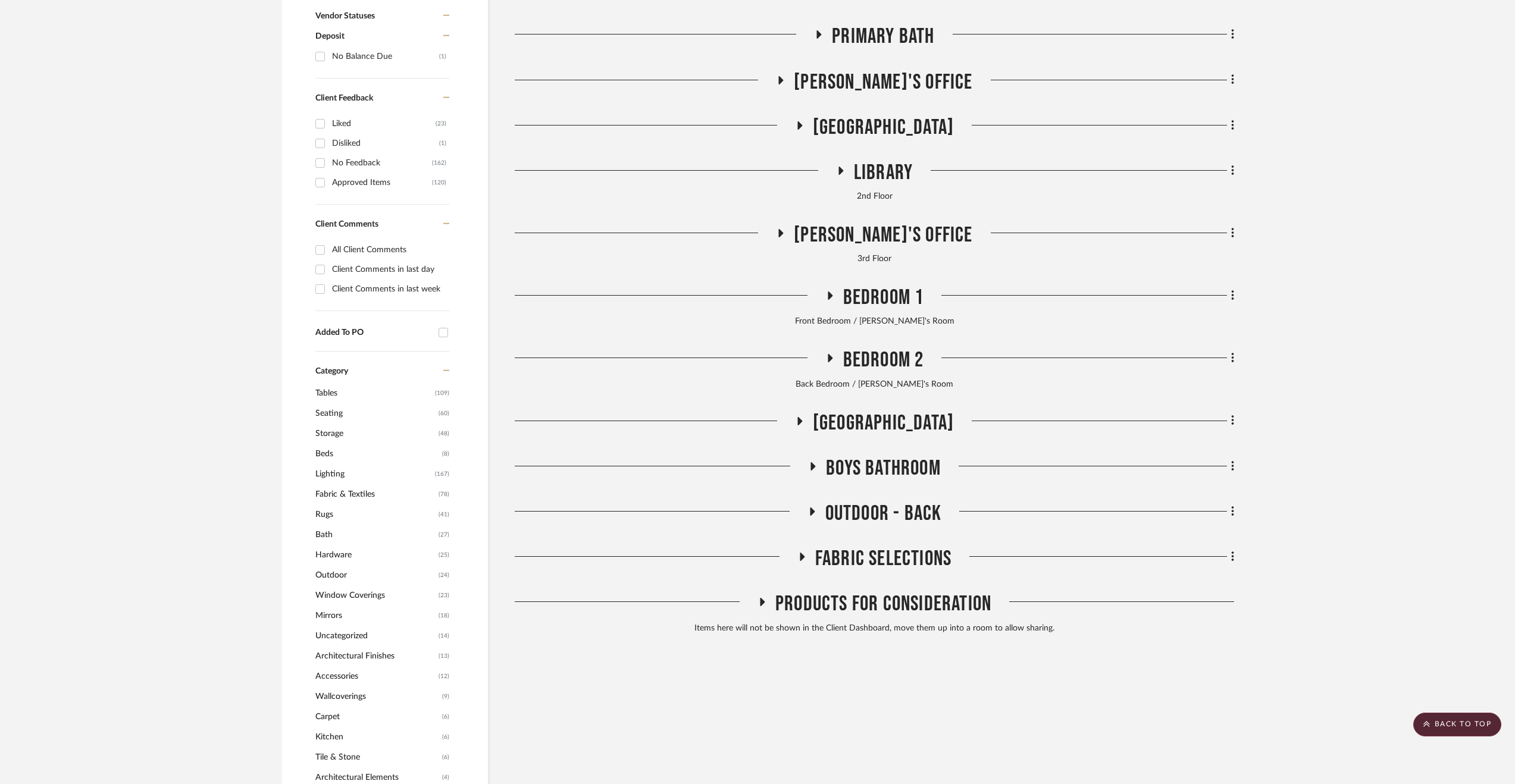
scroll to position [952, 0]
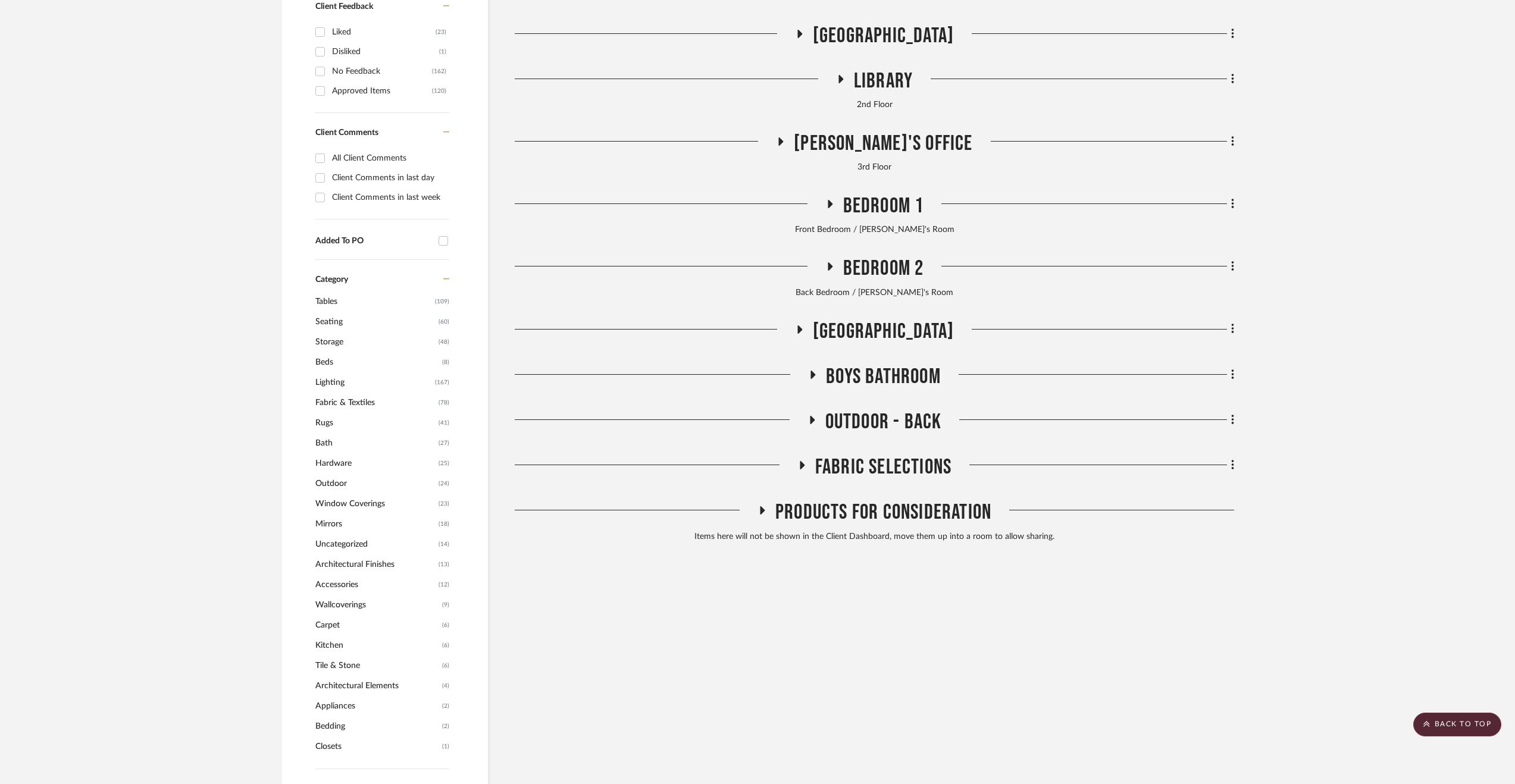
click at [881, 425] on span "Outdoor - Back" at bounding box center [883, 422] width 117 height 26
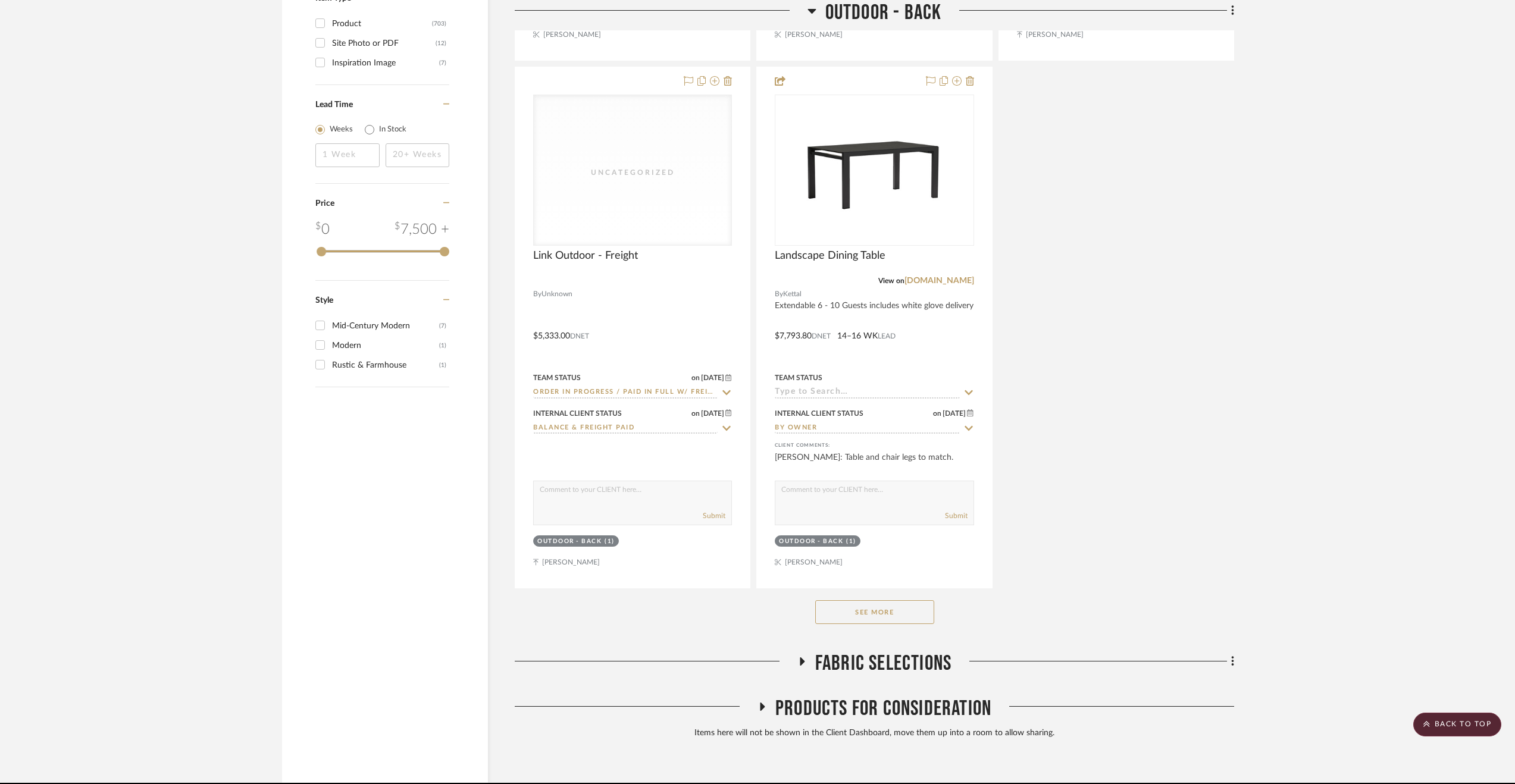
scroll to position [2452, 0]
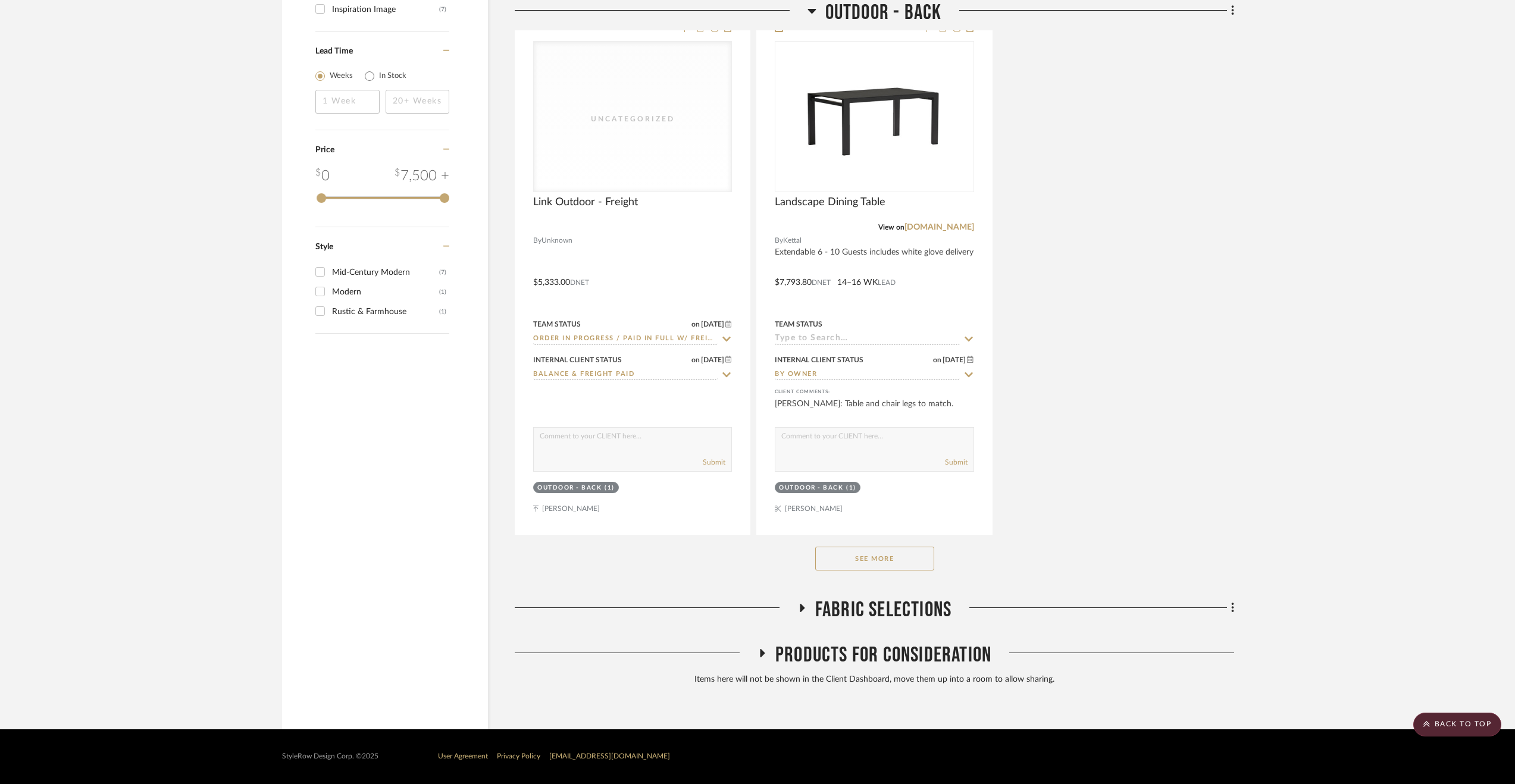
click at [891, 560] on button "See More" at bounding box center [874, 558] width 119 height 24
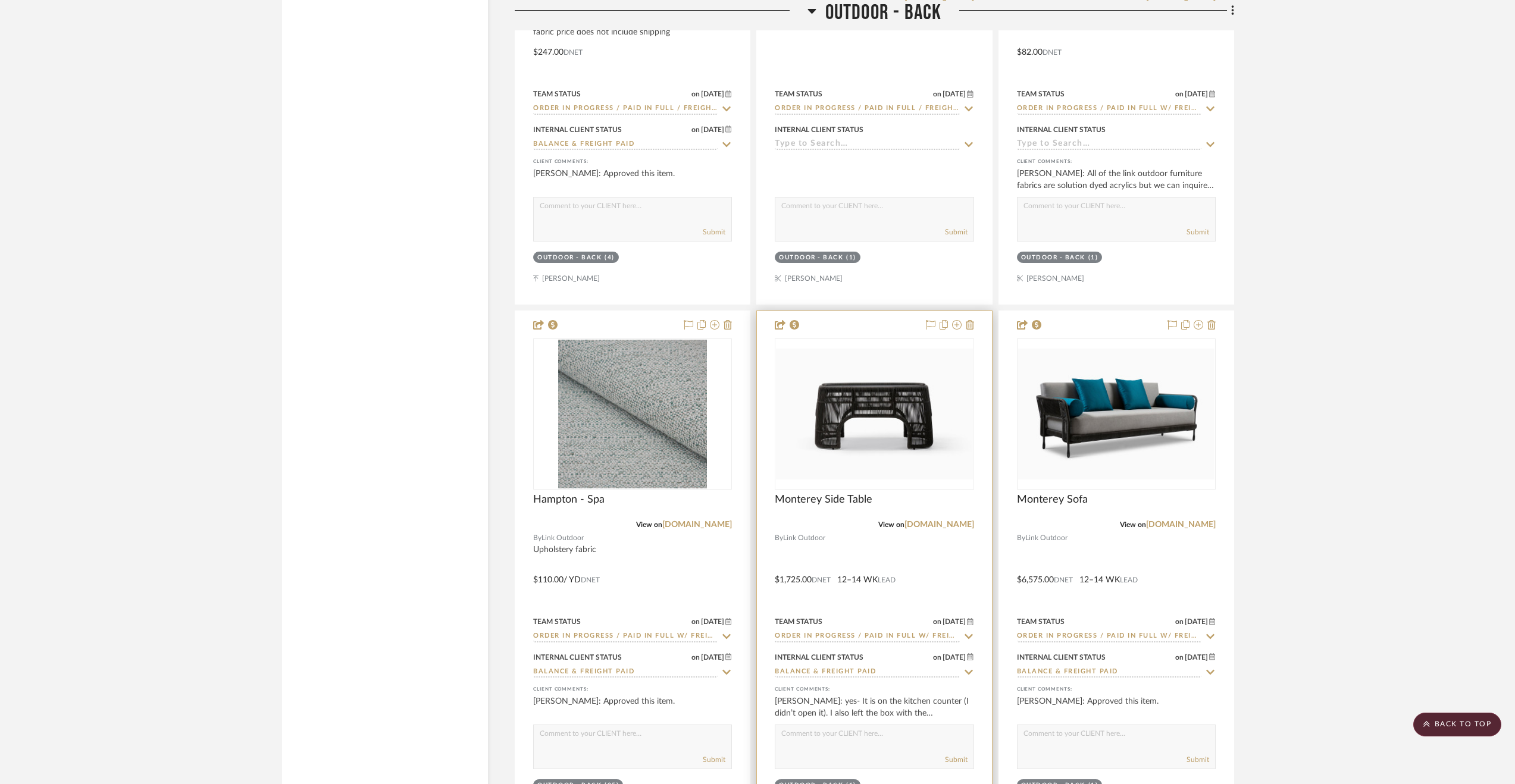
scroll to position [3760, 0]
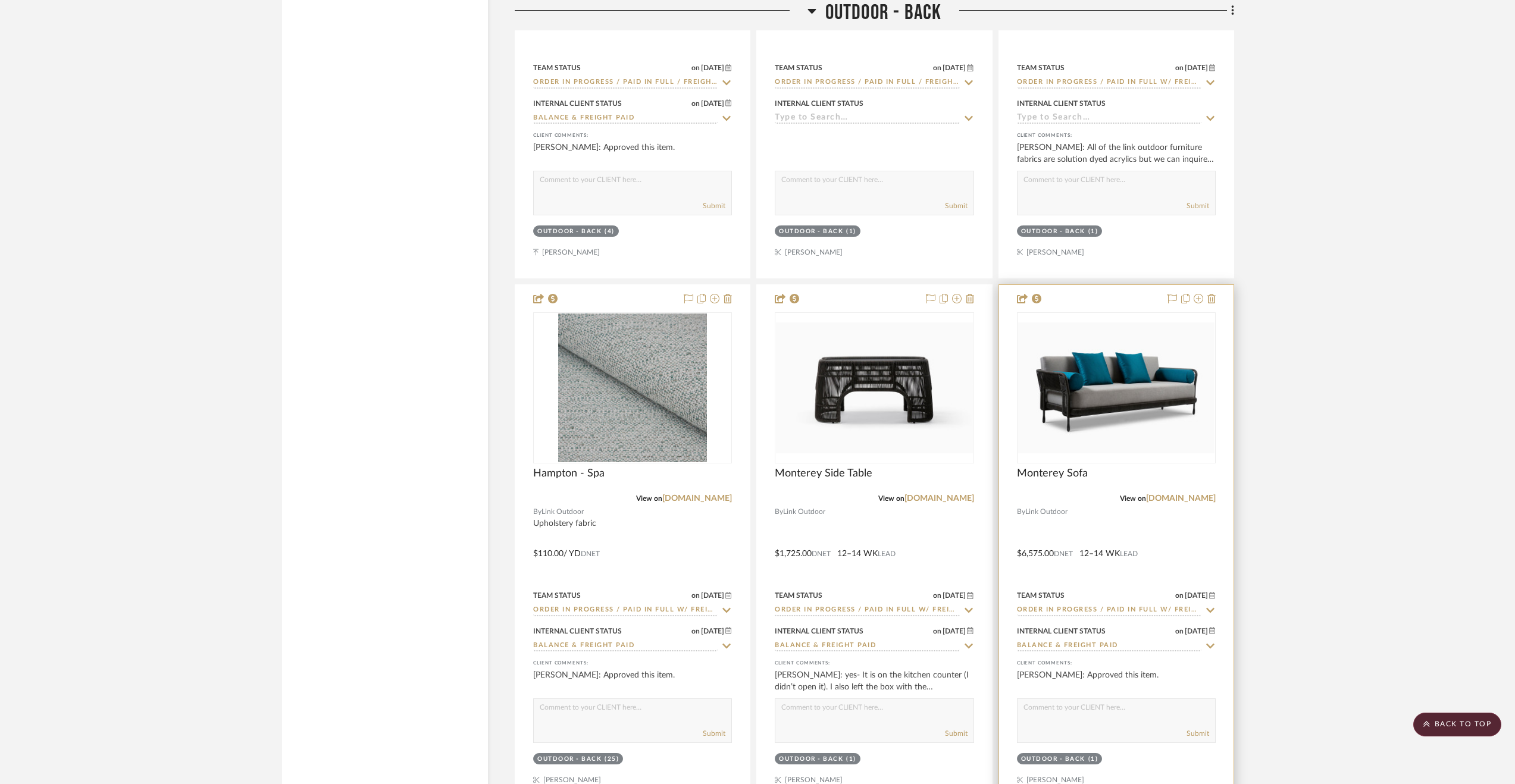
click at [1083, 525] on div at bounding box center [1116, 545] width 235 height 521
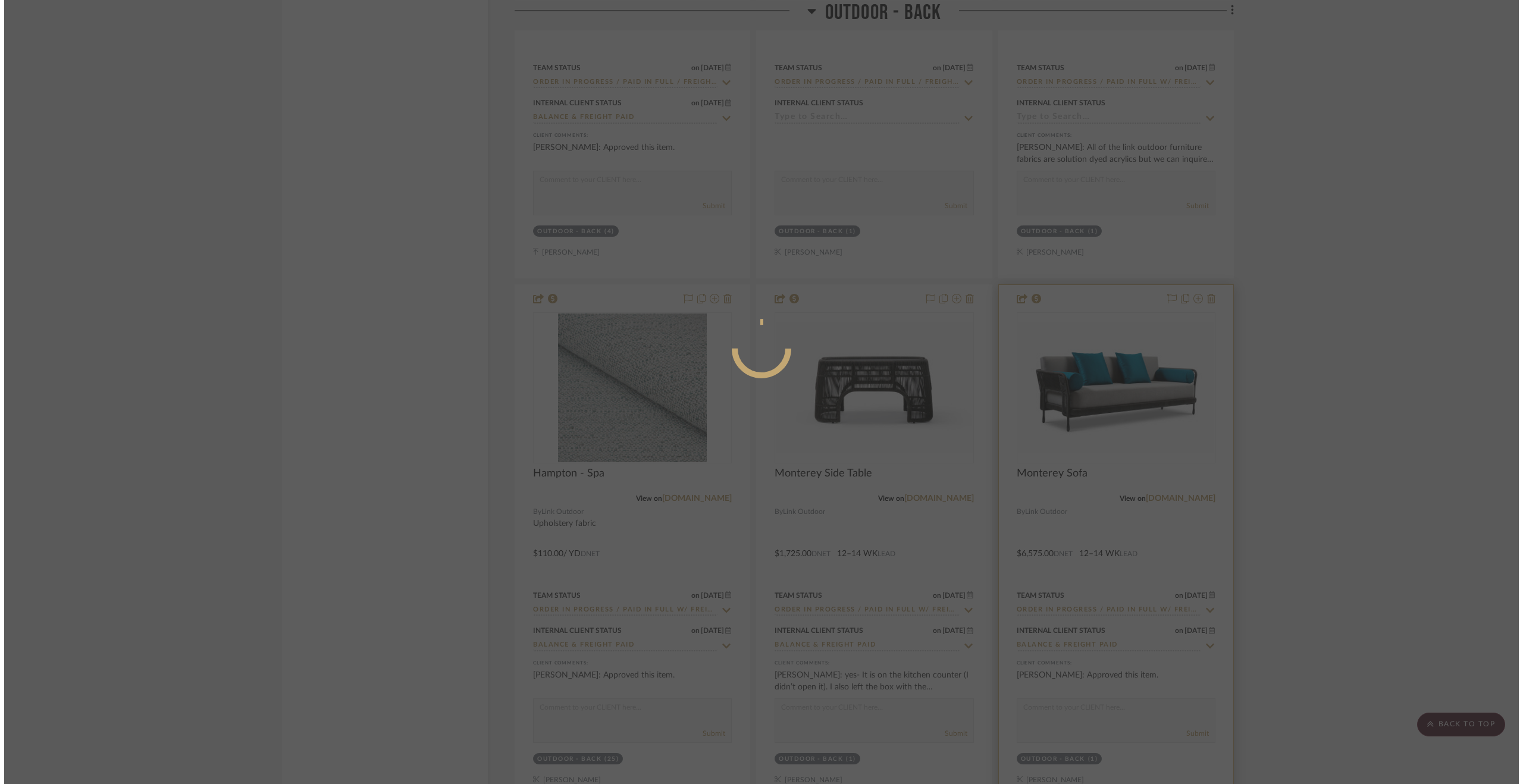
scroll to position [0, 0]
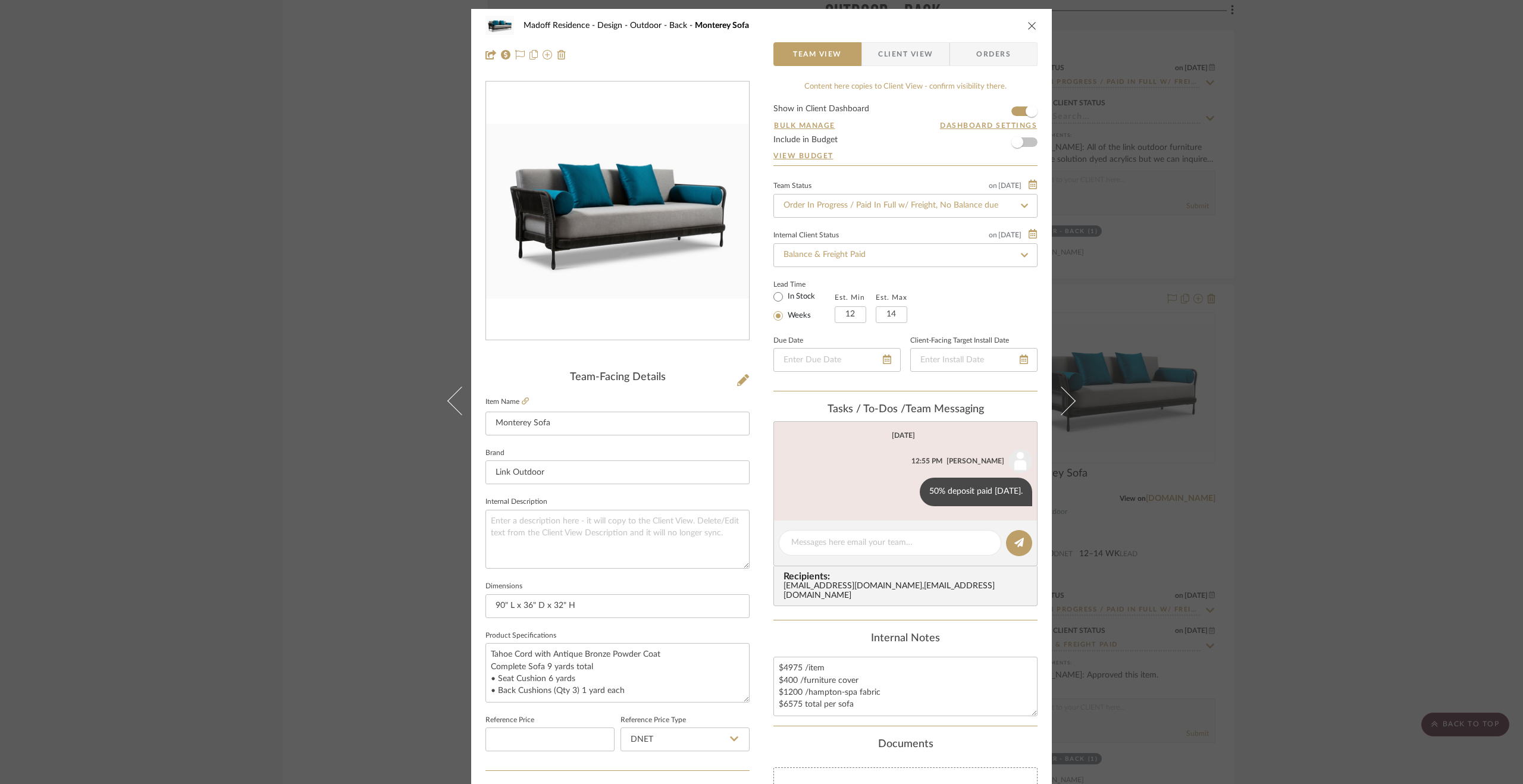
click at [908, 54] on span "Client View" at bounding box center [905, 54] width 54 height 24
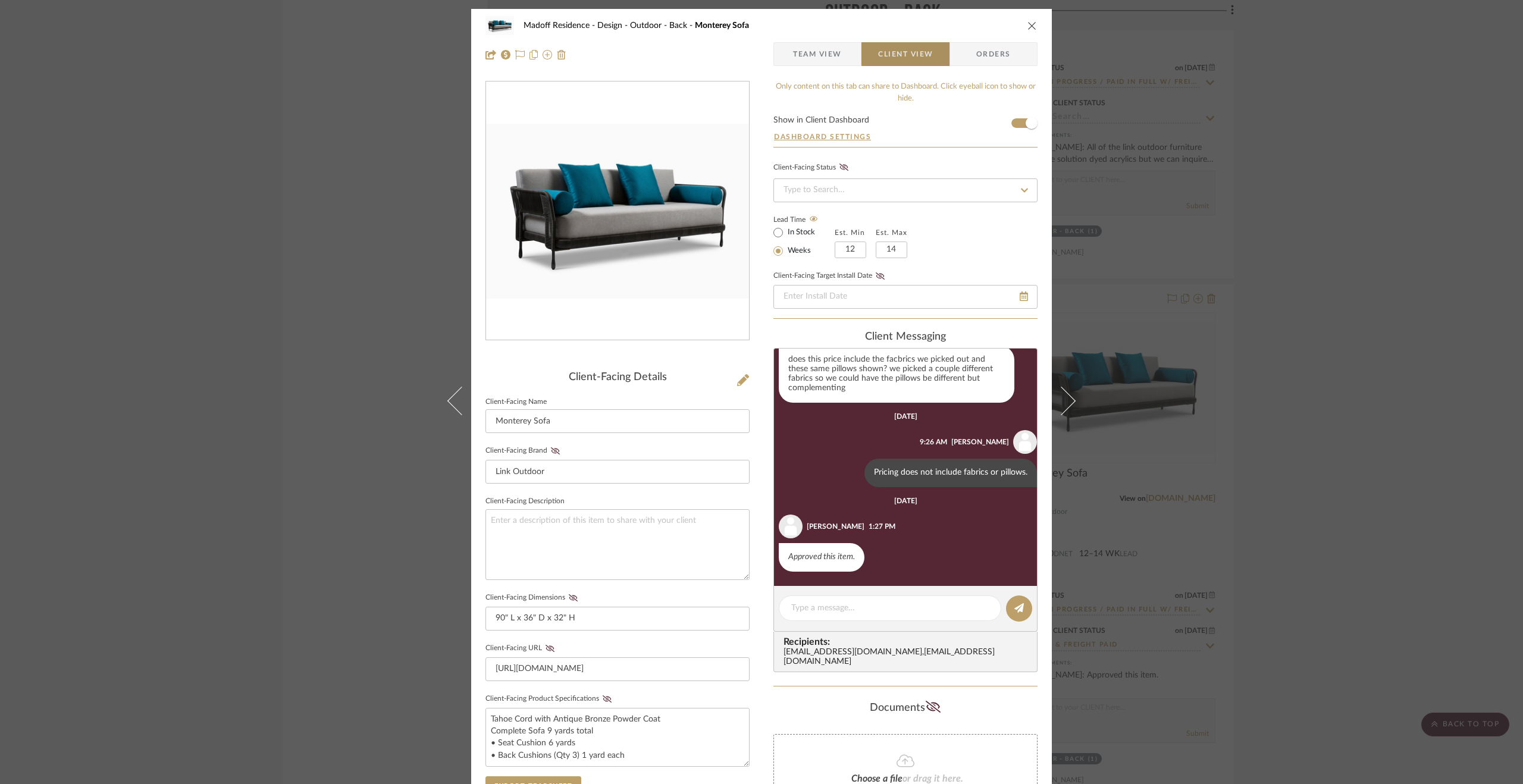
scroll to position [60, 0]
click at [867, 603] on textarea at bounding box center [890, 608] width 197 height 12
drag, startPoint x: 849, startPoint y: 621, endPoint x: 835, endPoint y: 622, distance: 14.0
click at [835, 622] on textarea "The bright group is building a new frame. This is estimated to take 3 weeks." at bounding box center [890, 615] width 197 height 25
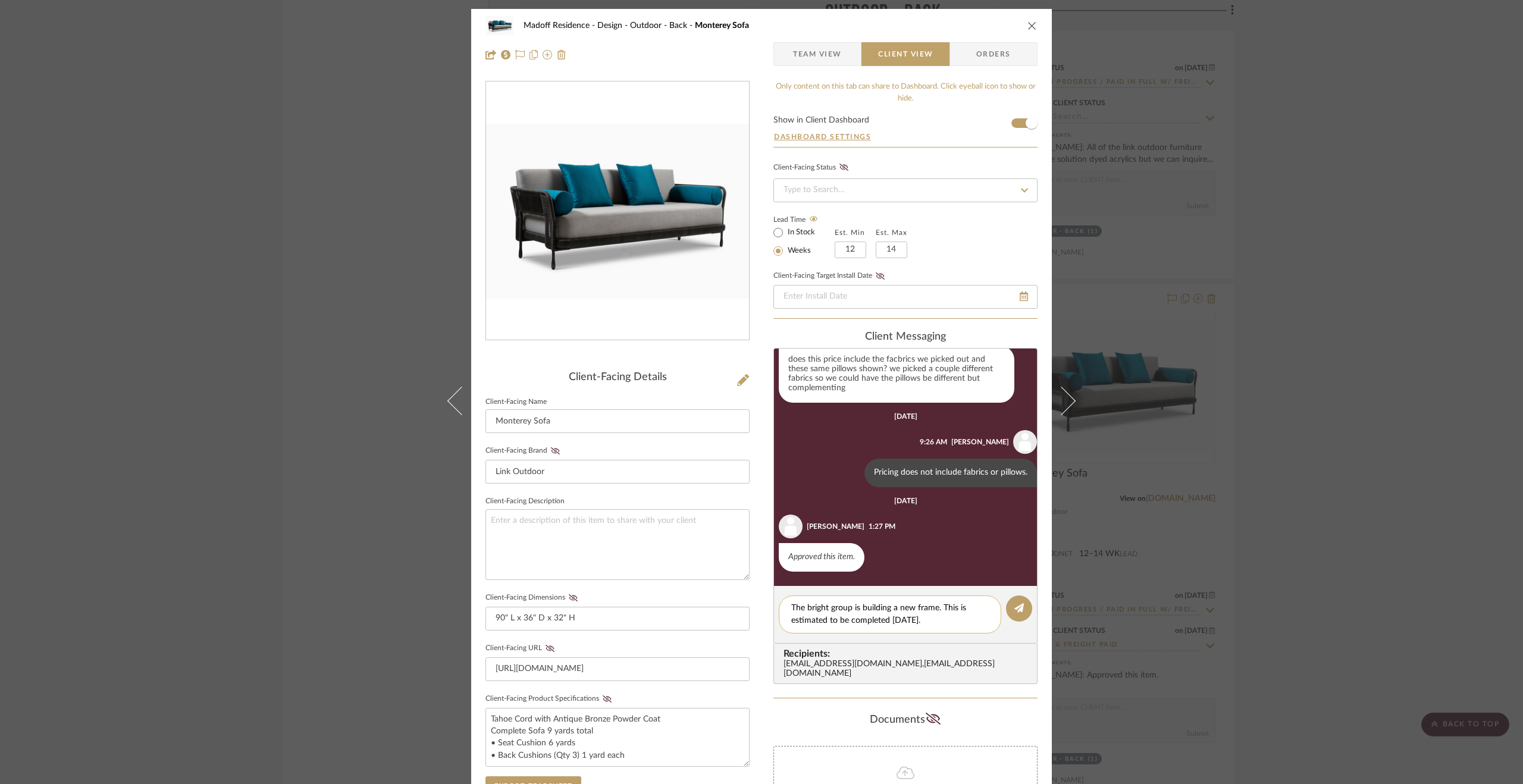
click at [948, 619] on textarea "The bright group is building a new frame. This is estimated to be completed [DA…" at bounding box center [890, 615] width 197 height 25
type textarea "The bright group is building a new frame. This is estimated to be completed [DA…"
click at [1009, 610] on button at bounding box center [1019, 608] width 26 height 26
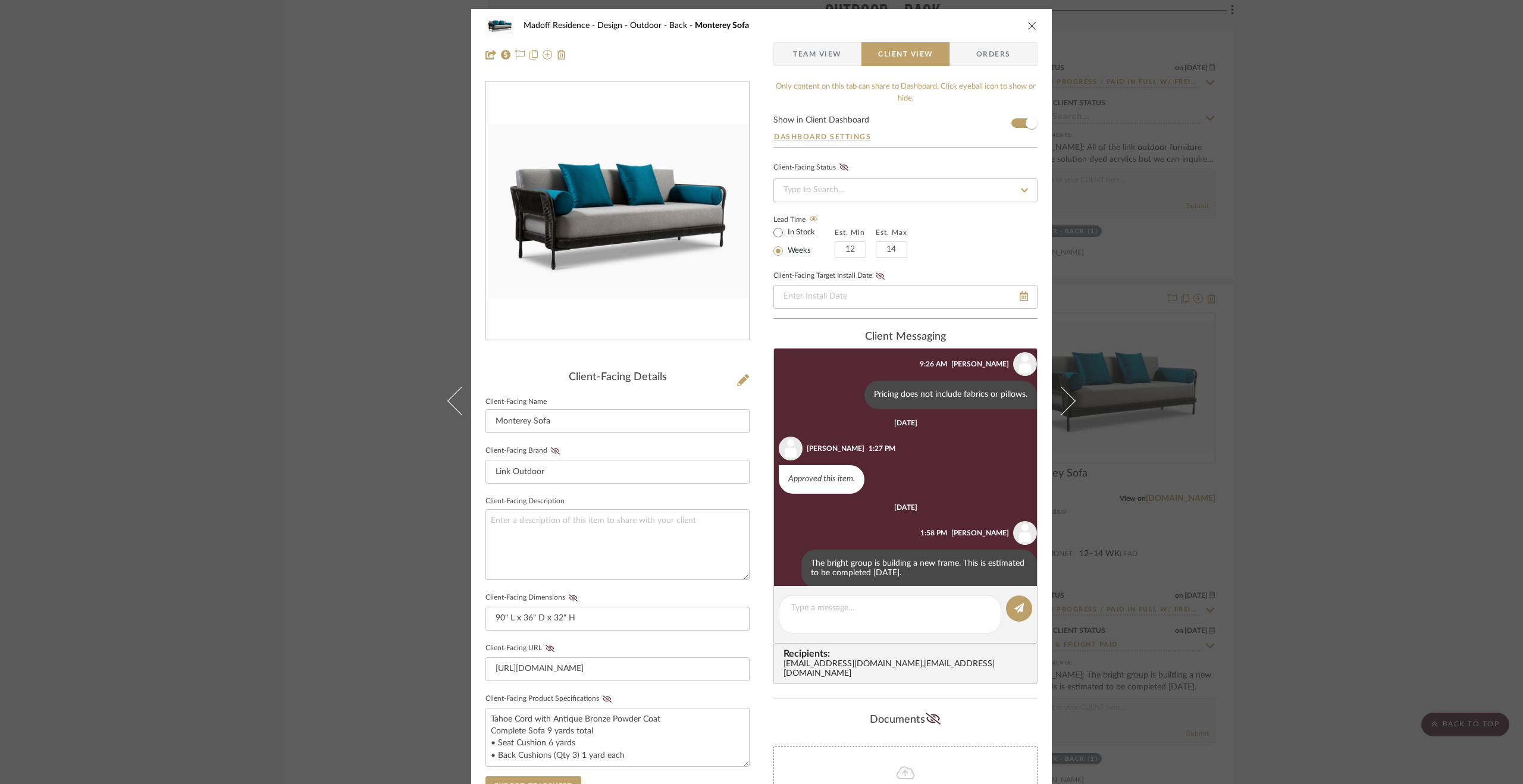
scroll to position [153, 0]
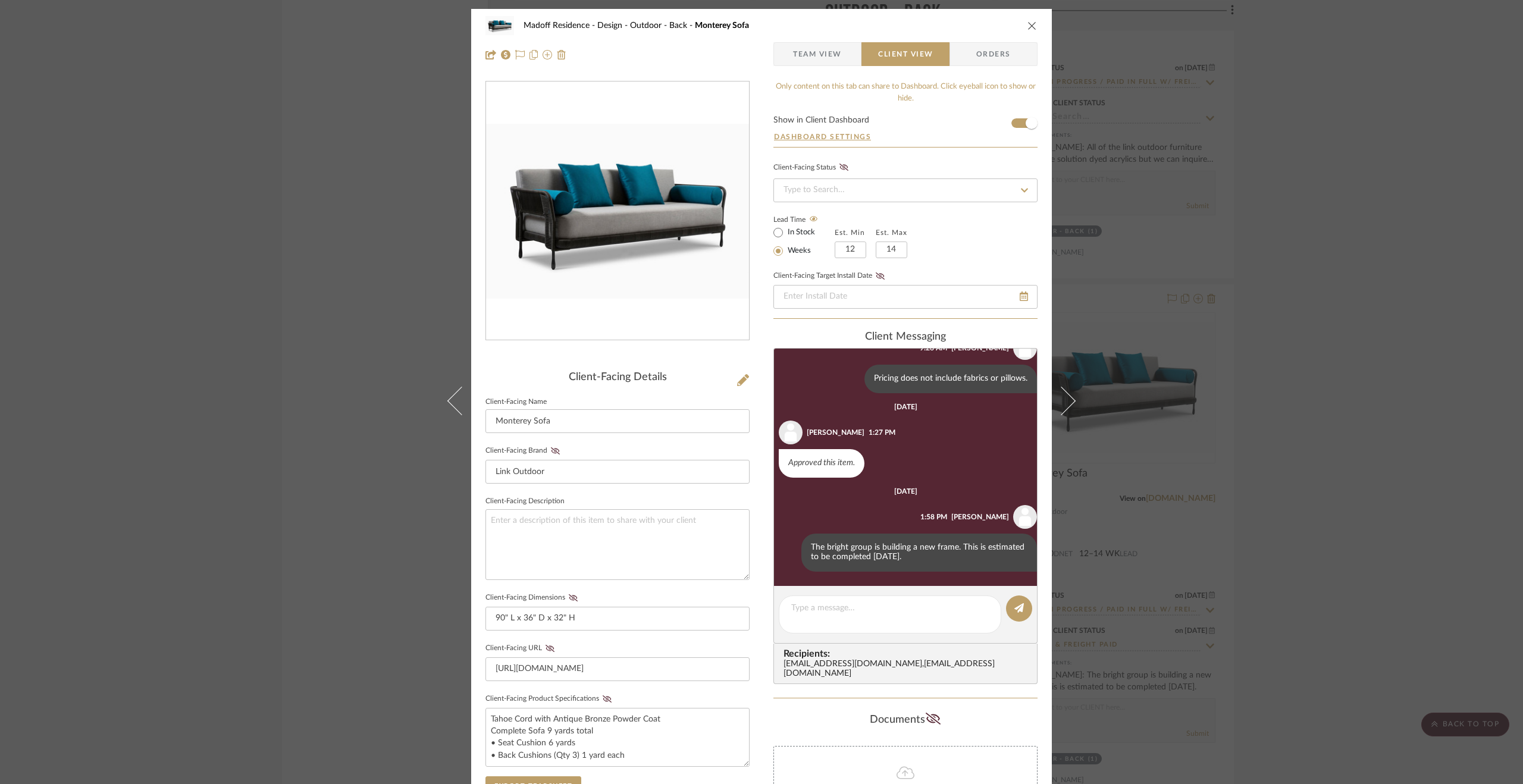
click at [1293, 592] on div "Madoff Residence - Design Outdoor - Back Monterey Sofa Team View Client View Or…" at bounding box center [761, 392] width 1523 height 784
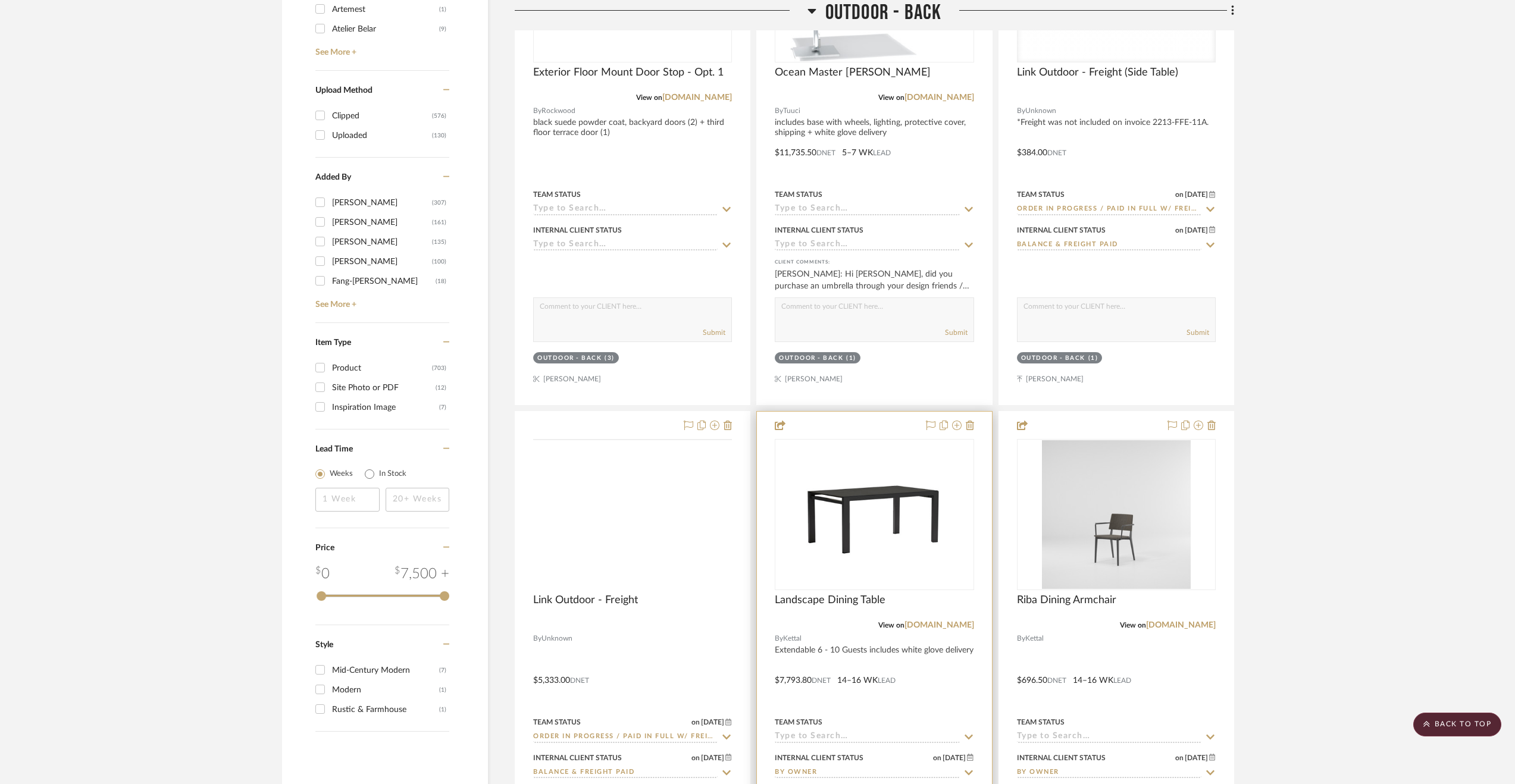
scroll to position [2035, 0]
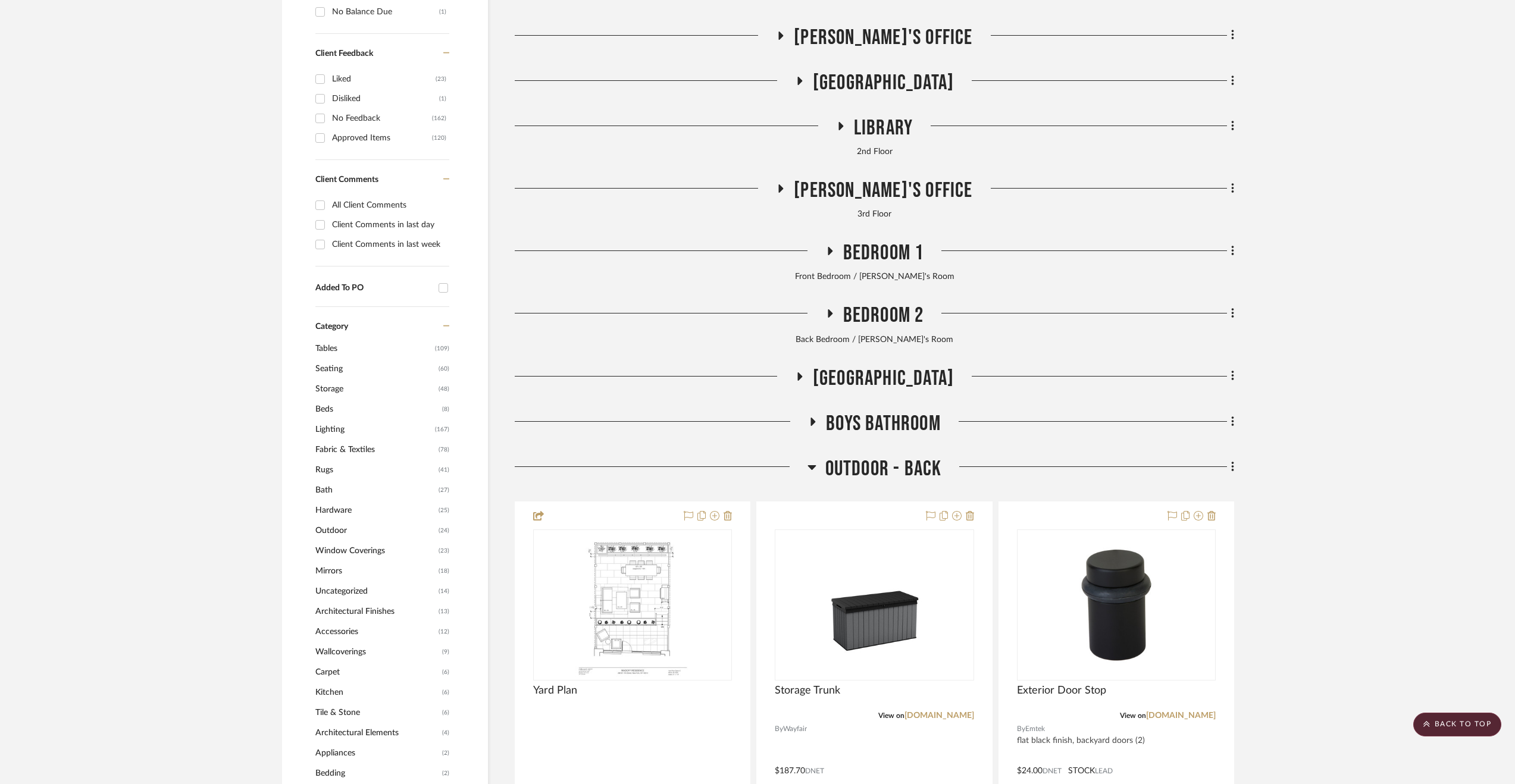
click at [876, 466] on span "Outdoor - Back" at bounding box center [883, 469] width 117 height 26
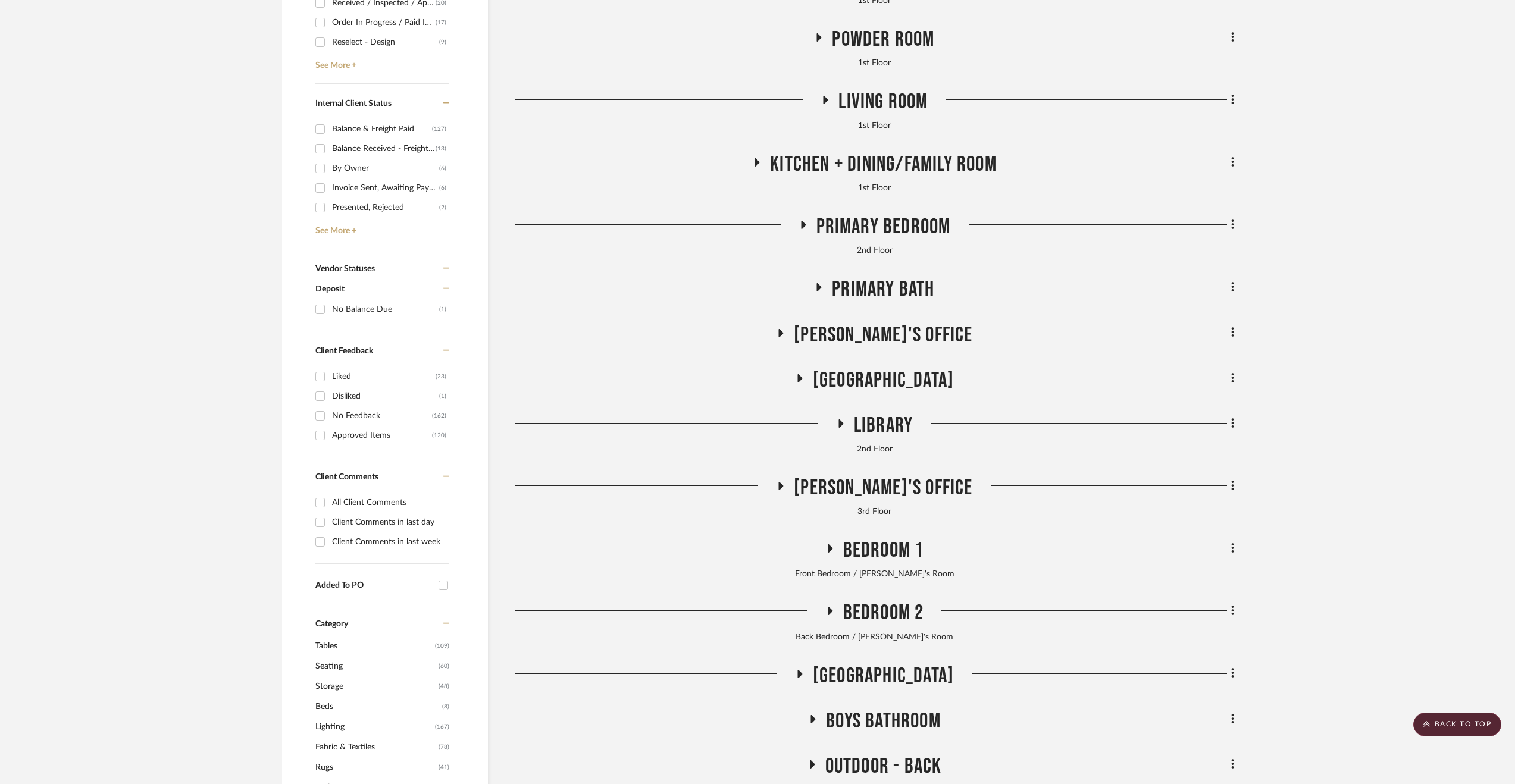
scroll to position [429, 0]
